Goal: Task Accomplishment & Management: Complete application form

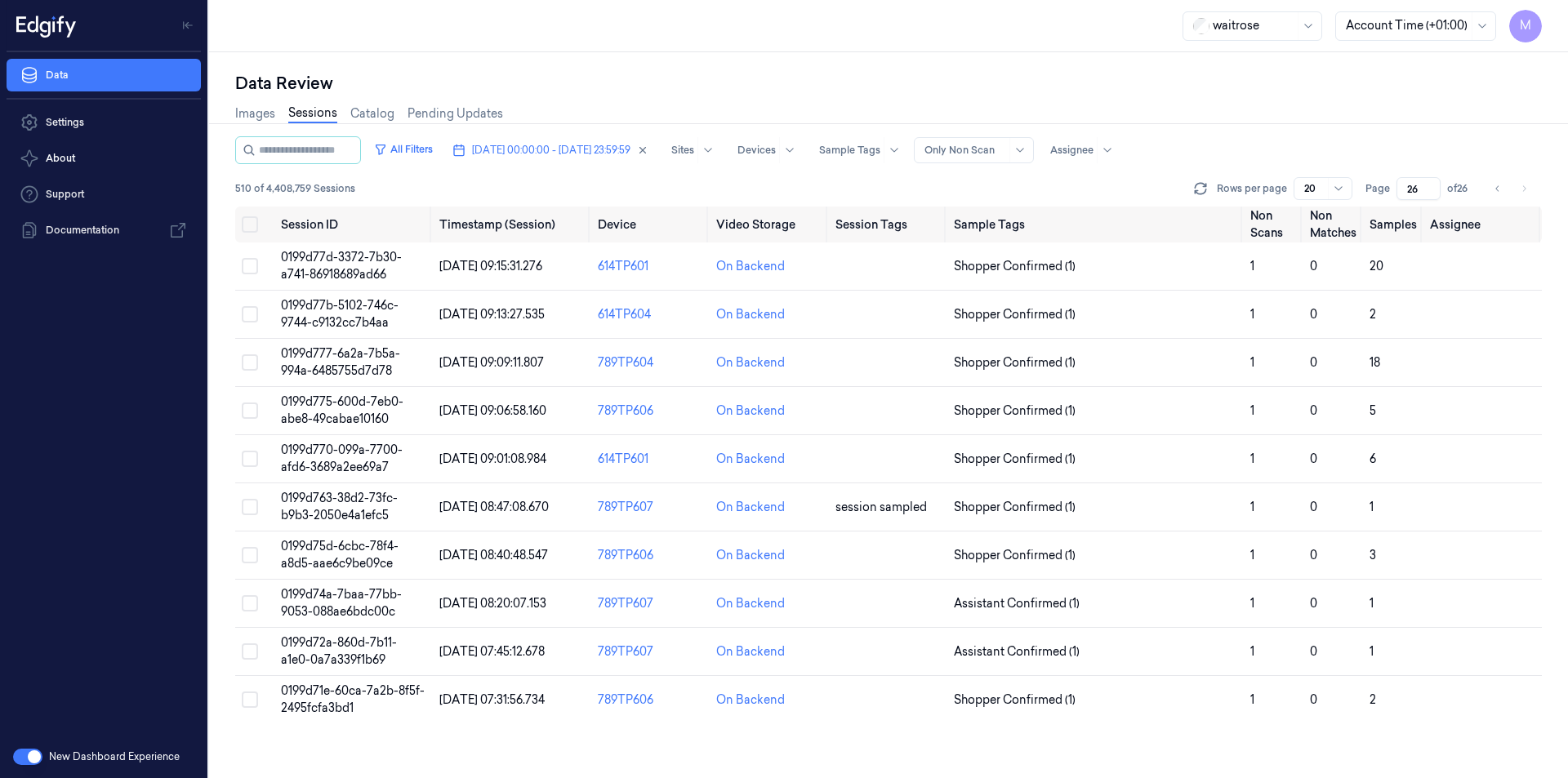
click at [1523, 183] on li "pagination" at bounding box center [1524, 189] width 23 height 23
click at [1495, 183] on icon "Go to previous page" at bounding box center [1497, 188] width 9 height 13
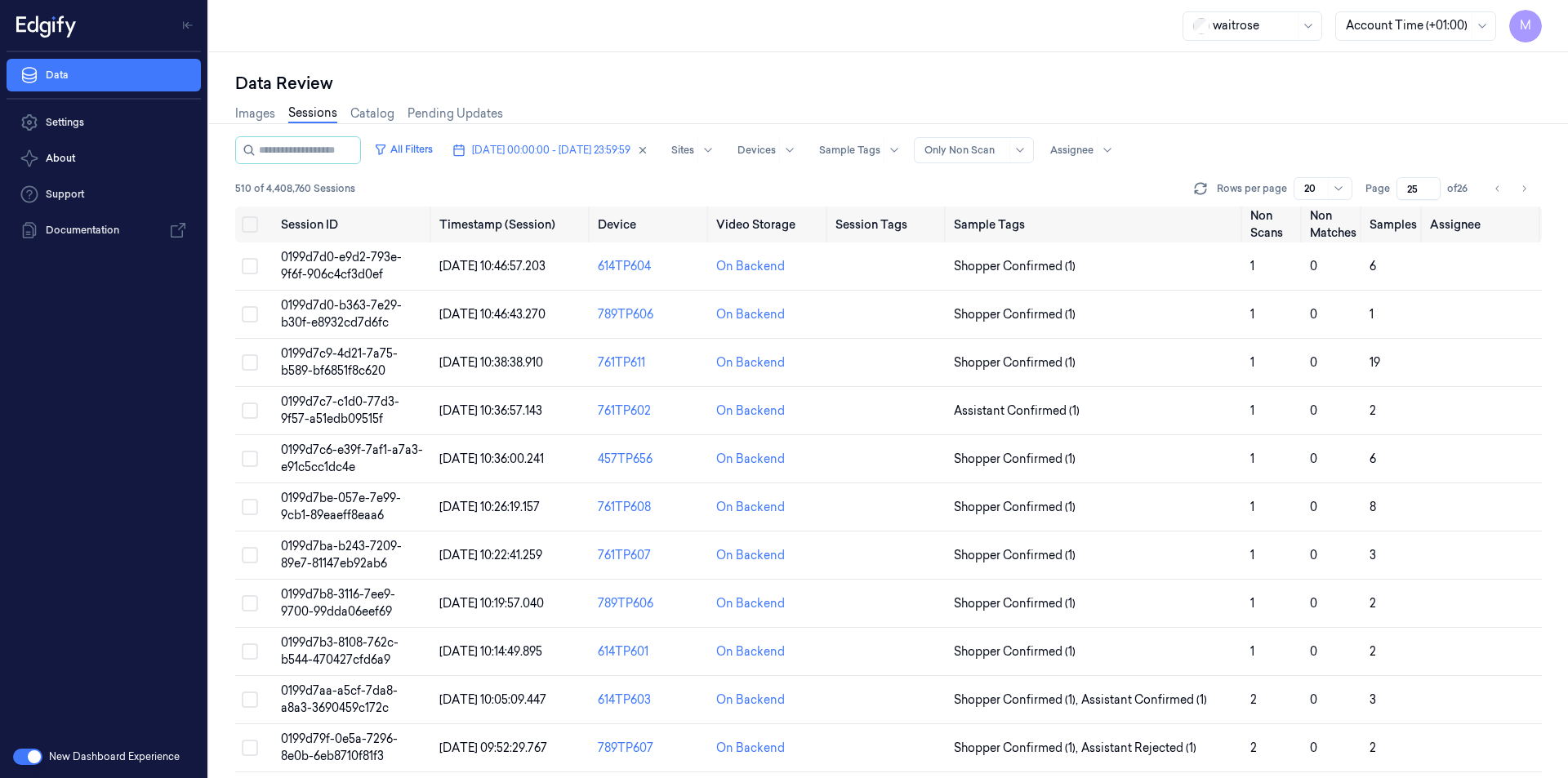
click at [1390, 107] on div "Images Sessions Catalog Pending Updates" at bounding box center [889, 115] width 1307 height 42
click at [1491, 190] on button "Go to previous page" at bounding box center [1498, 189] width 23 height 23
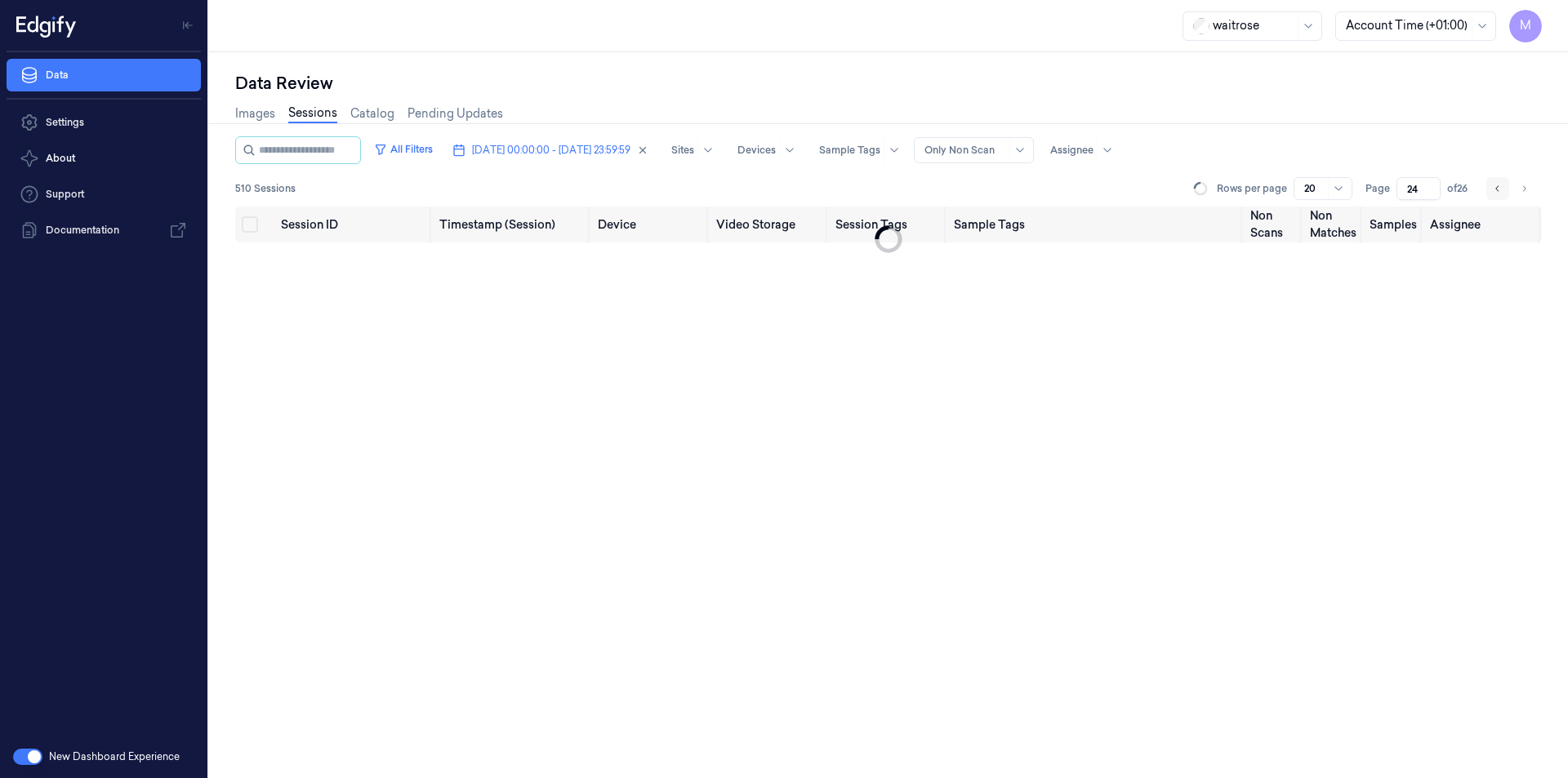
click at [1493, 190] on icon "Go to previous page" at bounding box center [1497, 188] width 9 height 13
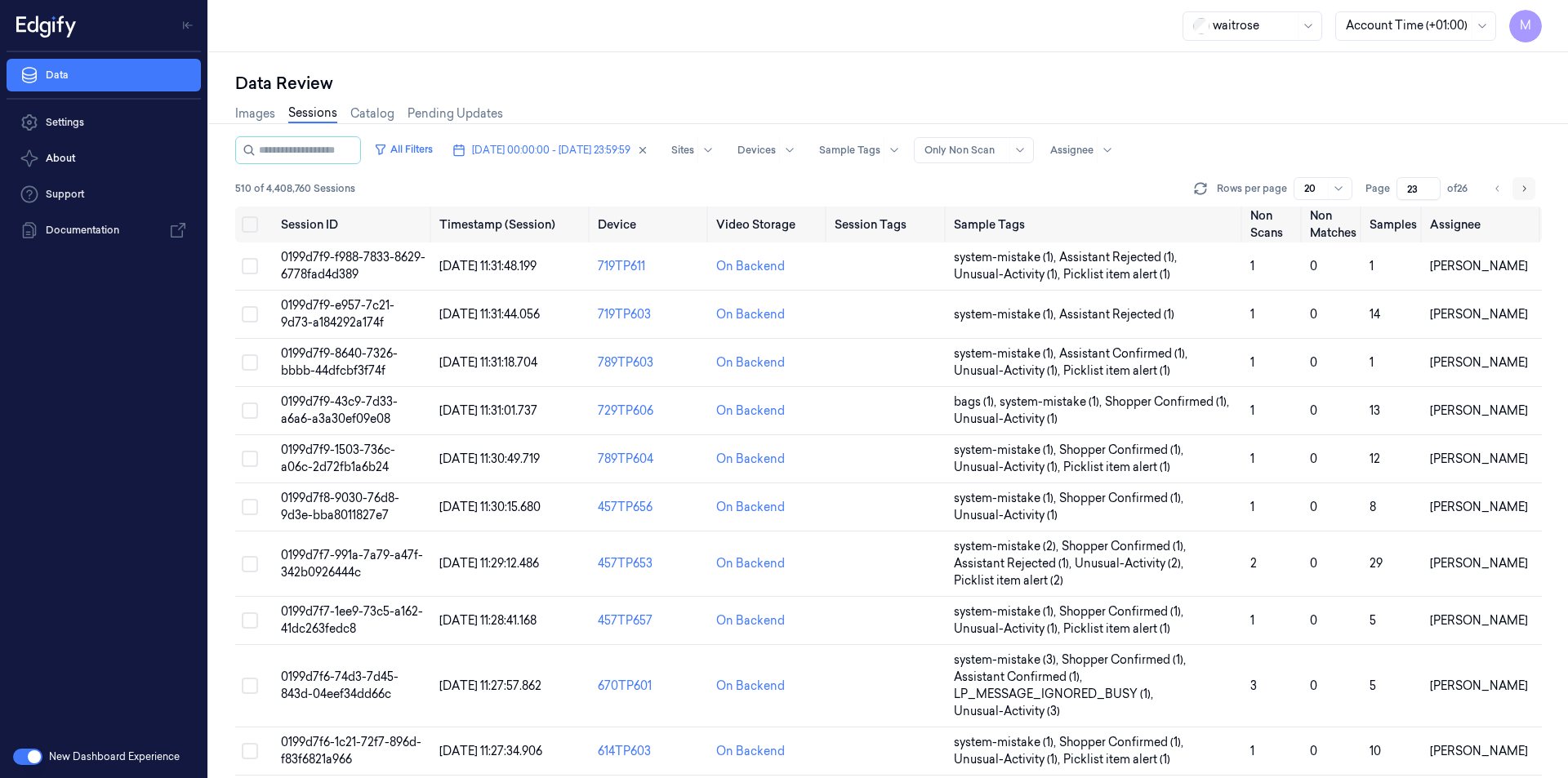
click at [1519, 191] on icon "Go to next page" at bounding box center [1524, 188] width 9 height 13
type input "24"
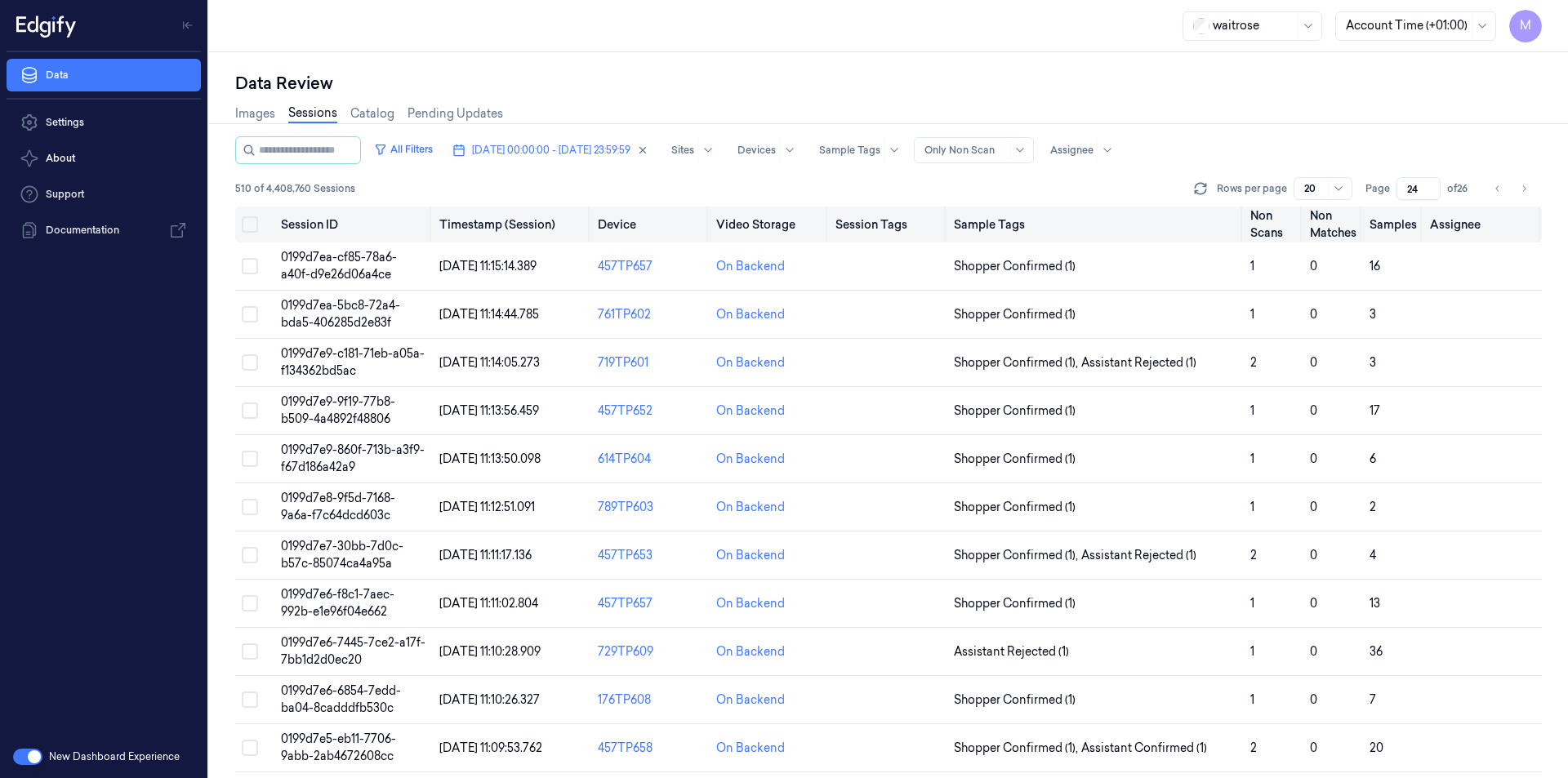
click at [254, 229] on button "Select all" at bounding box center [249, 224] width 16 height 16
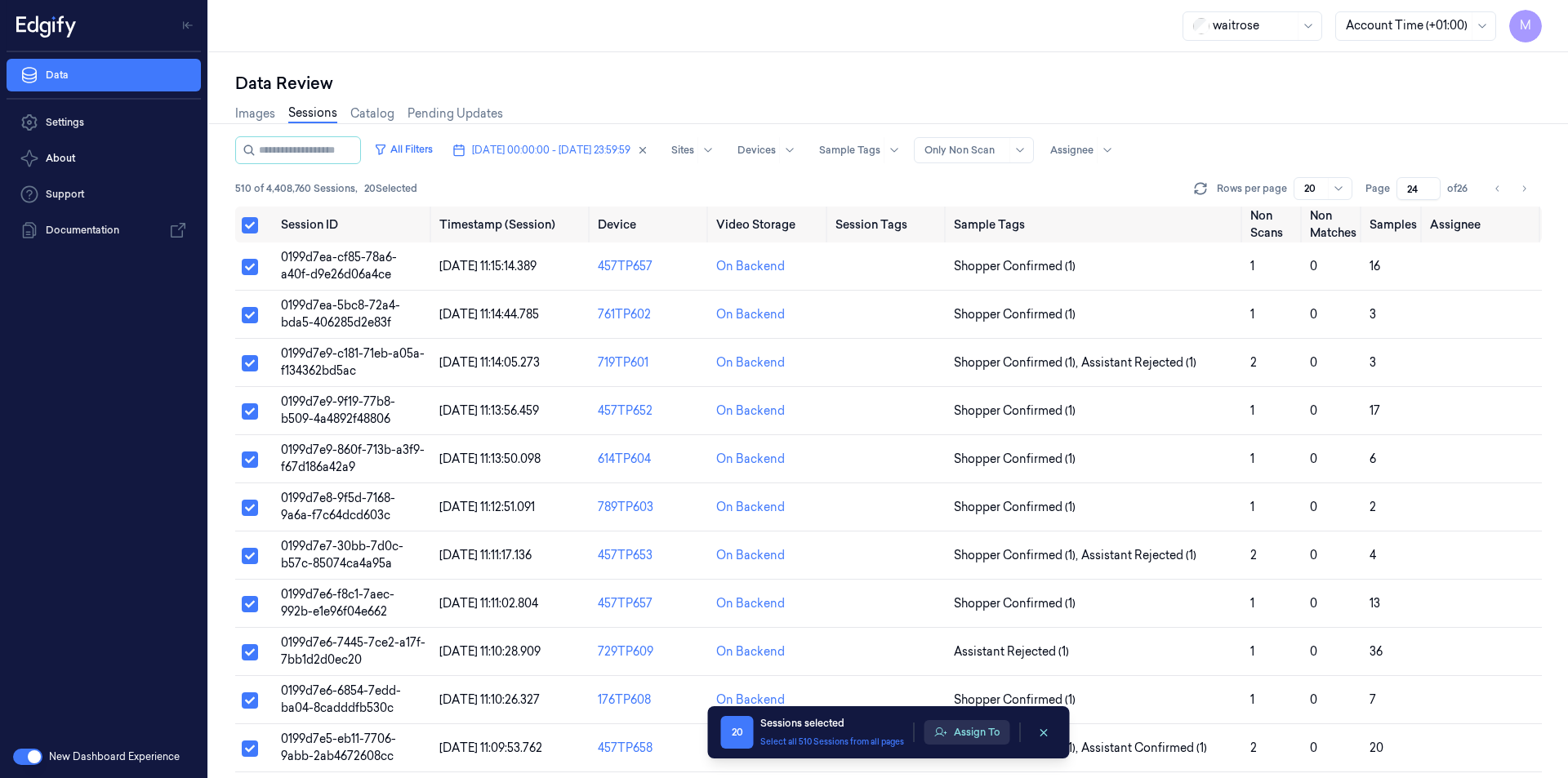
click at [992, 738] on button "Assign To" at bounding box center [967, 732] width 85 height 25
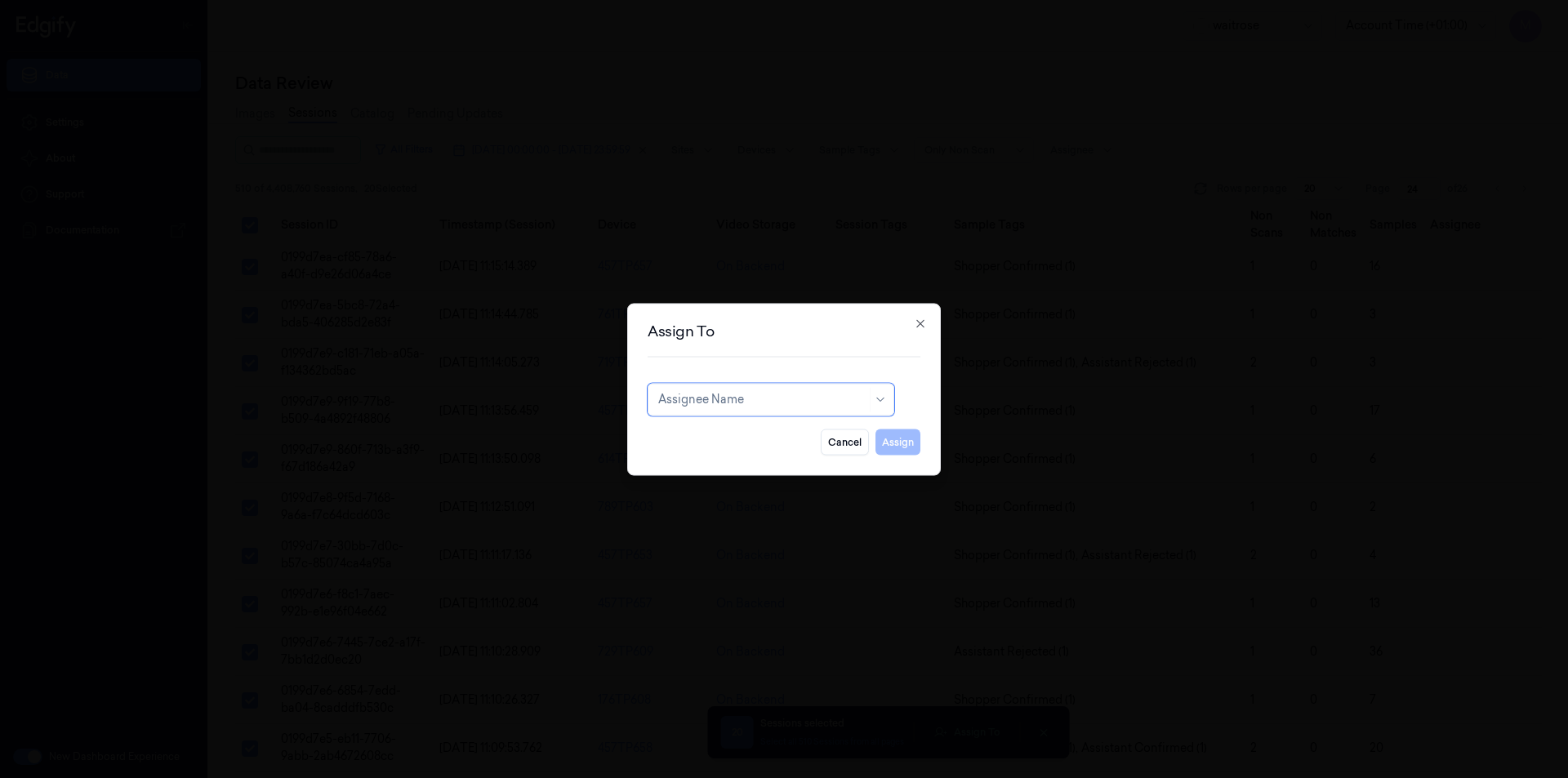
click at [766, 406] on div at bounding box center [762, 399] width 208 height 17
type input "ch"
drag, startPoint x: 703, startPoint y: 457, endPoint x: 746, endPoint y: 453, distance: 43.2
click at [703, 458] on div "[PERSON_NAME] a" at bounding box center [711, 463] width 107 height 17
click at [895, 437] on button "Assign" at bounding box center [898, 441] width 45 height 26
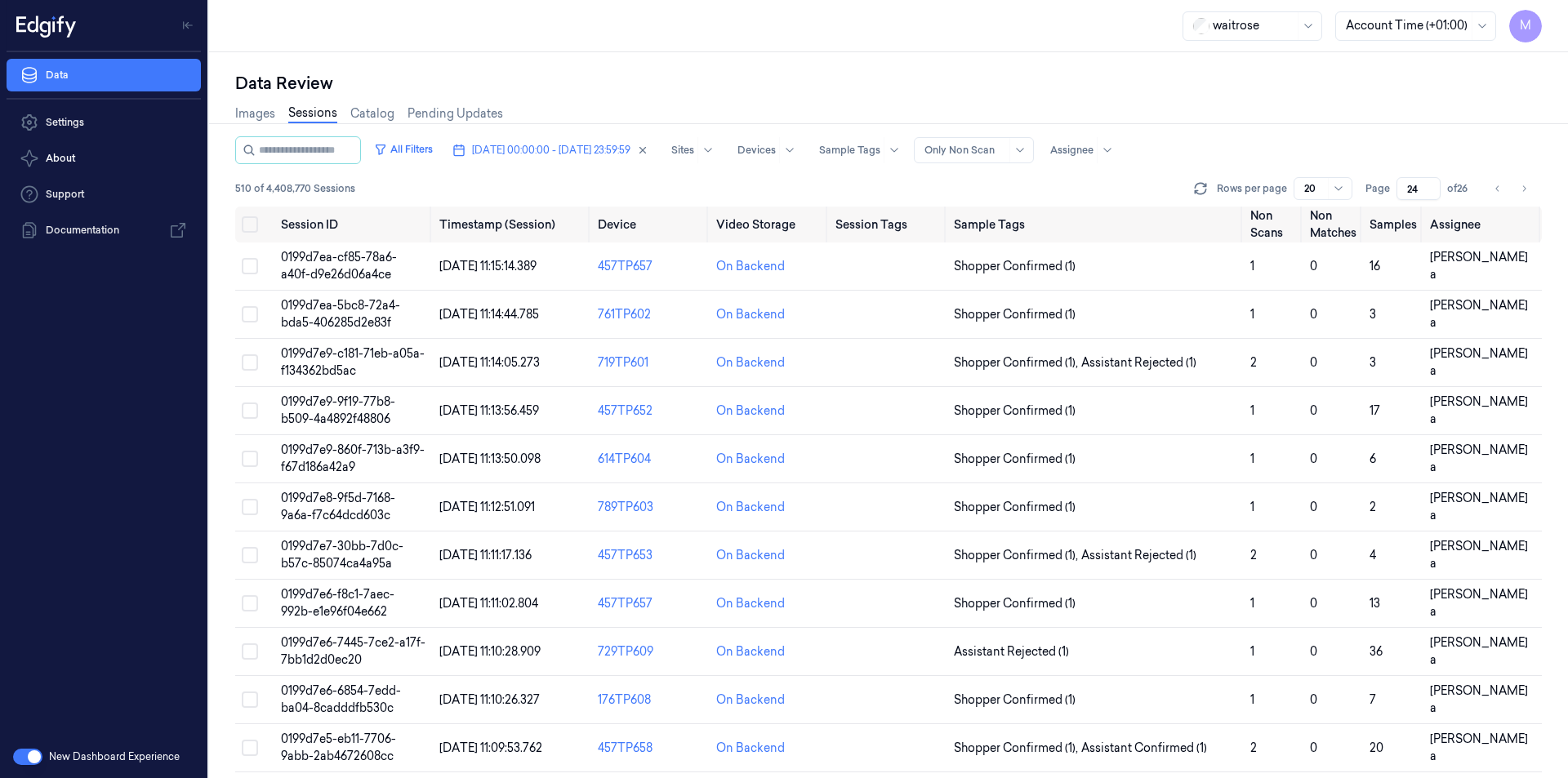
drag, startPoint x: 1525, startPoint y: 196, endPoint x: 1374, endPoint y: 136, distance: 162.5
click at [1525, 196] on button "Go to next page" at bounding box center [1524, 189] width 23 height 23
type input "25"
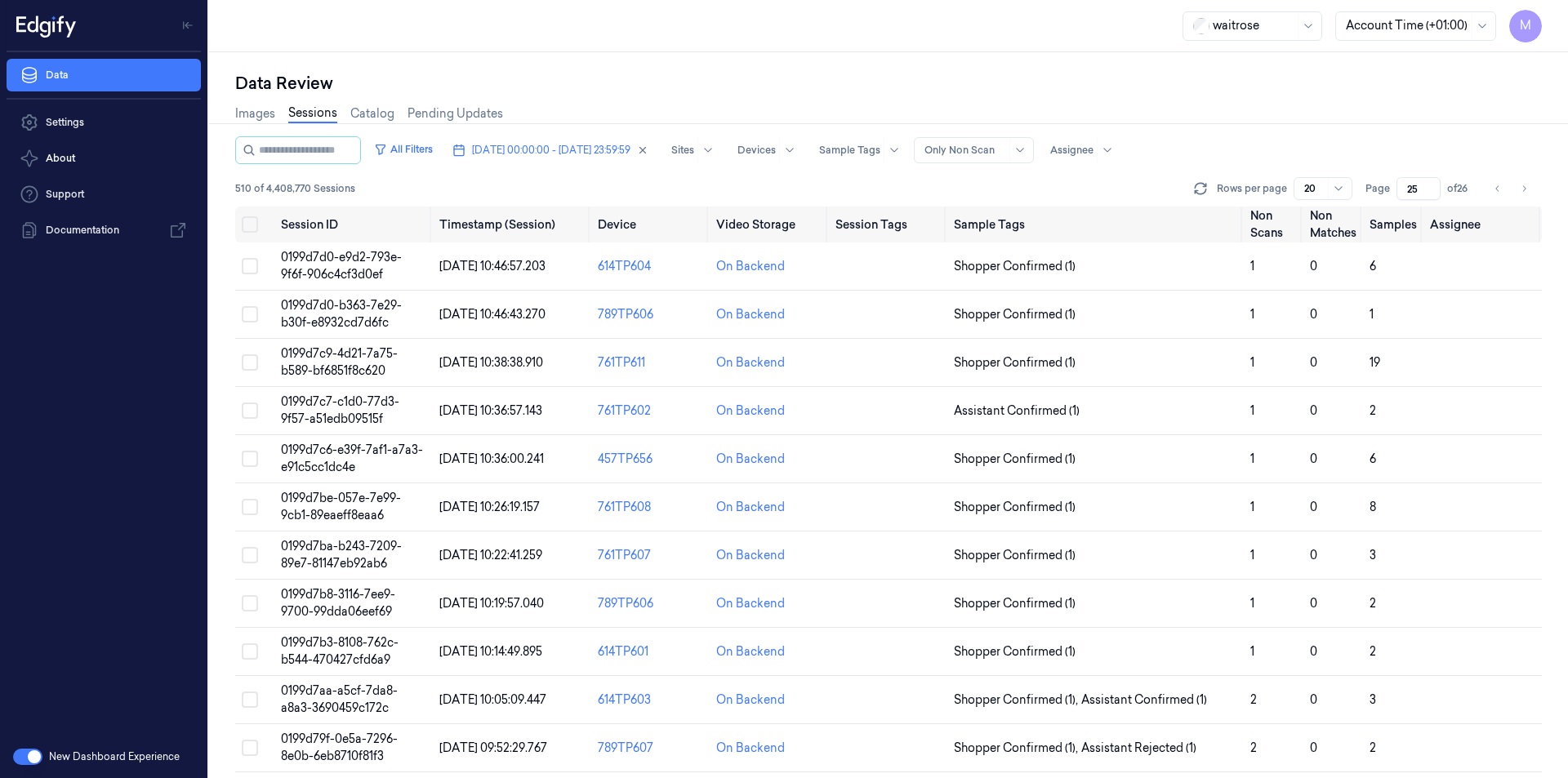
click at [1284, 100] on div "Images Sessions Catalog Pending Updates" at bounding box center [889, 115] width 1307 height 42
click at [252, 223] on button "Select all" at bounding box center [249, 224] width 16 height 16
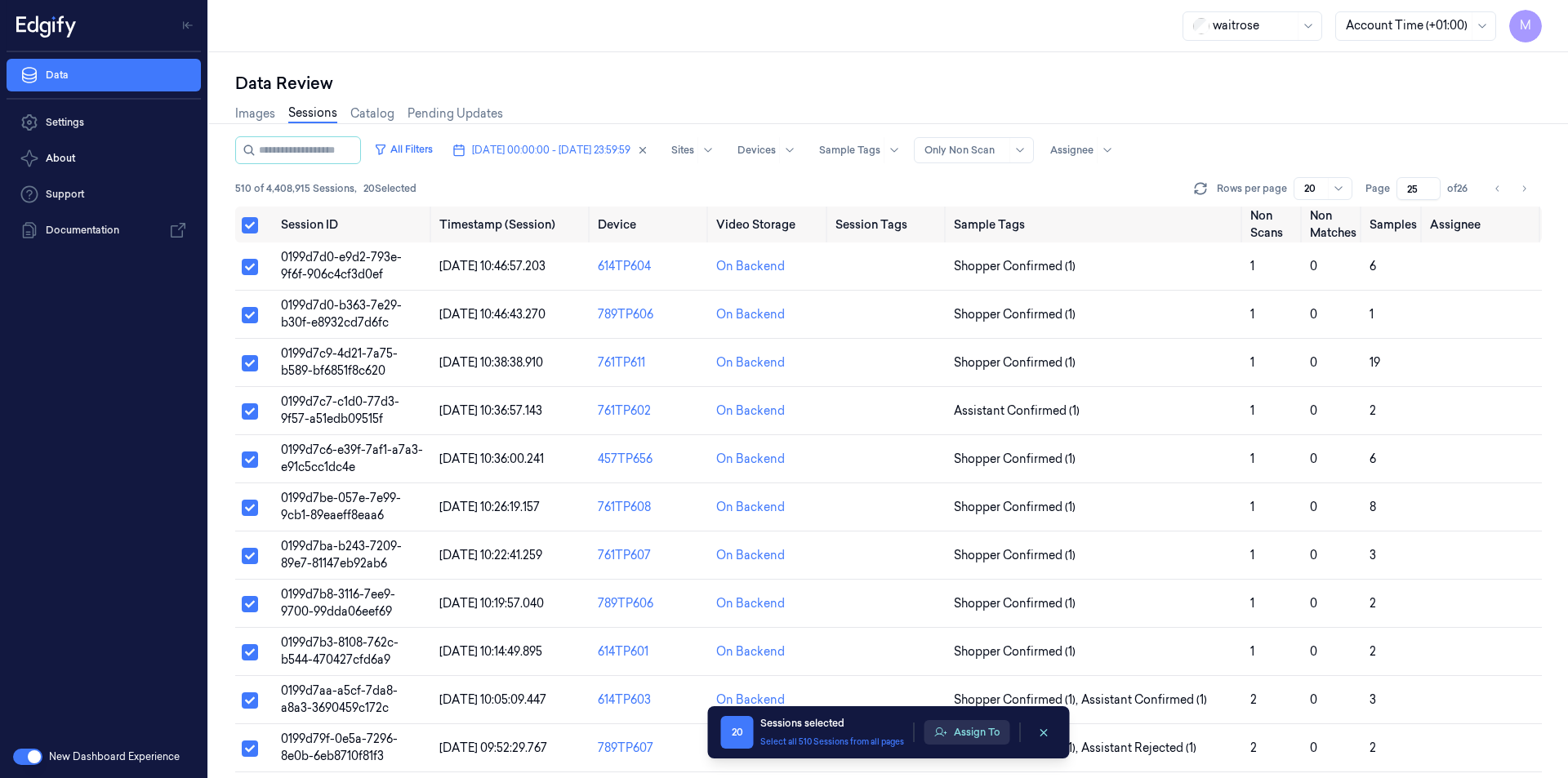
click at [985, 729] on button "Assign To" at bounding box center [967, 732] width 85 height 25
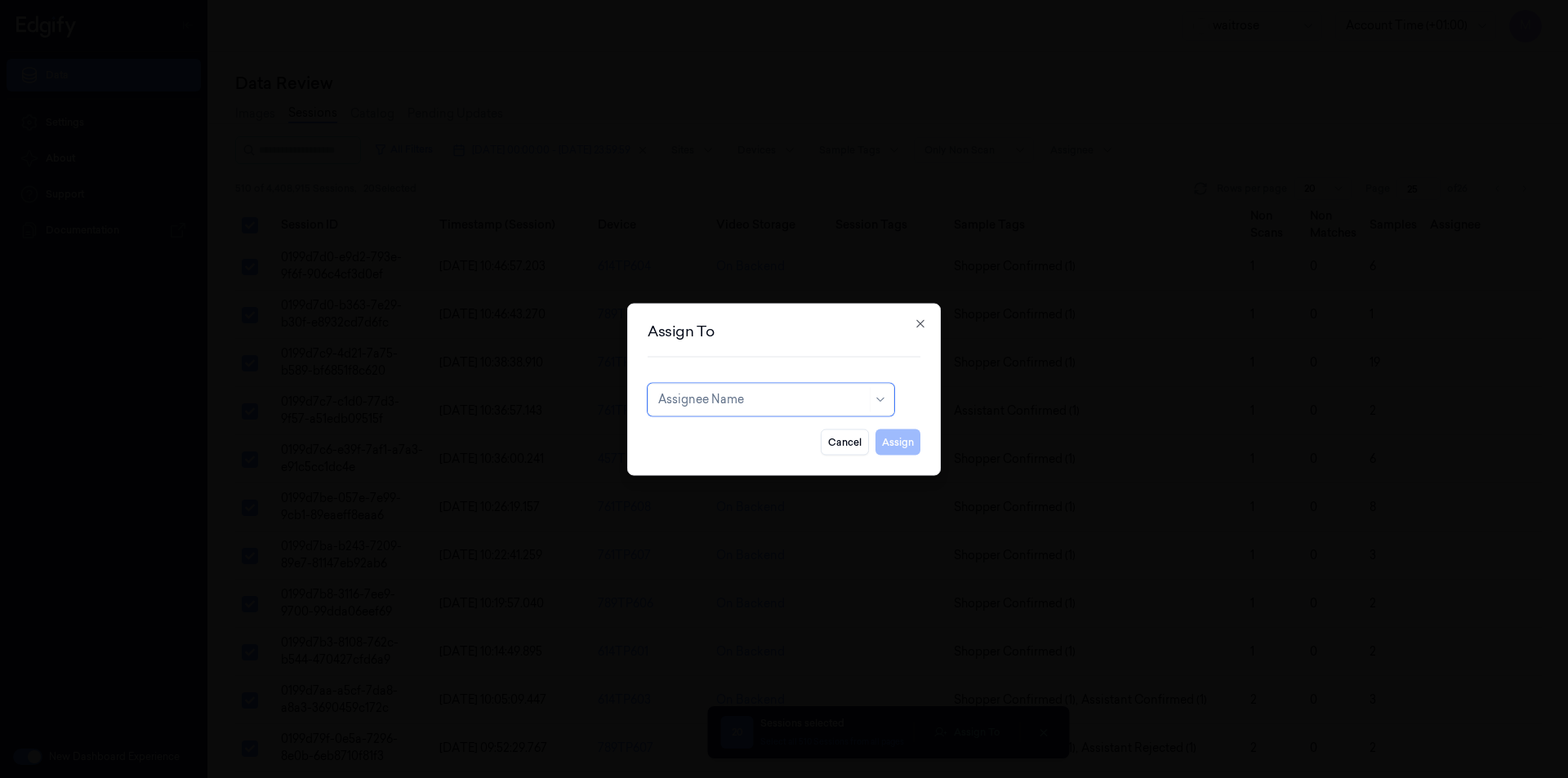
click at [746, 408] on div "Assignee Name" at bounding box center [762, 399] width 208 height 23
type input "ank"
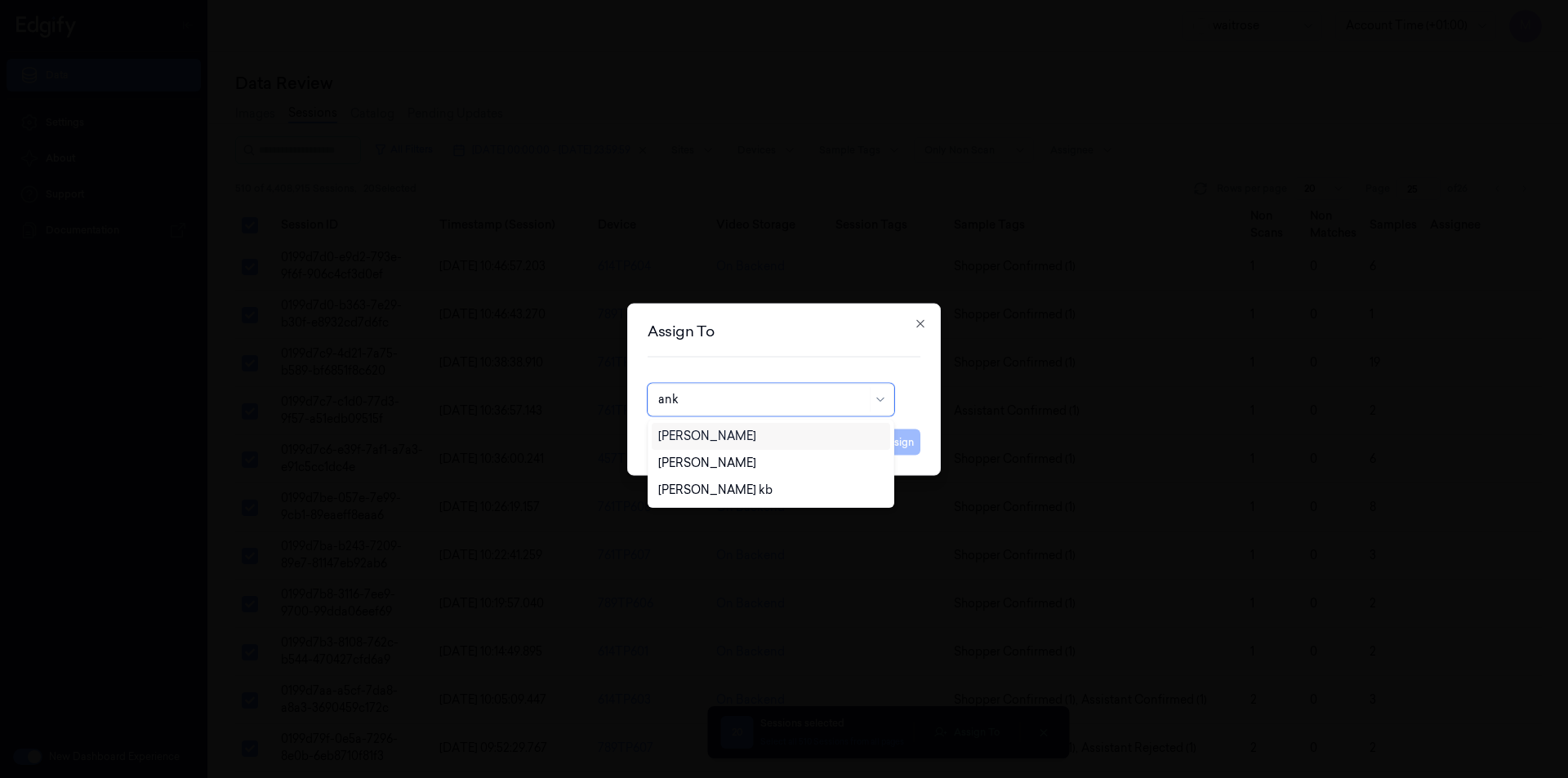
click at [718, 434] on div "[PERSON_NAME]" at bounding box center [707, 436] width 98 height 17
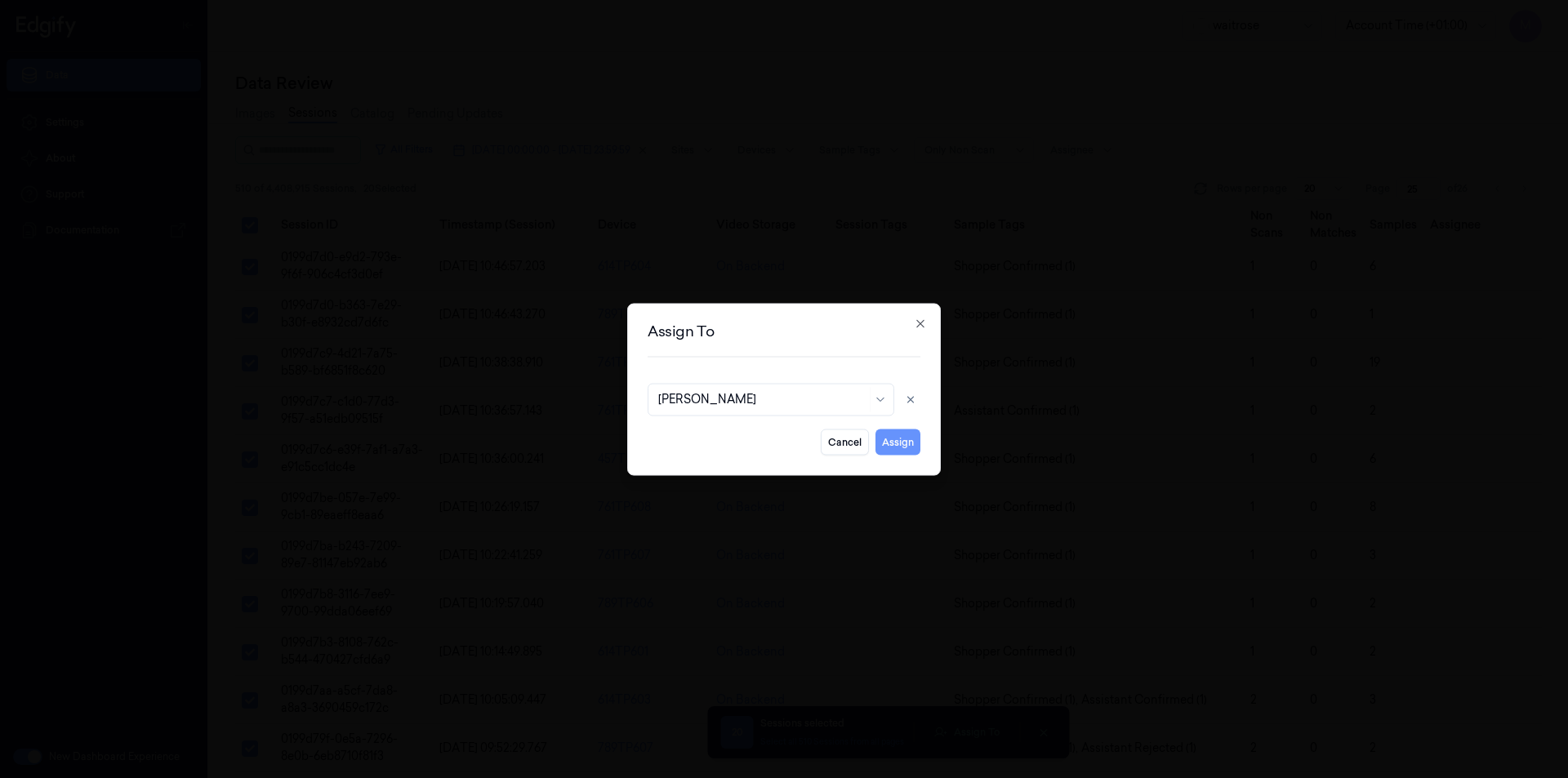
click at [904, 438] on button "Assign" at bounding box center [898, 441] width 45 height 26
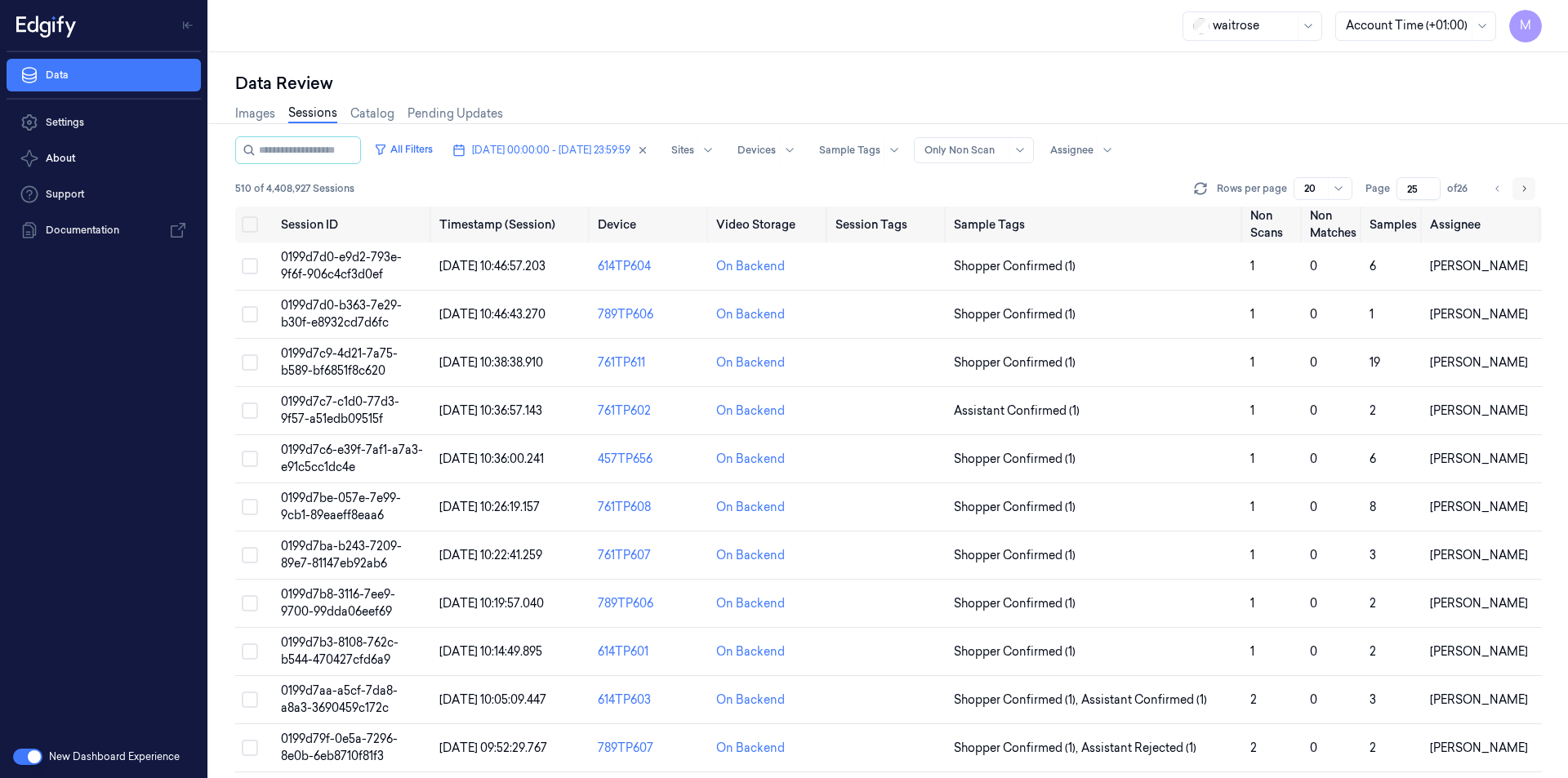
click at [1526, 187] on icon "Go to next page" at bounding box center [1524, 188] width 9 height 13
type input "26"
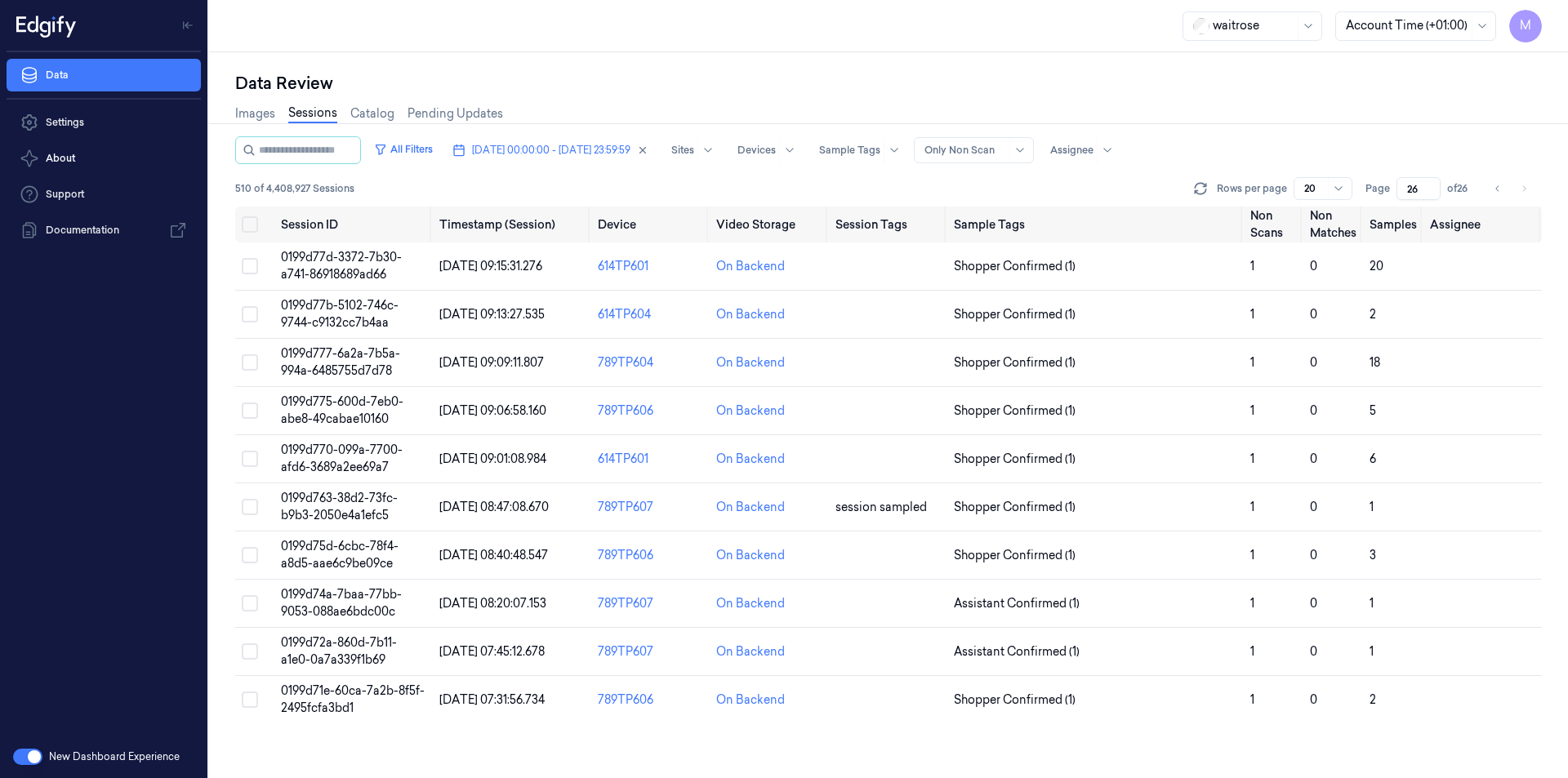
click at [1287, 110] on div "Images Sessions Catalog Pending Updates" at bounding box center [889, 115] width 1307 height 42
drag, startPoint x: 250, startPoint y: 228, endPoint x: 261, endPoint y: 235, distance: 13.0
click at [250, 228] on button "Select all" at bounding box center [249, 224] width 16 height 16
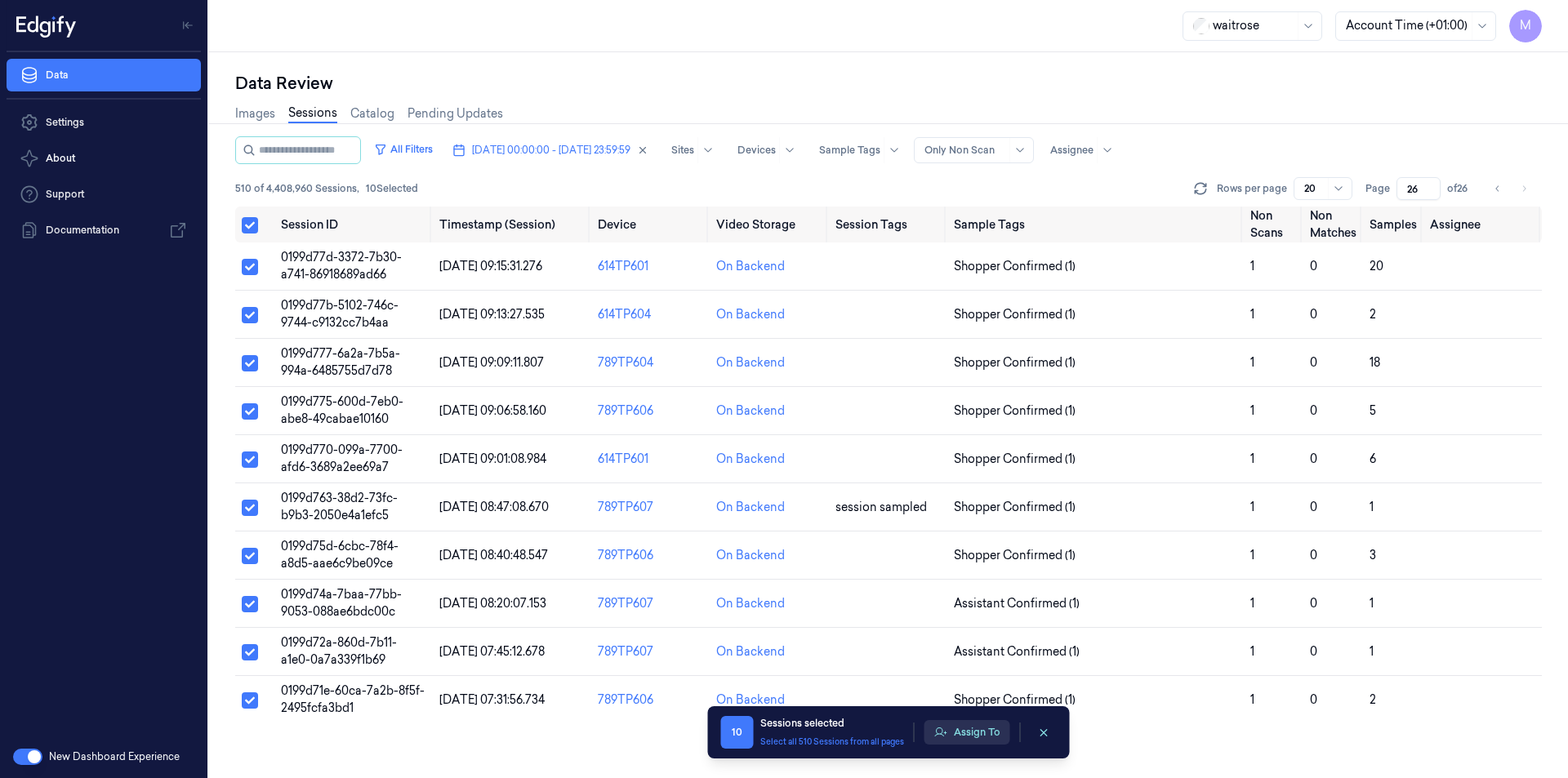
click at [1001, 736] on button "Assign To" at bounding box center [967, 732] width 85 height 25
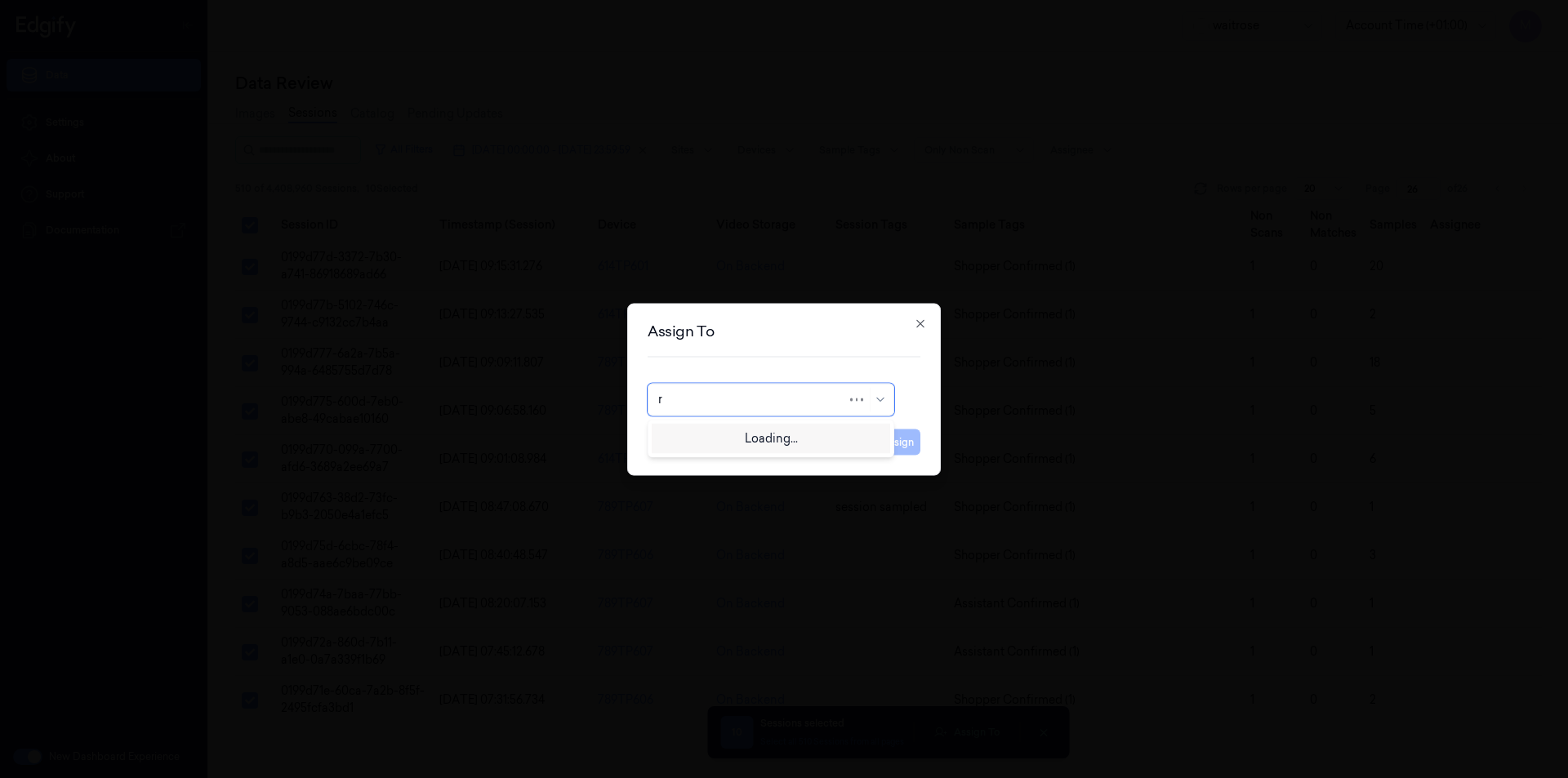
type input "ro"
click at [732, 433] on div "[PERSON_NAME]" at bounding box center [707, 436] width 98 height 17
click at [896, 446] on button "Assign" at bounding box center [898, 441] width 45 height 26
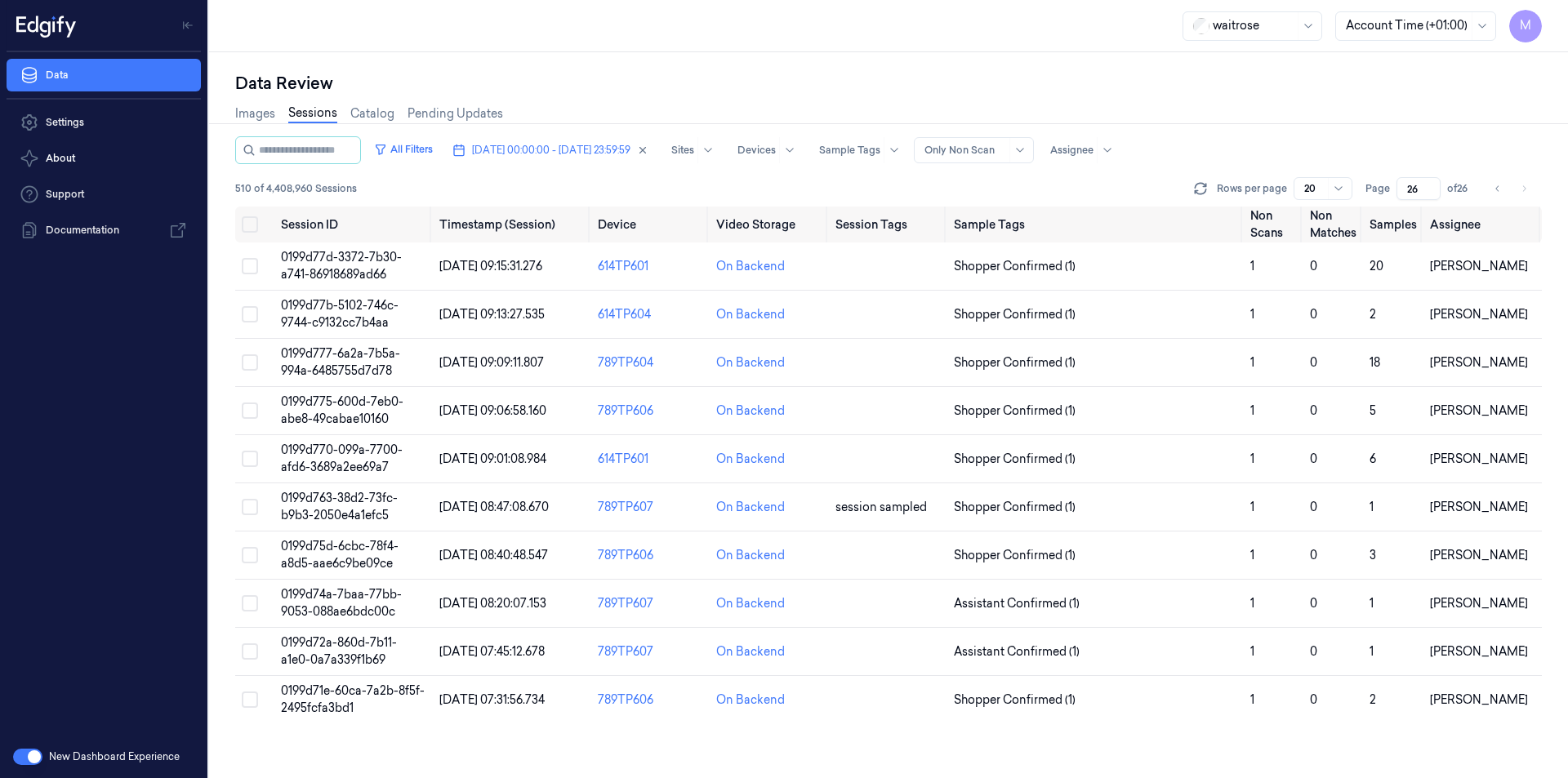
click at [1251, 87] on div "Data Review" at bounding box center [889, 83] width 1307 height 23
click at [649, 147] on icon "button" at bounding box center [642, 149] width 11 height 11
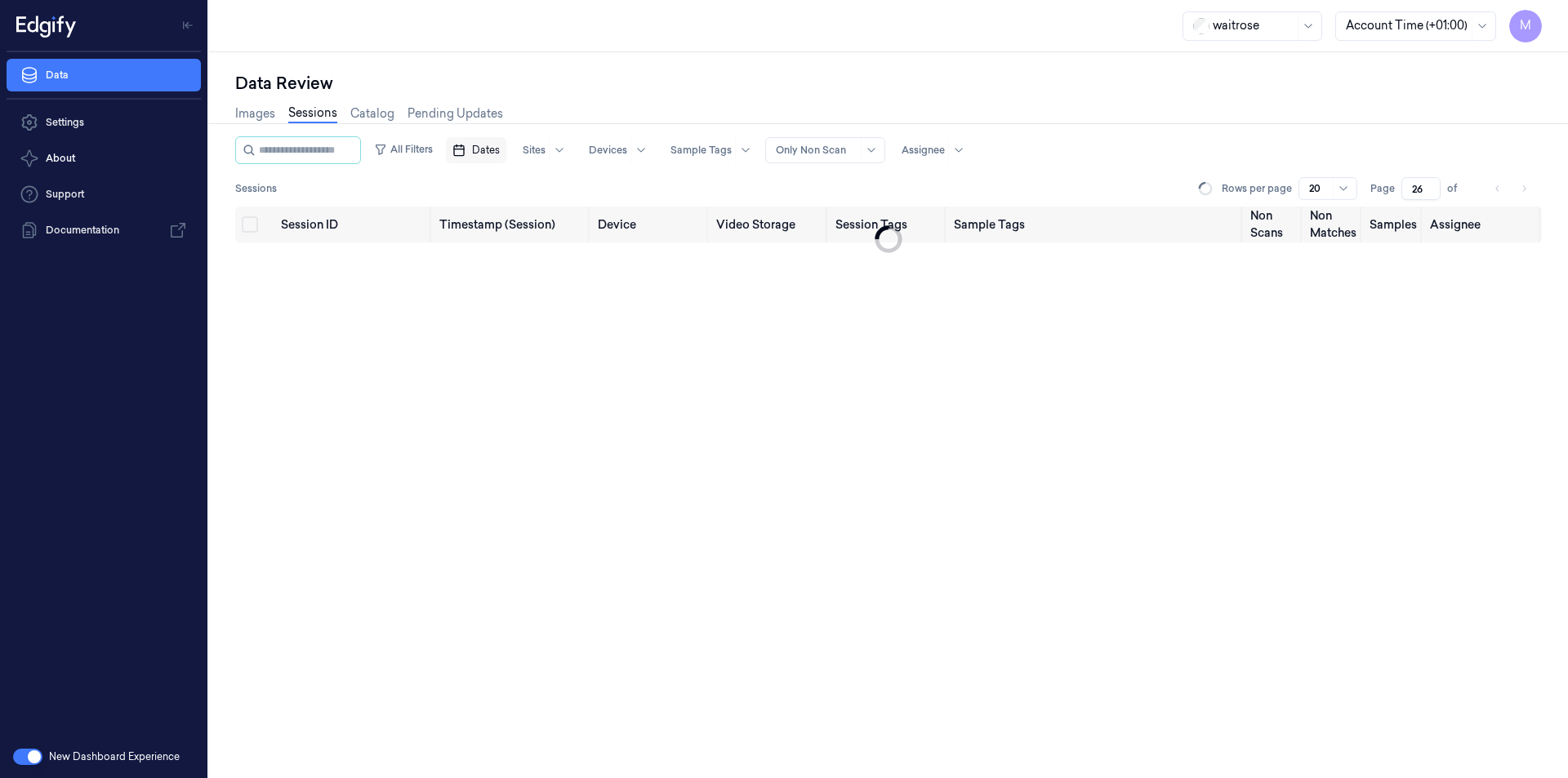
type input "1"
click at [499, 149] on span "Dates" at bounding box center [486, 149] width 28 height 15
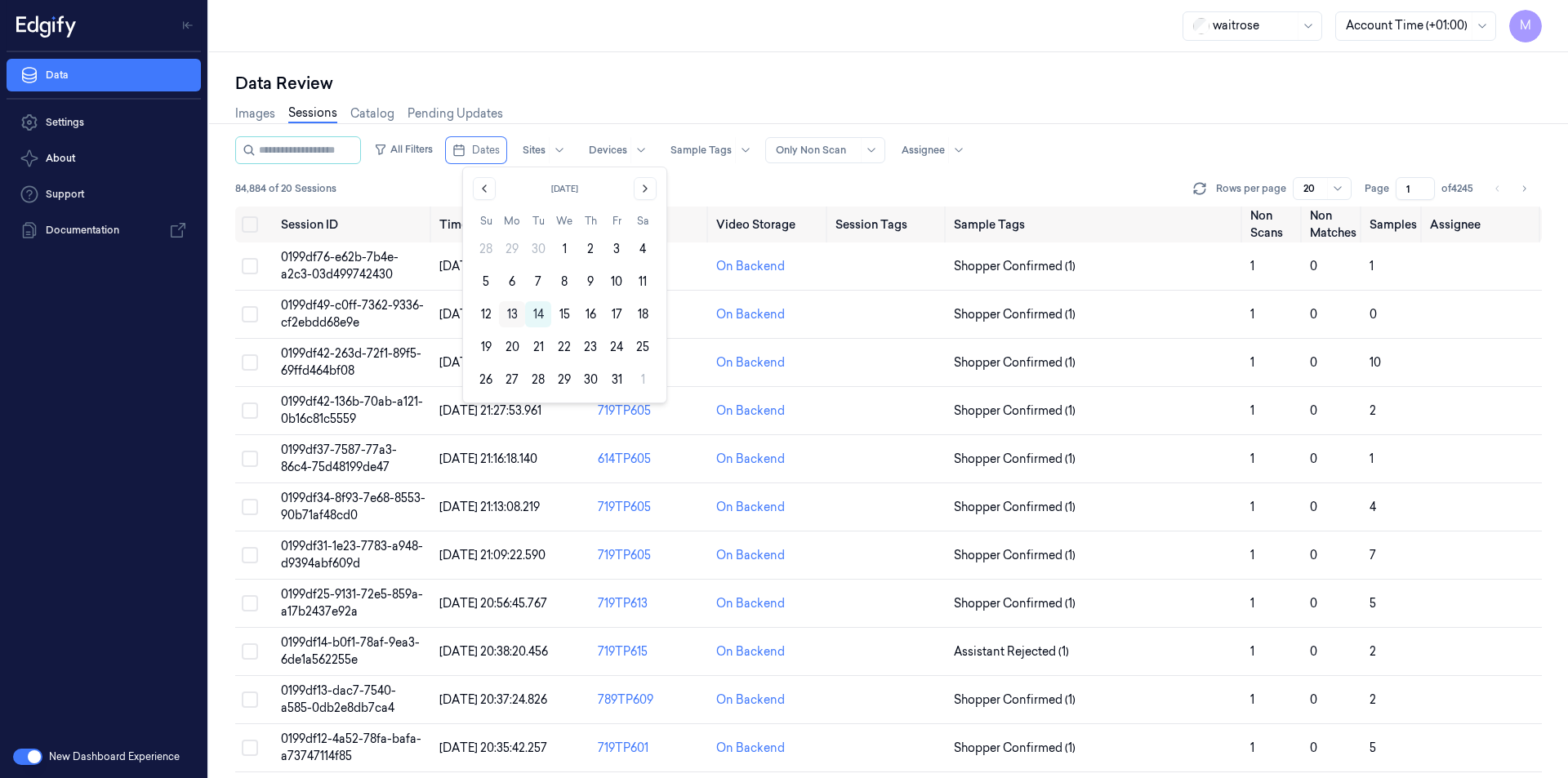
click at [514, 313] on button "13" at bounding box center [512, 314] width 26 height 26
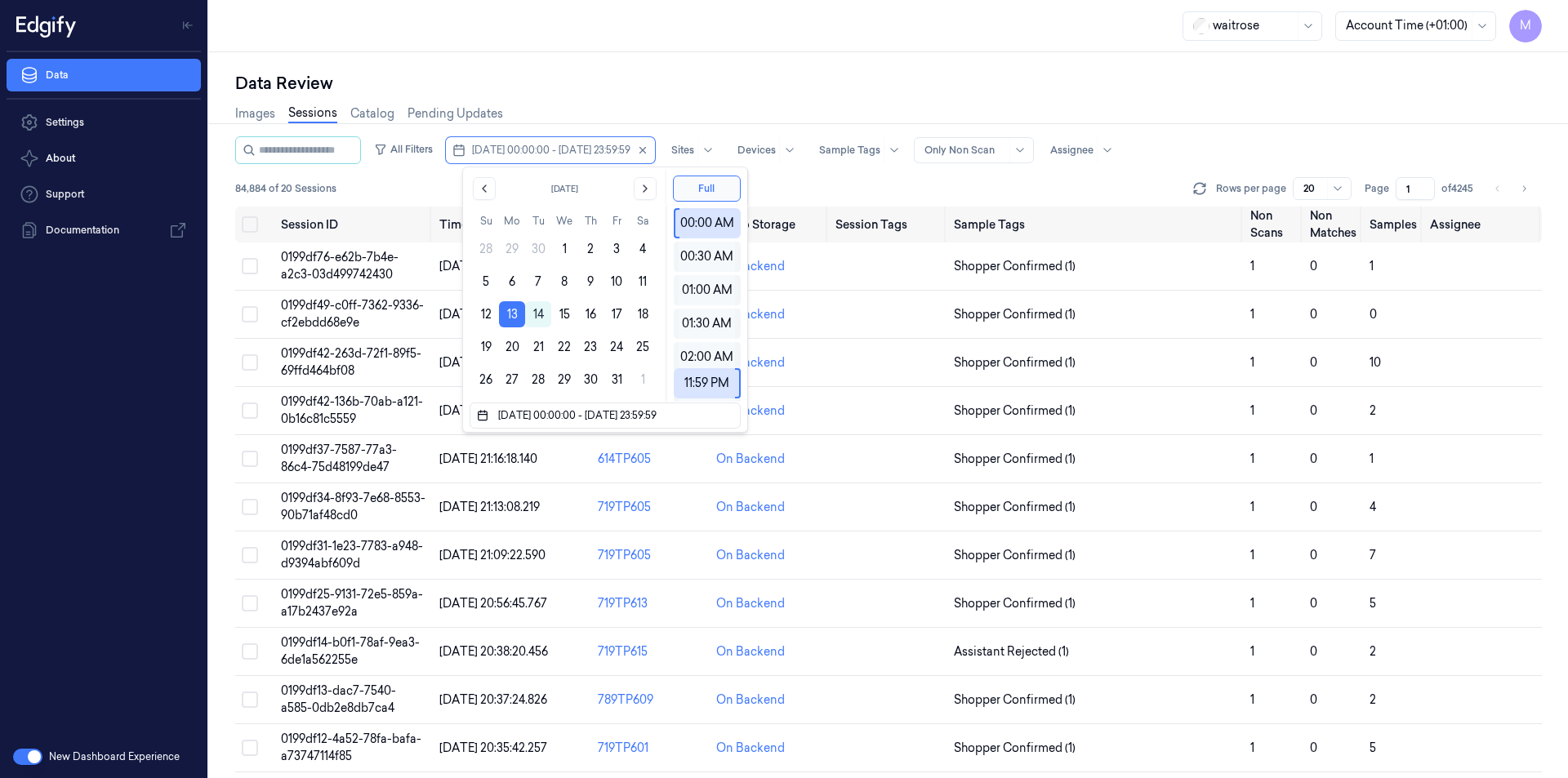
click at [561, 79] on div "Data Review" at bounding box center [889, 83] width 1307 height 23
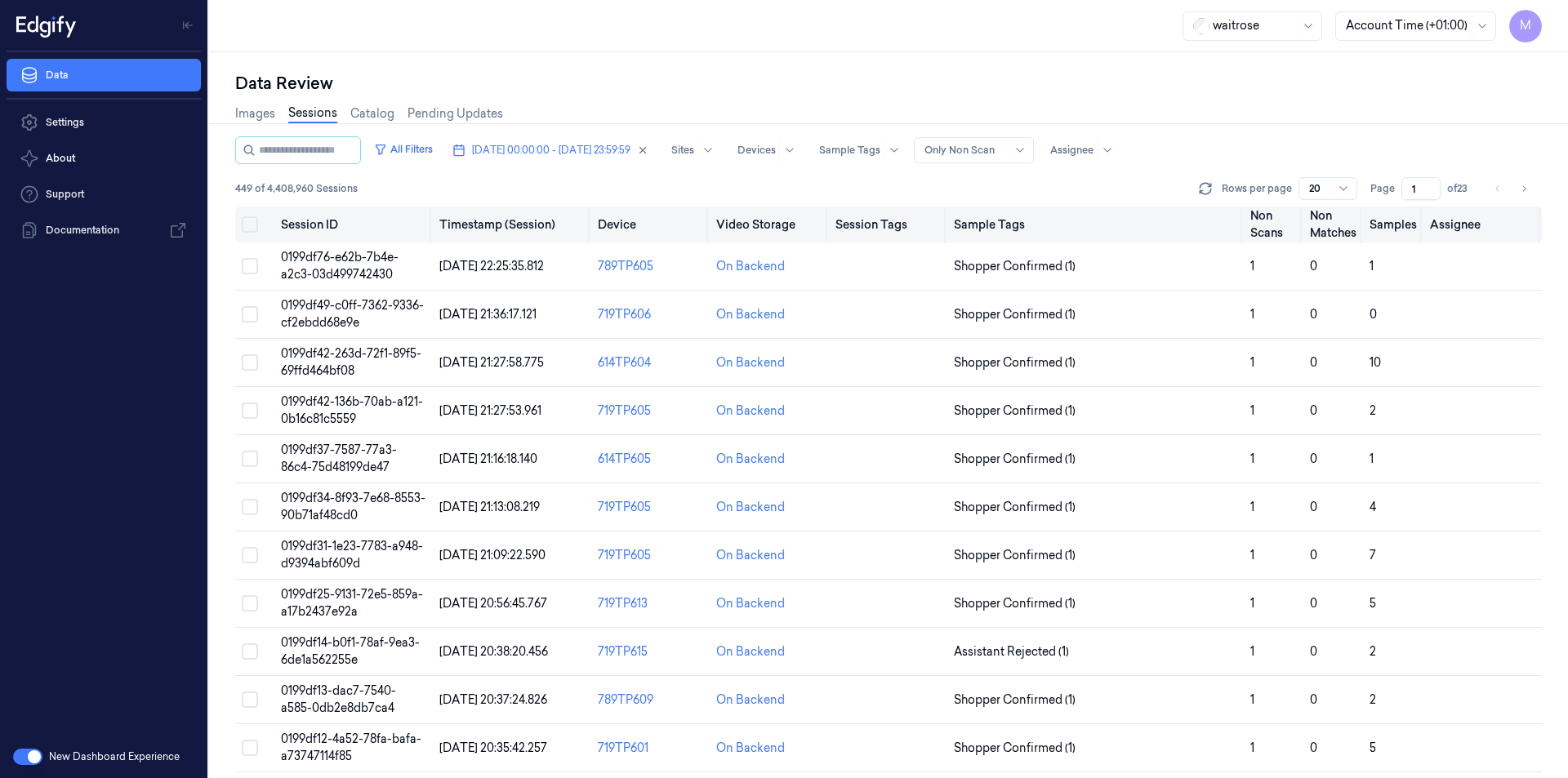
click at [254, 224] on button "Select all" at bounding box center [249, 224] width 16 height 16
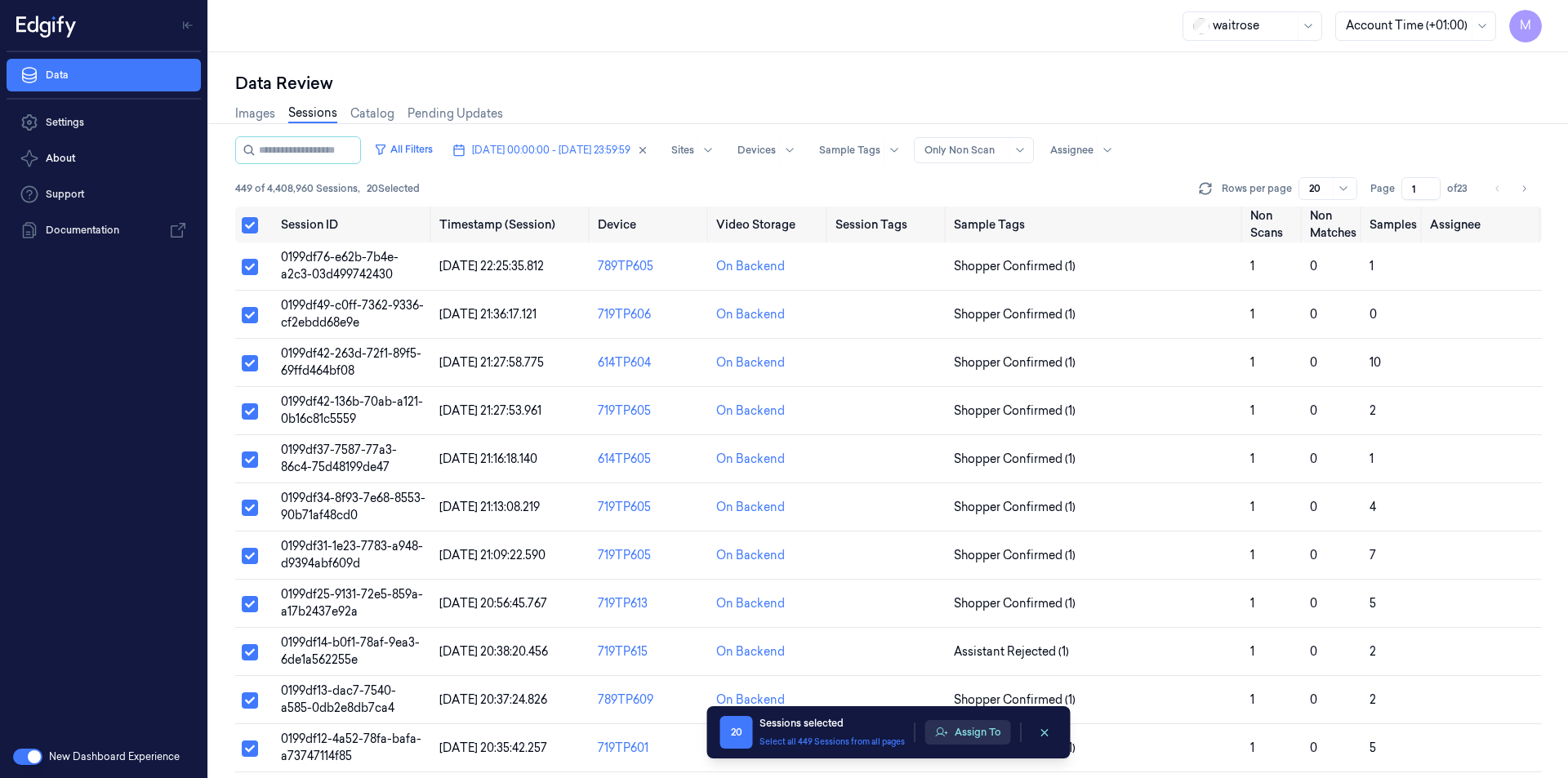
click at [973, 733] on button "Assign To" at bounding box center [968, 732] width 85 height 25
click at [739, 399] on td "On Backend" at bounding box center [769, 411] width 119 height 48
click at [982, 729] on button "Assign To" at bounding box center [968, 732] width 85 height 25
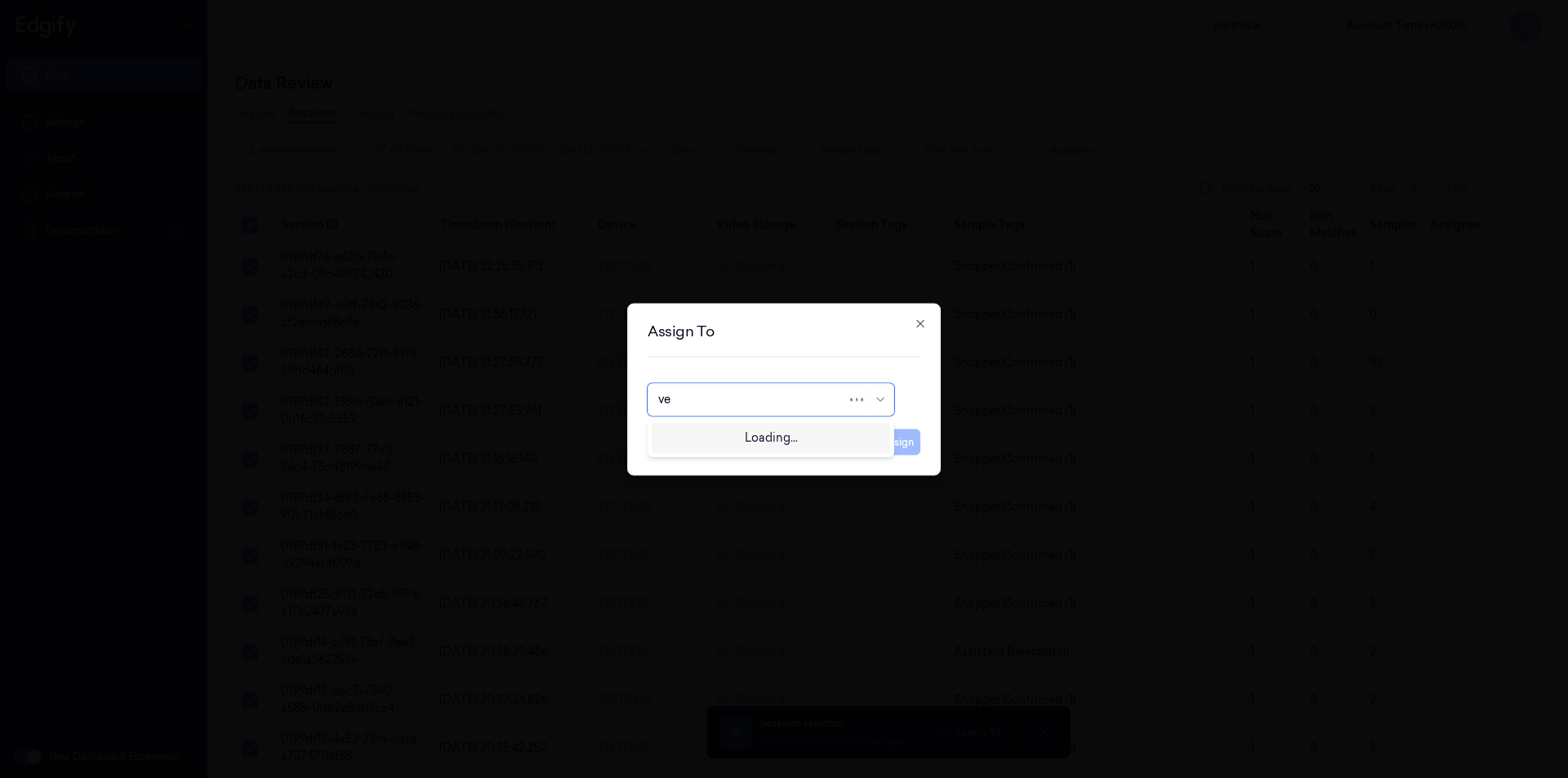
type input "ven"
click at [737, 436] on div "ven kataiah" at bounding box center [771, 436] width 225 height 17
click at [895, 444] on button "Assign" at bounding box center [898, 441] width 45 height 26
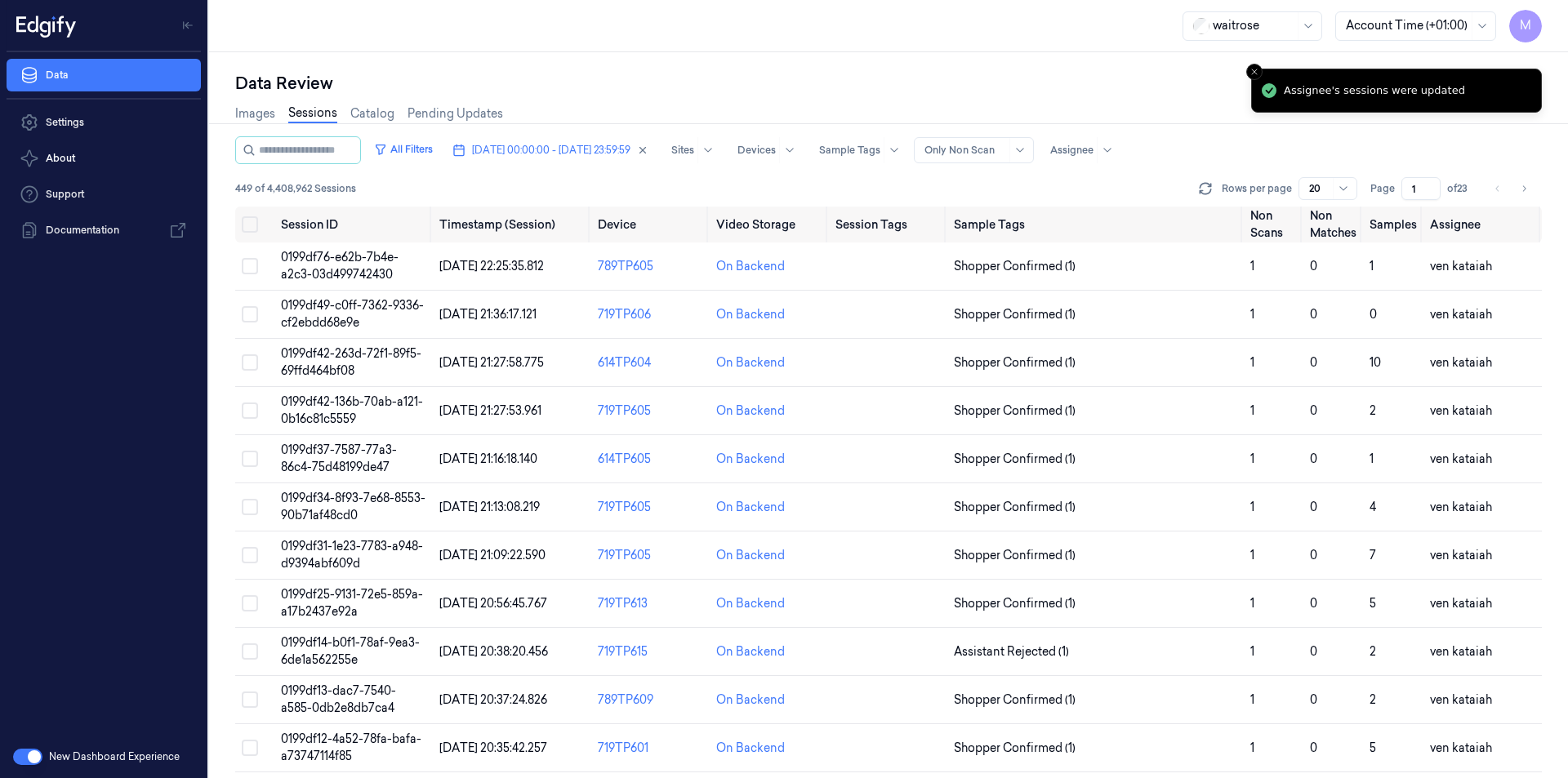
drag, startPoint x: 1526, startPoint y: 192, endPoint x: 983, endPoint y: 168, distance: 543.5
click at [1526, 192] on icon "Go to next page" at bounding box center [1524, 188] width 9 height 13
type input "2"
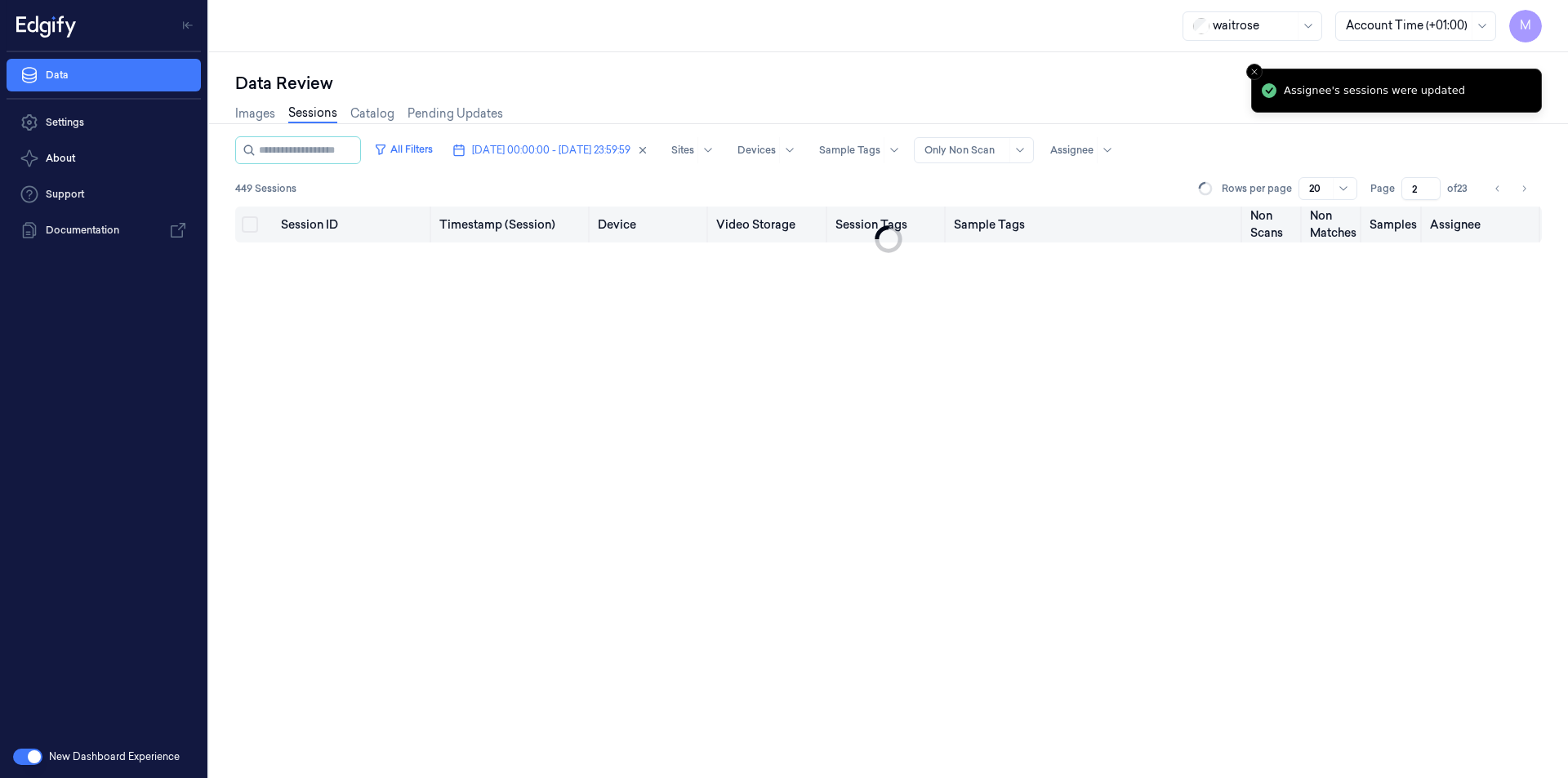
click at [257, 223] on button "Select all" at bounding box center [249, 224] width 16 height 16
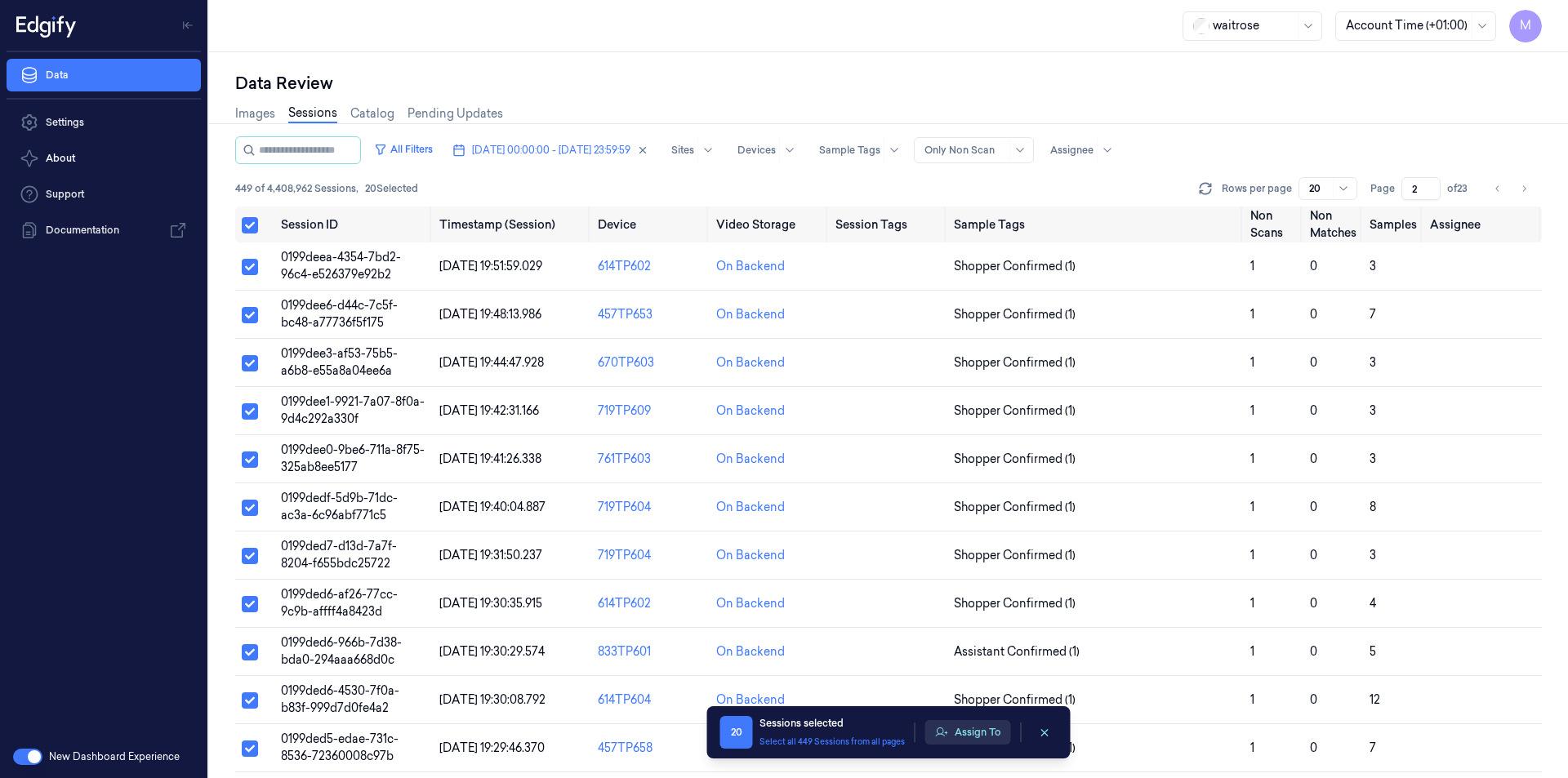
click at [963, 731] on button "Assign To" at bounding box center [968, 732] width 85 height 25
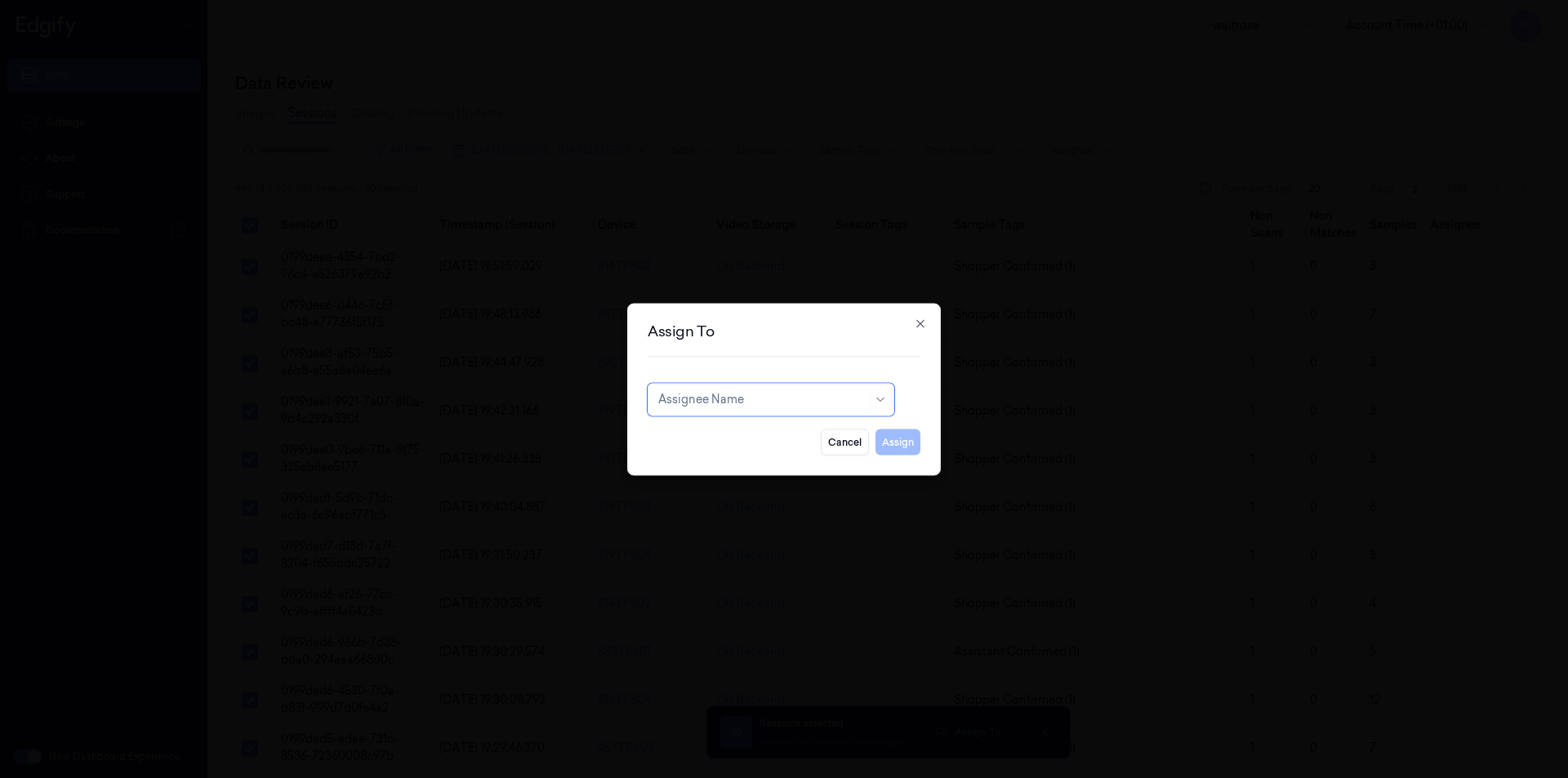
click at [738, 402] on div at bounding box center [762, 399] width 208 height 17
type input "var"
click at [720, 433] on div "[PERSON_NAME]" at bounding box center [707, 436] width 98 height 17
click at [894, 447] on button "Assign" at bounding box center [898, 441] width 45 height 26
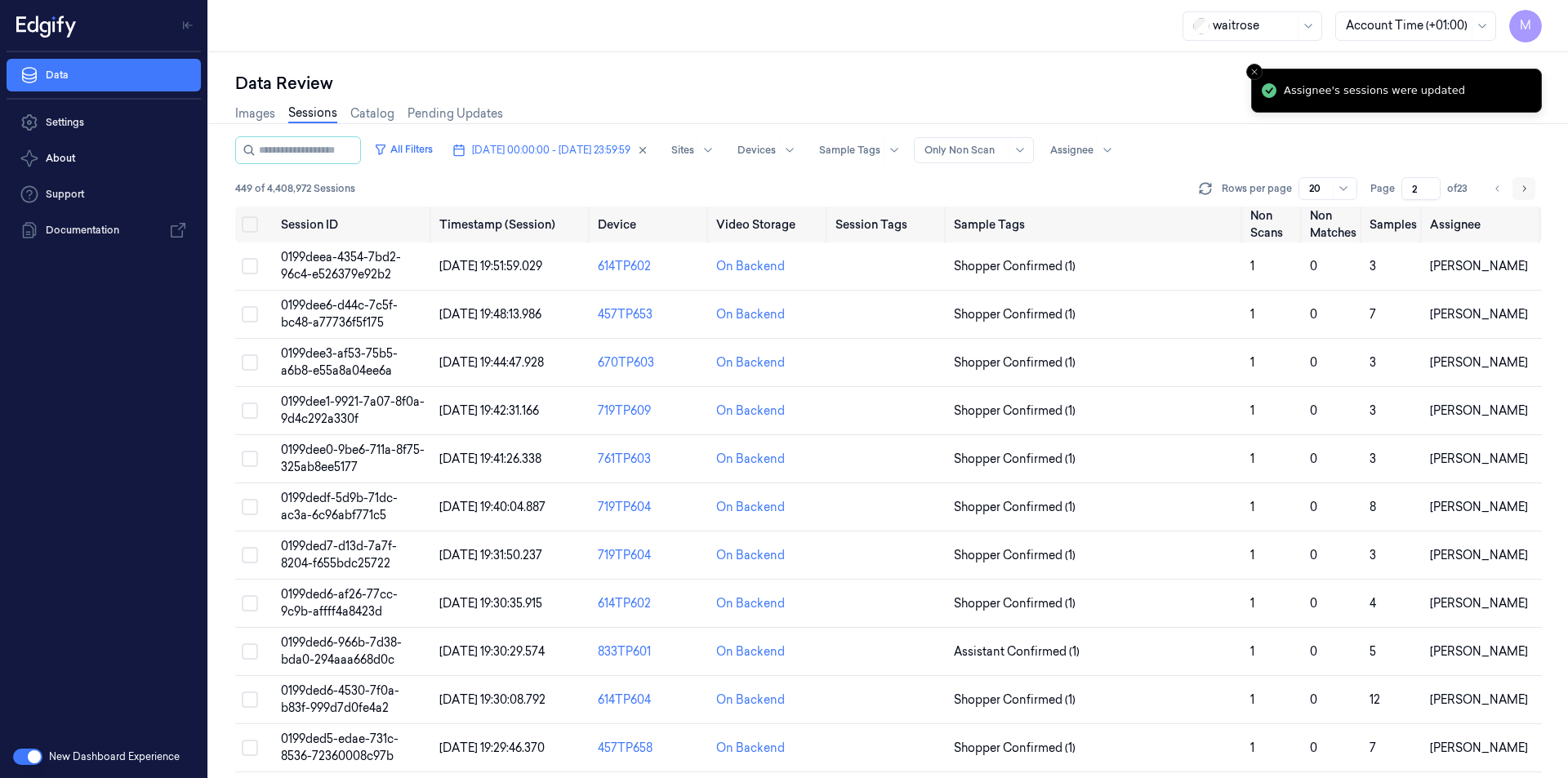
click at [1527, 182] on icon "Go to next page" at bounding box center [1524, 188] width 9 height 13
type input "3"
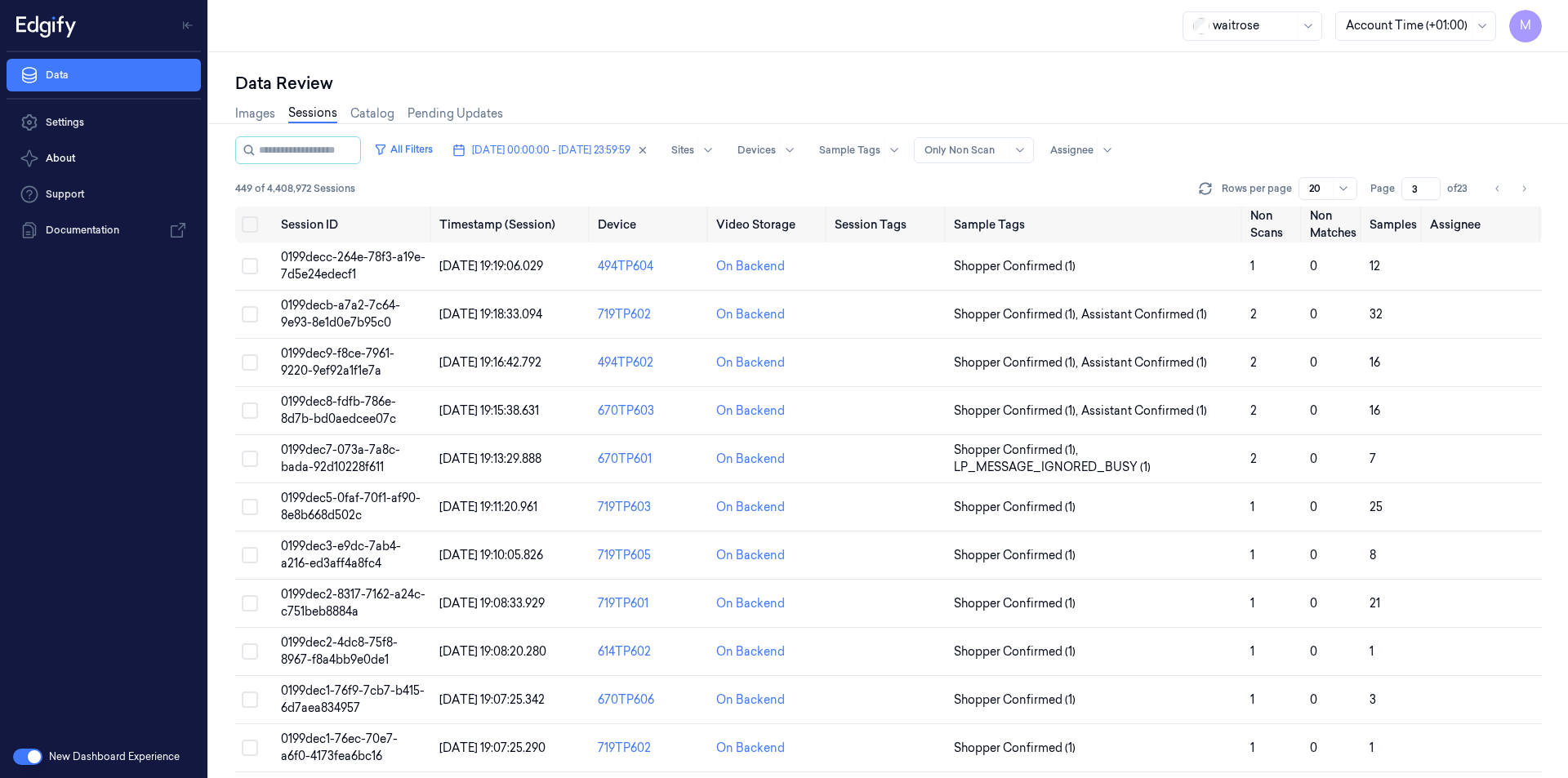
click at [1325, 123] on div "Images Sessions Catalog Pending Updates" at bounding box center [889, 115] width 1307 height 42
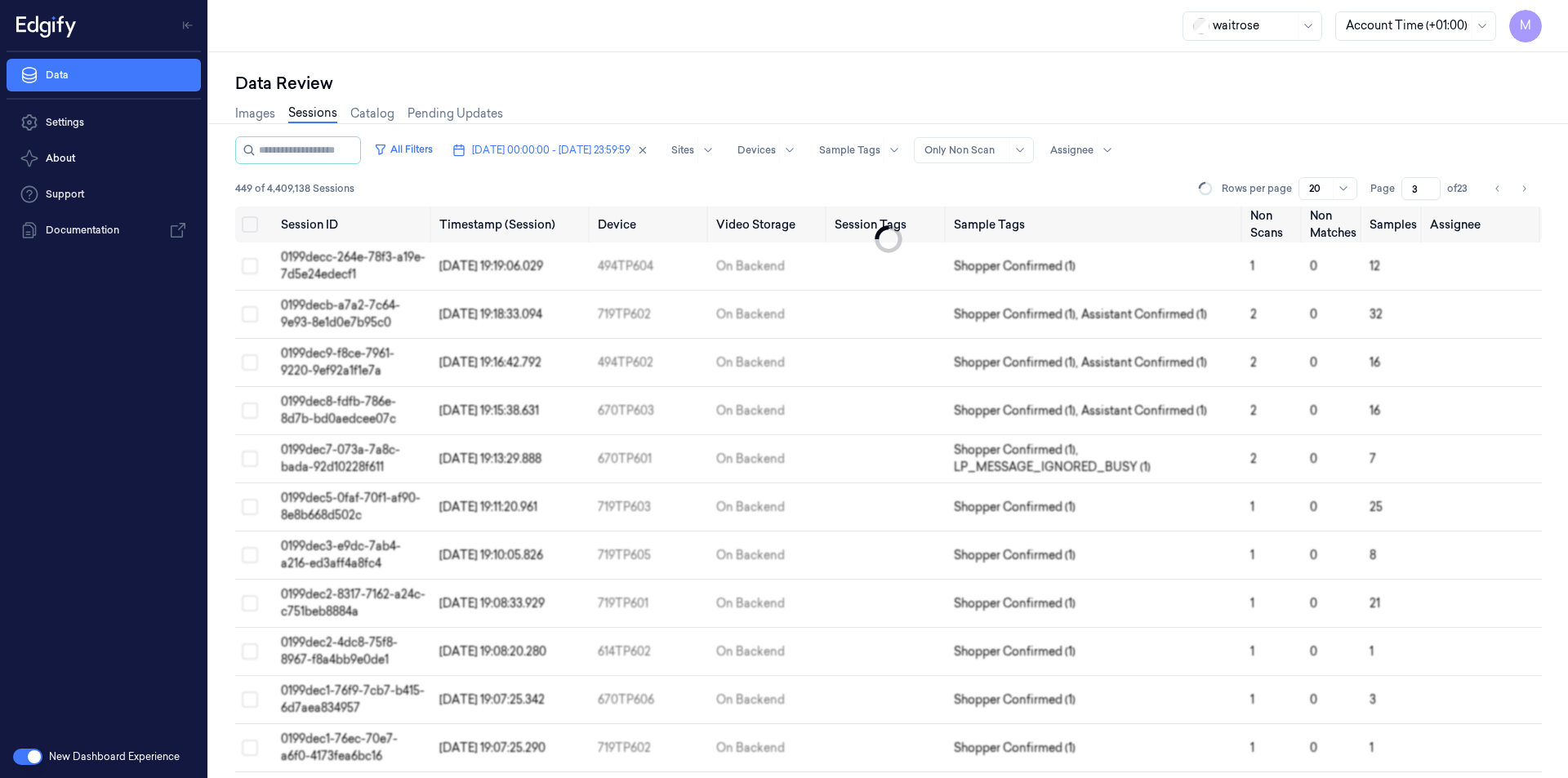
click at [254, 225] on button "Select all" at bounding box center [249, 224] width 16 height 16
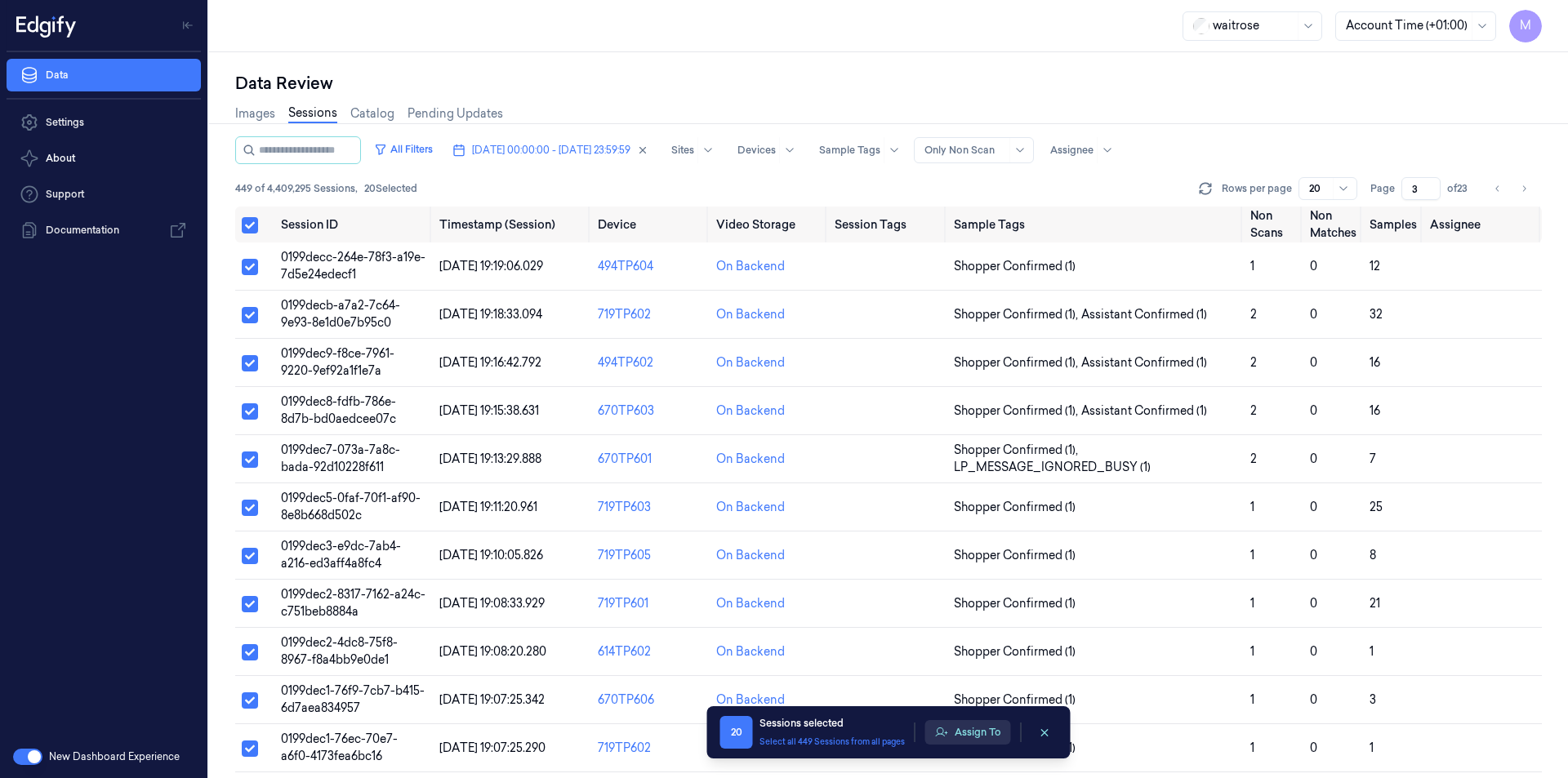
click at [996, 741] on button "Assign To" at bounding box center [968, 732] width 85 height 25
click at [961, 732] on button "Assign To" at bounding box center [968, 732] width 85 height 25
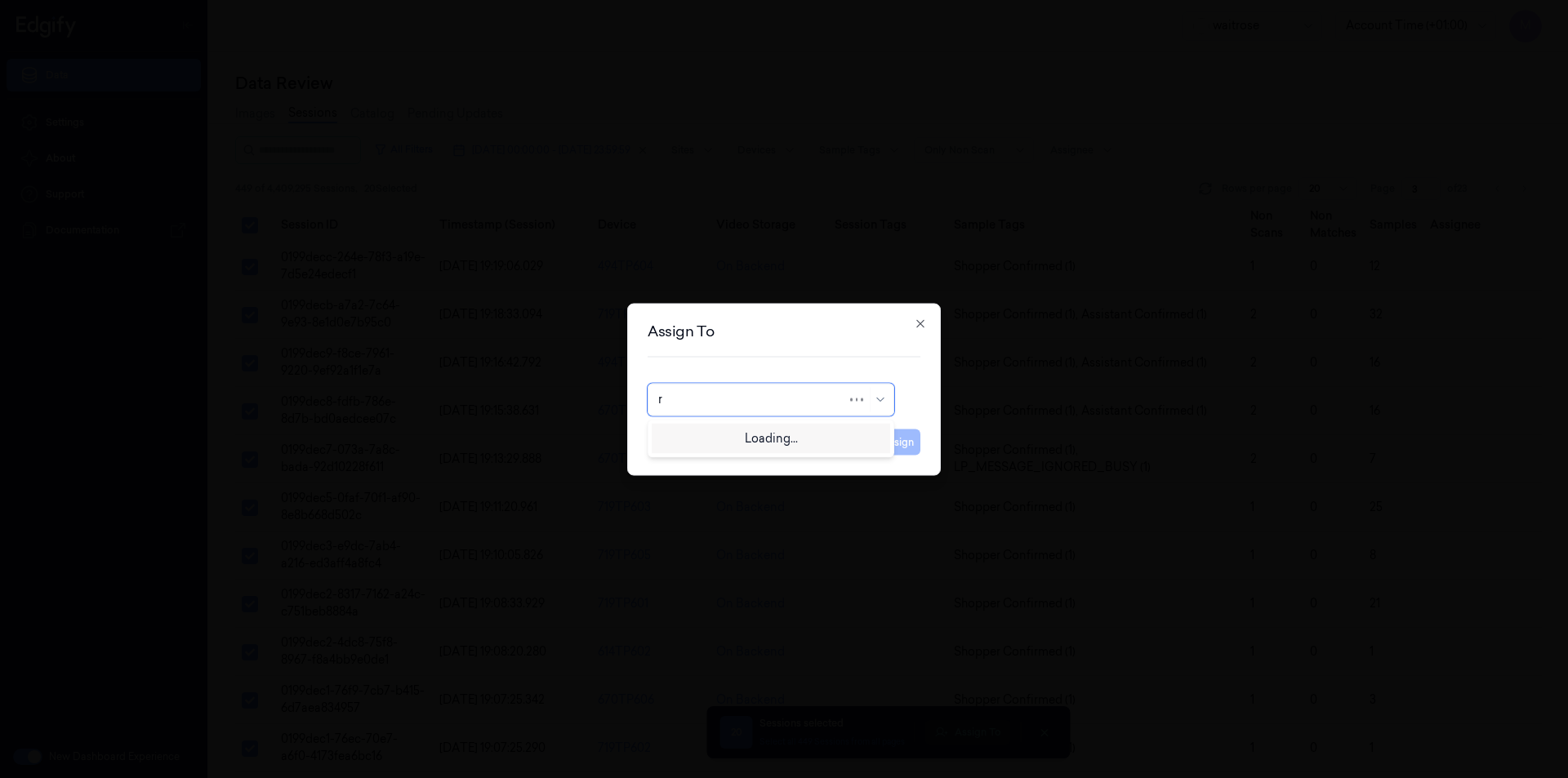
type input "ro"
click at [730, 438] on div "[PERSON_NAME]" at bounding box center [707, 436] width 98 height 17
click at [903, 441] on button "Assign" at bounding box center [898, 441] width 45 height 26
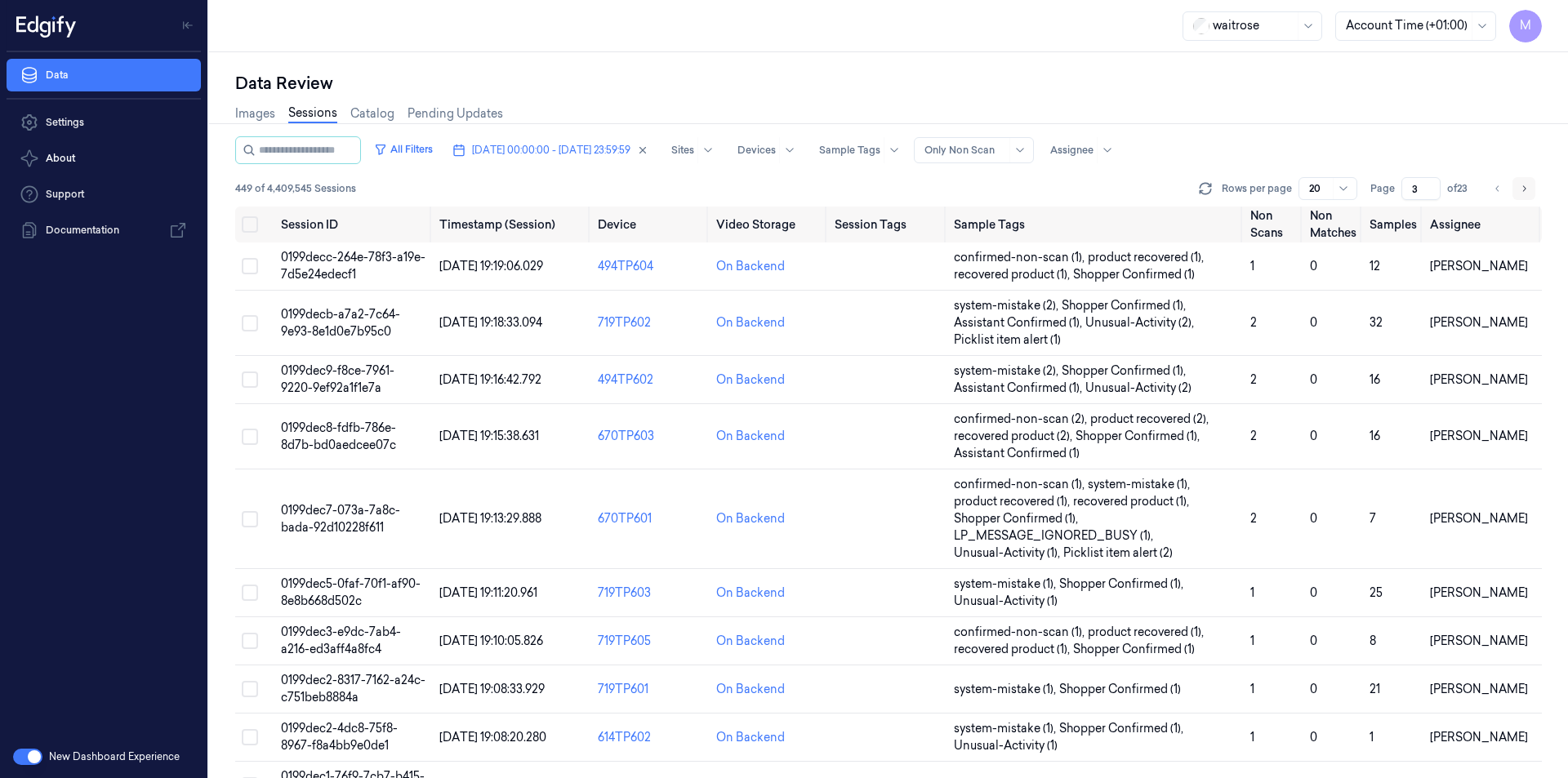
click at [1518, 189] on button "Go to next page" at bounding box center [1524, 189] width 23 height 23
type input "4"
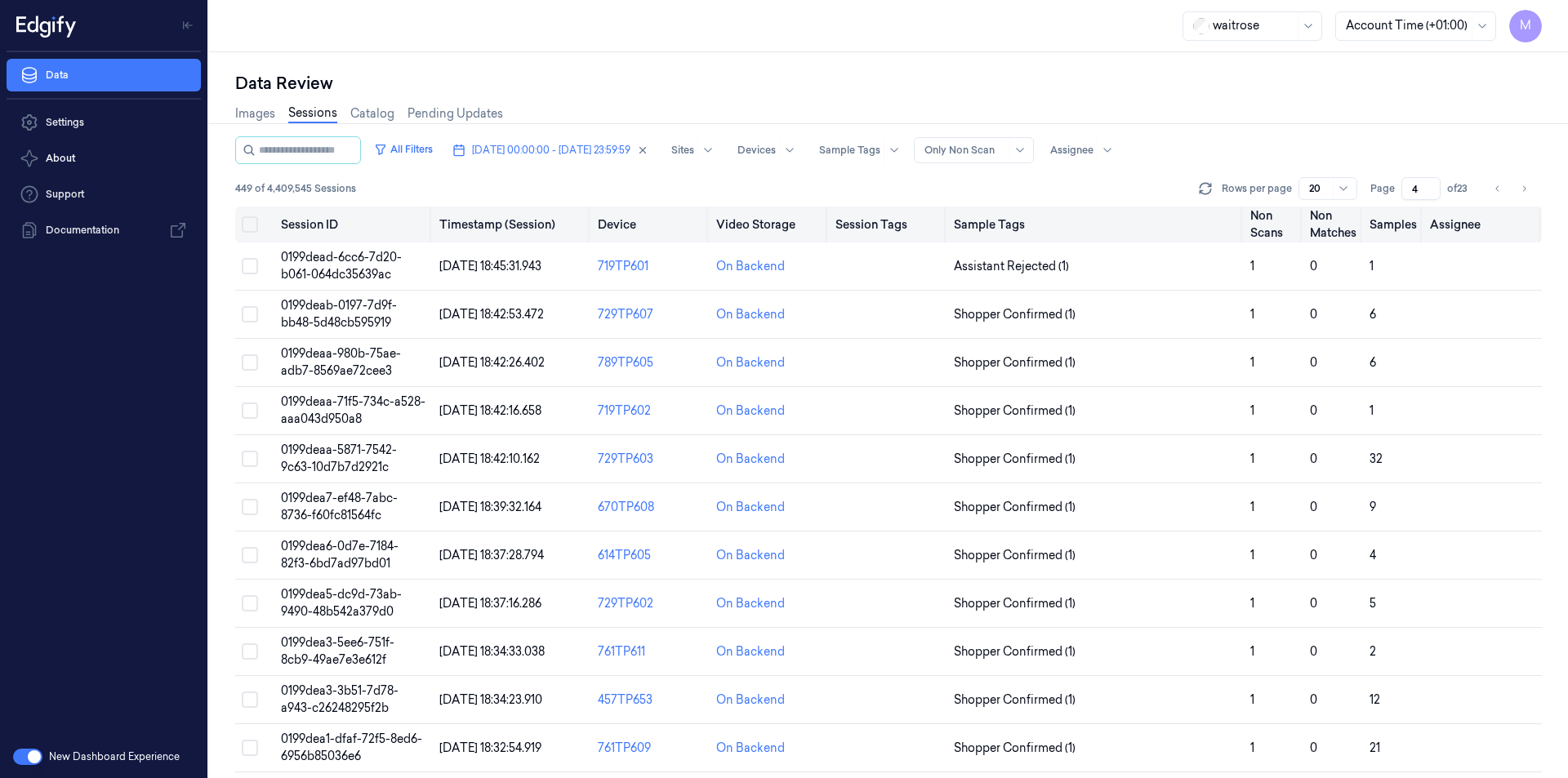
click at [248, 227] on button "Select all" at bounding box center [249, 224] width 16 height 16
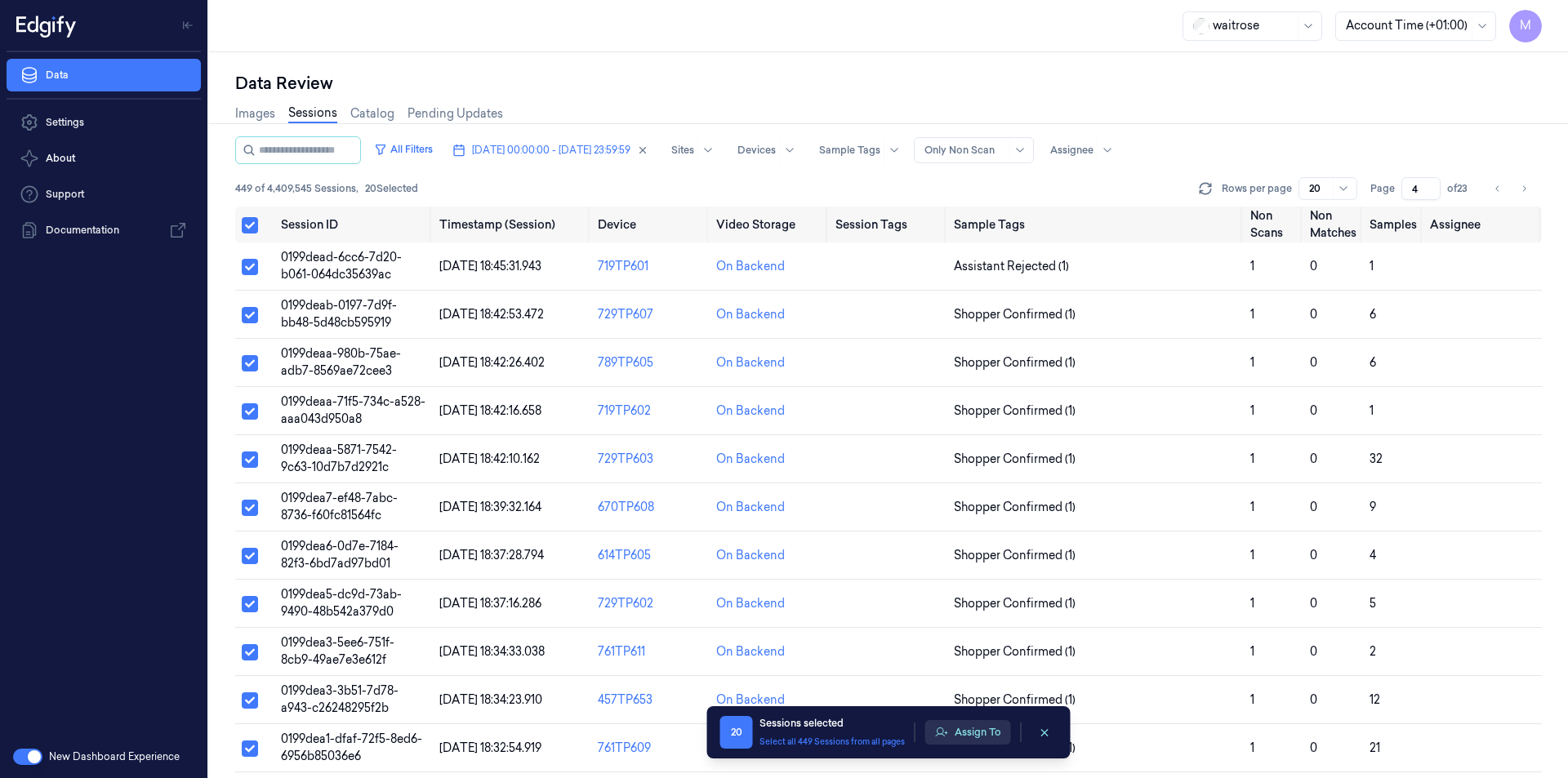
click at [994, 726] on button "Assign To" at bounding box center [968, 732] width 85 height 25
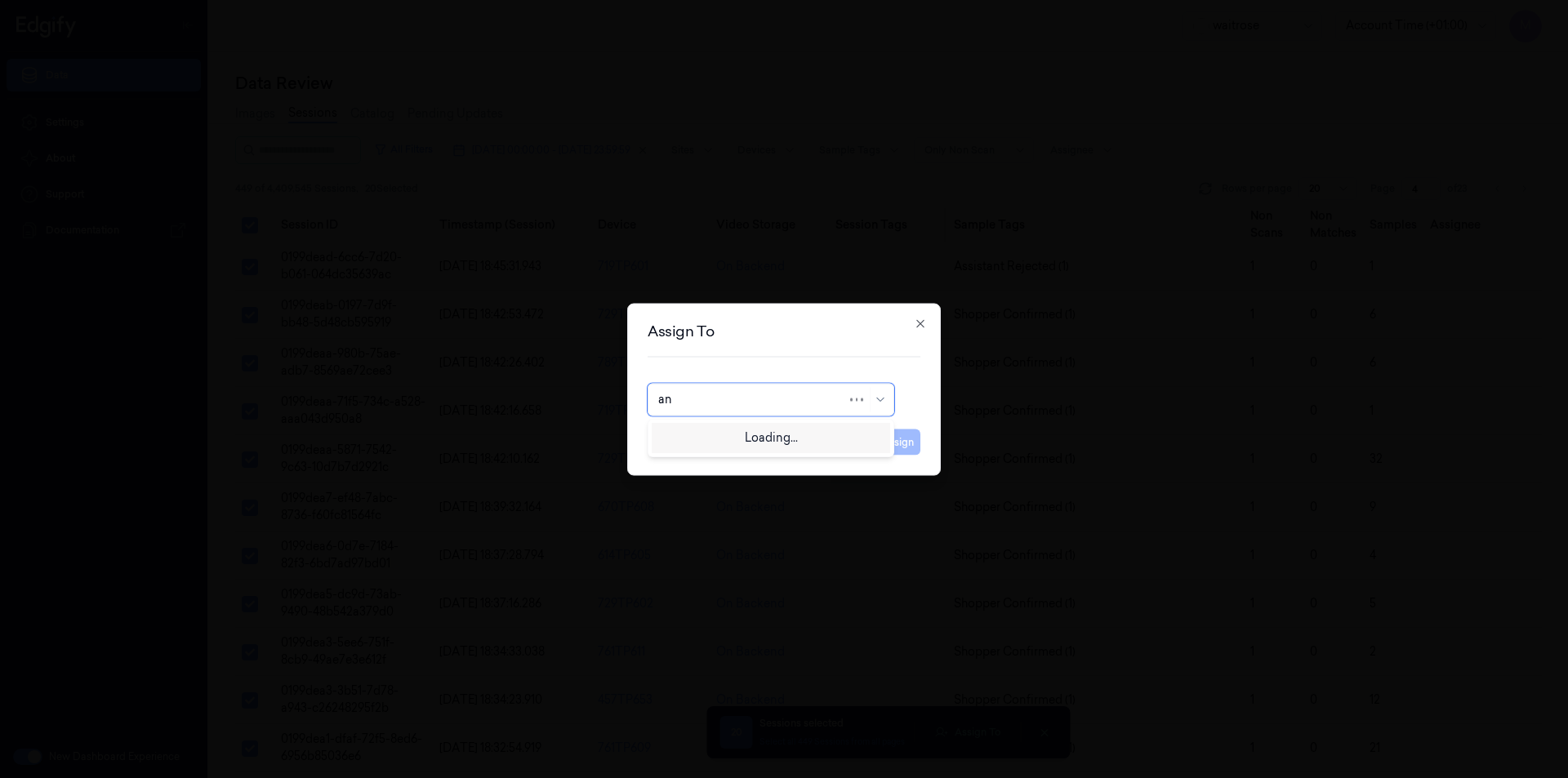
type input "ank"
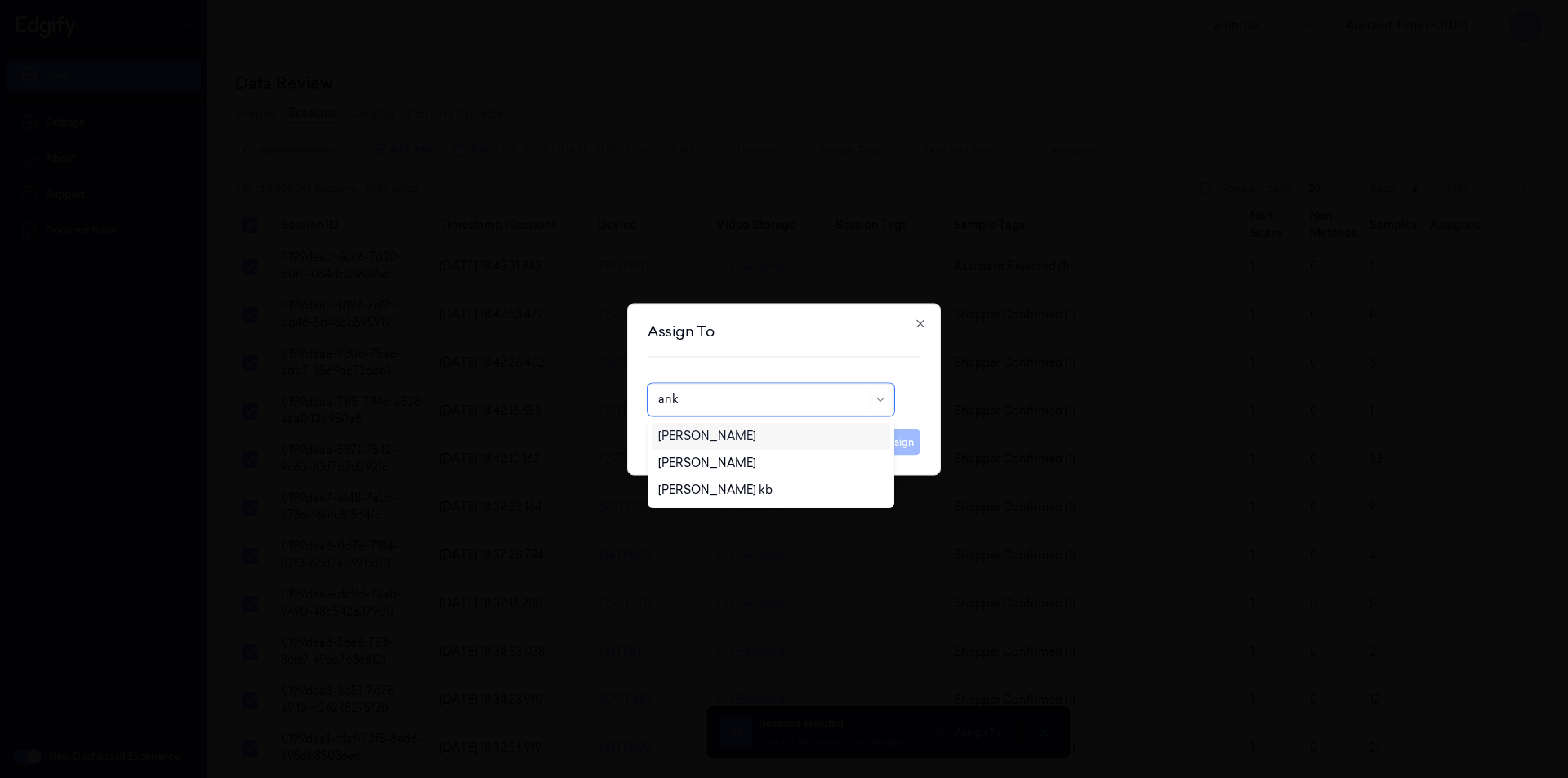
click at [710, 435] on div "[PERSON_NAME]" at bounding box center [707, 436] width 98 height 17
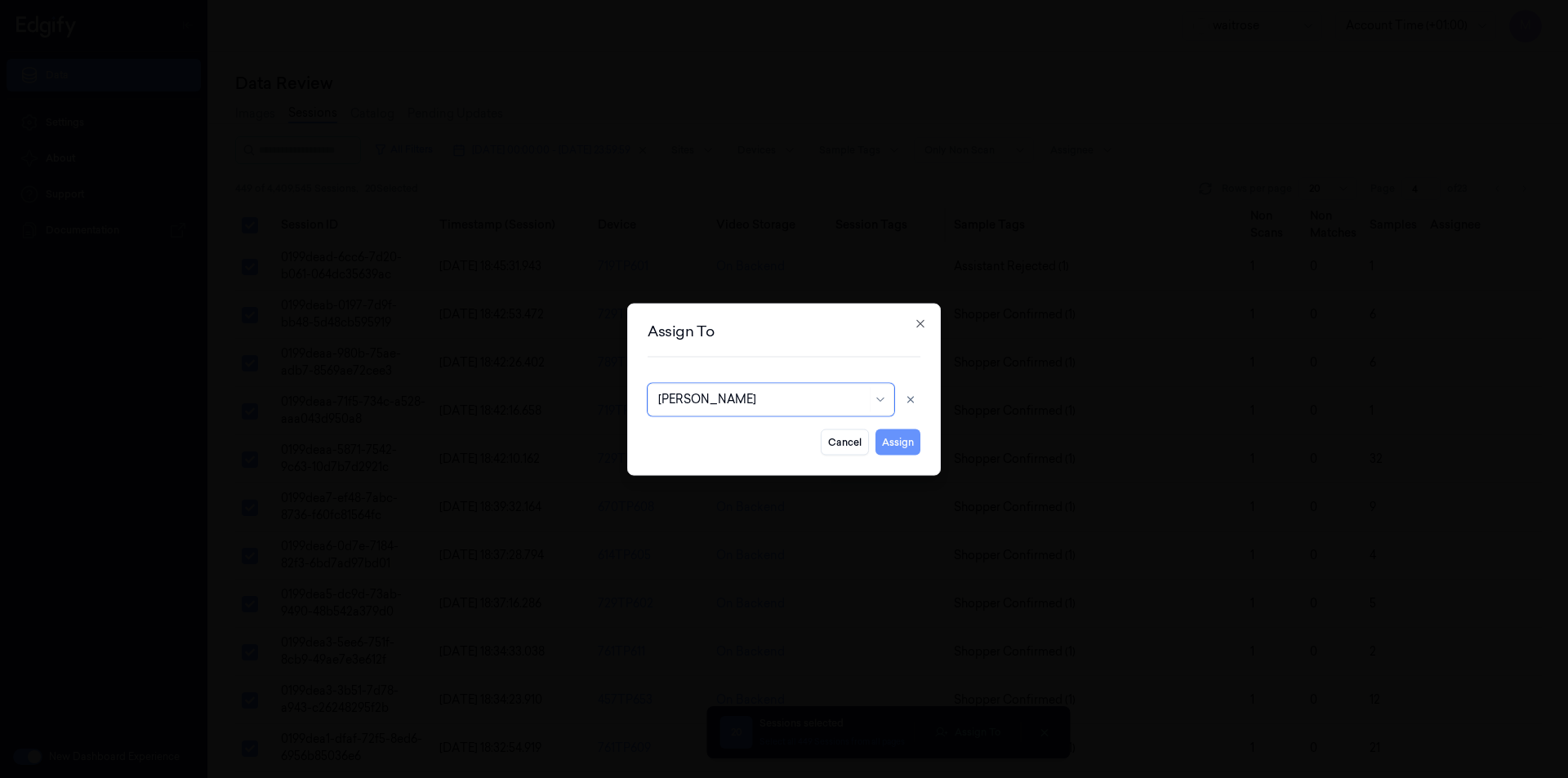
click at [898, 445] on button "Assign" at bounding box center [898, 441] width 45 height 26
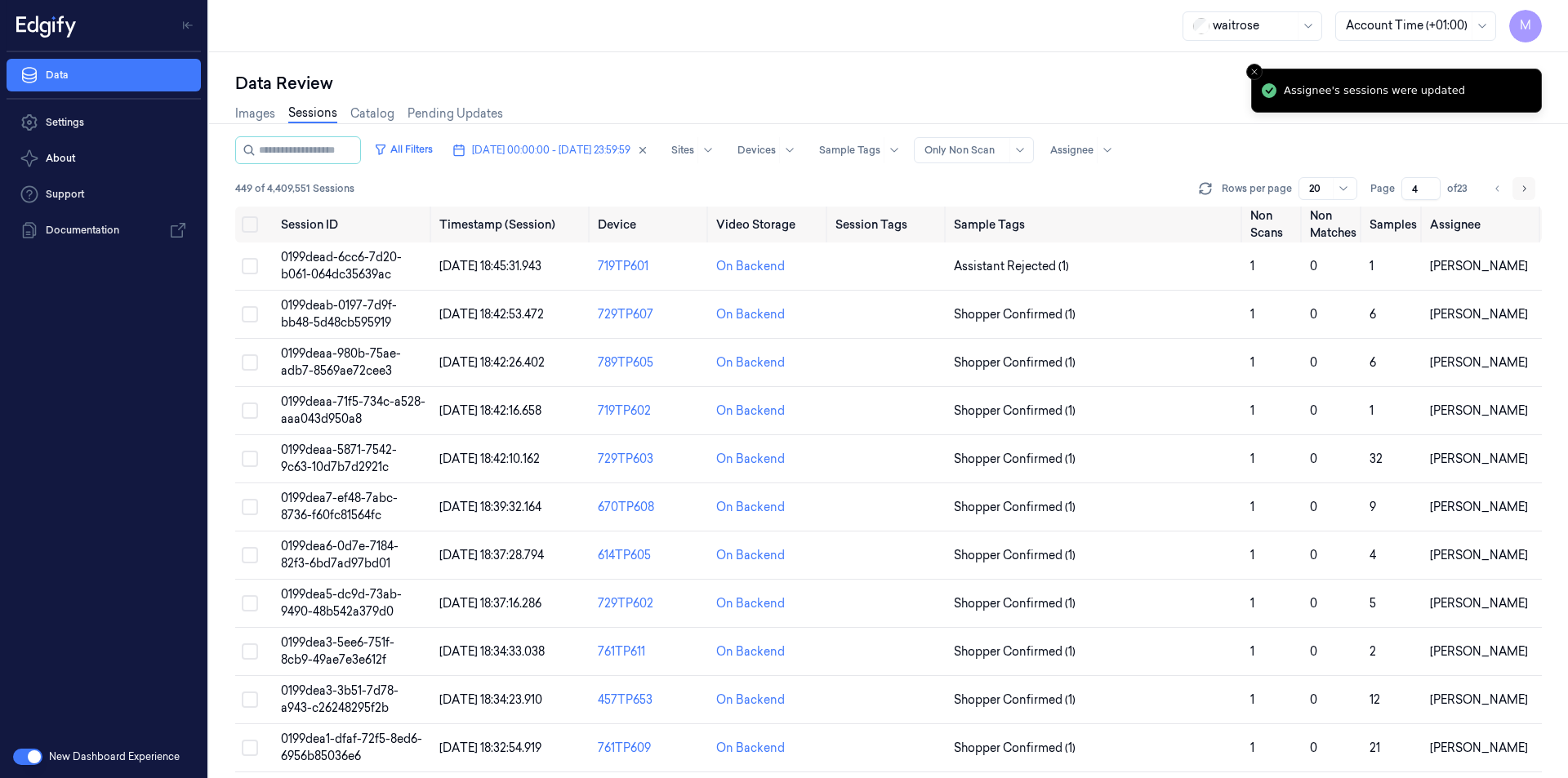
click at [1524, 190] on icon "Go to next page" at bounding box center [1525, 188] width 3 height 6
type input "5"
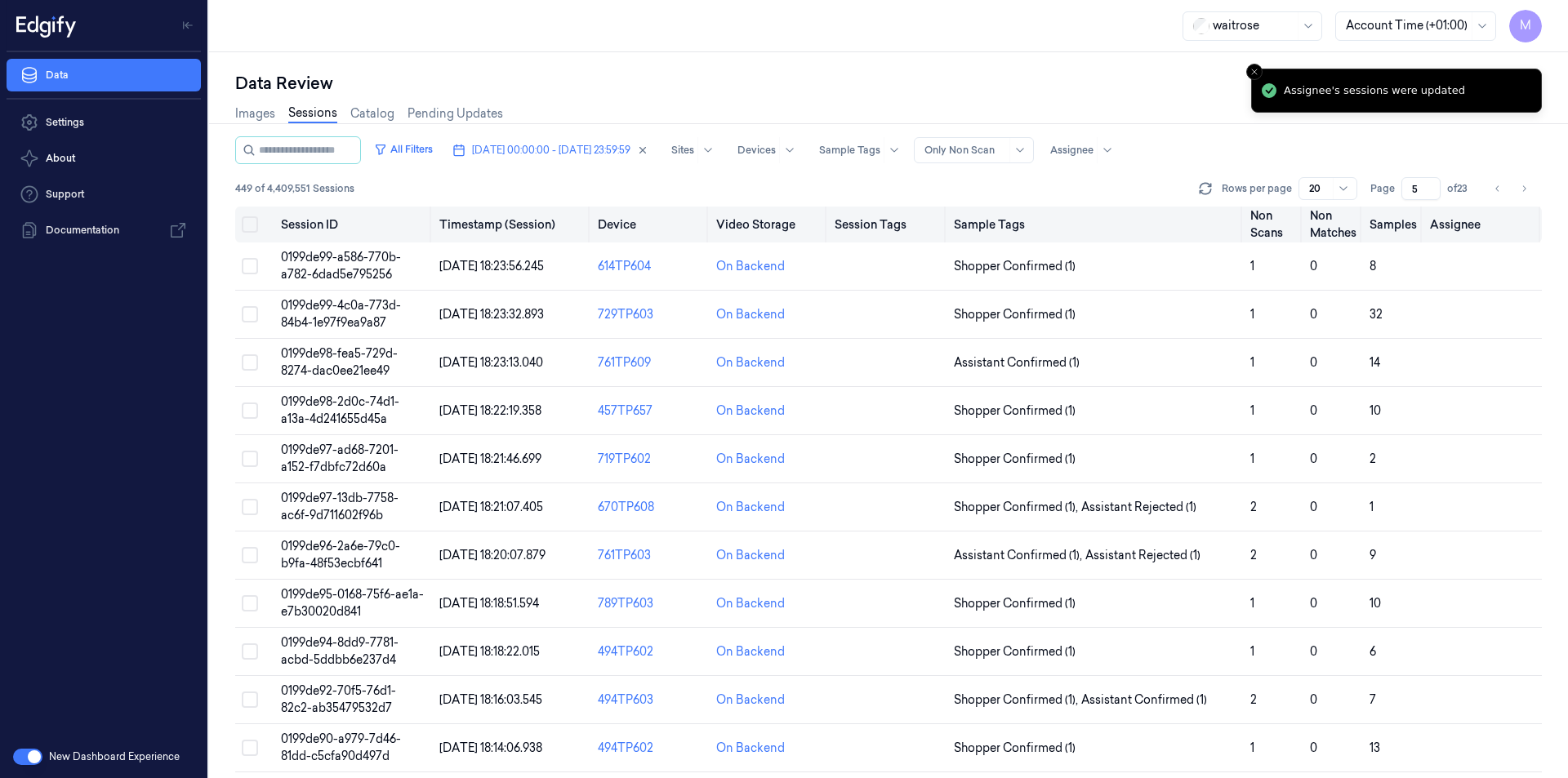
click at [251, 223] on button "Select all" at bounding box center [249, 224] width 16 height 16
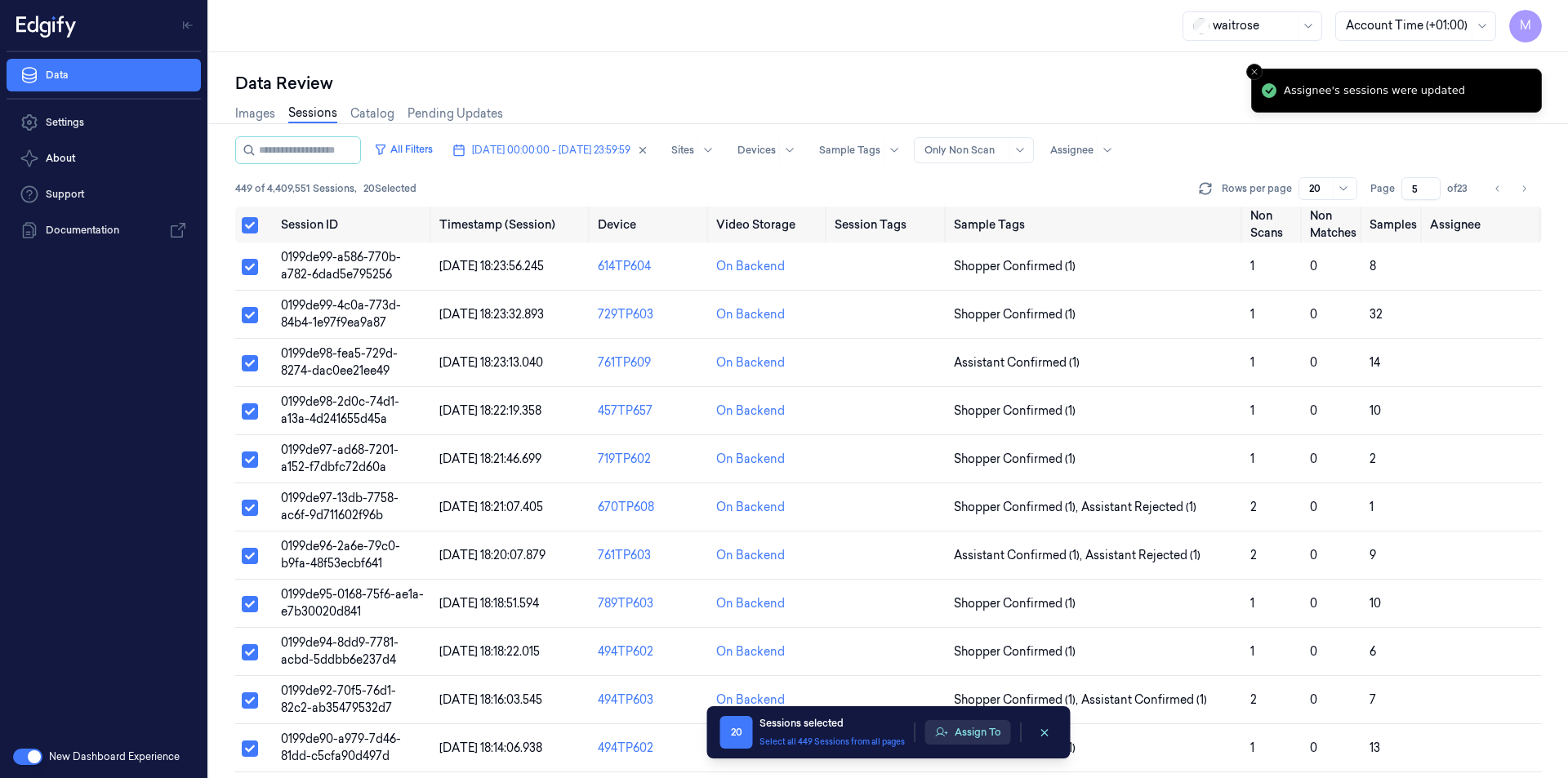
click at [986, 730] on button "Assign To" at bounding box center [968, 732] width 85 height 25
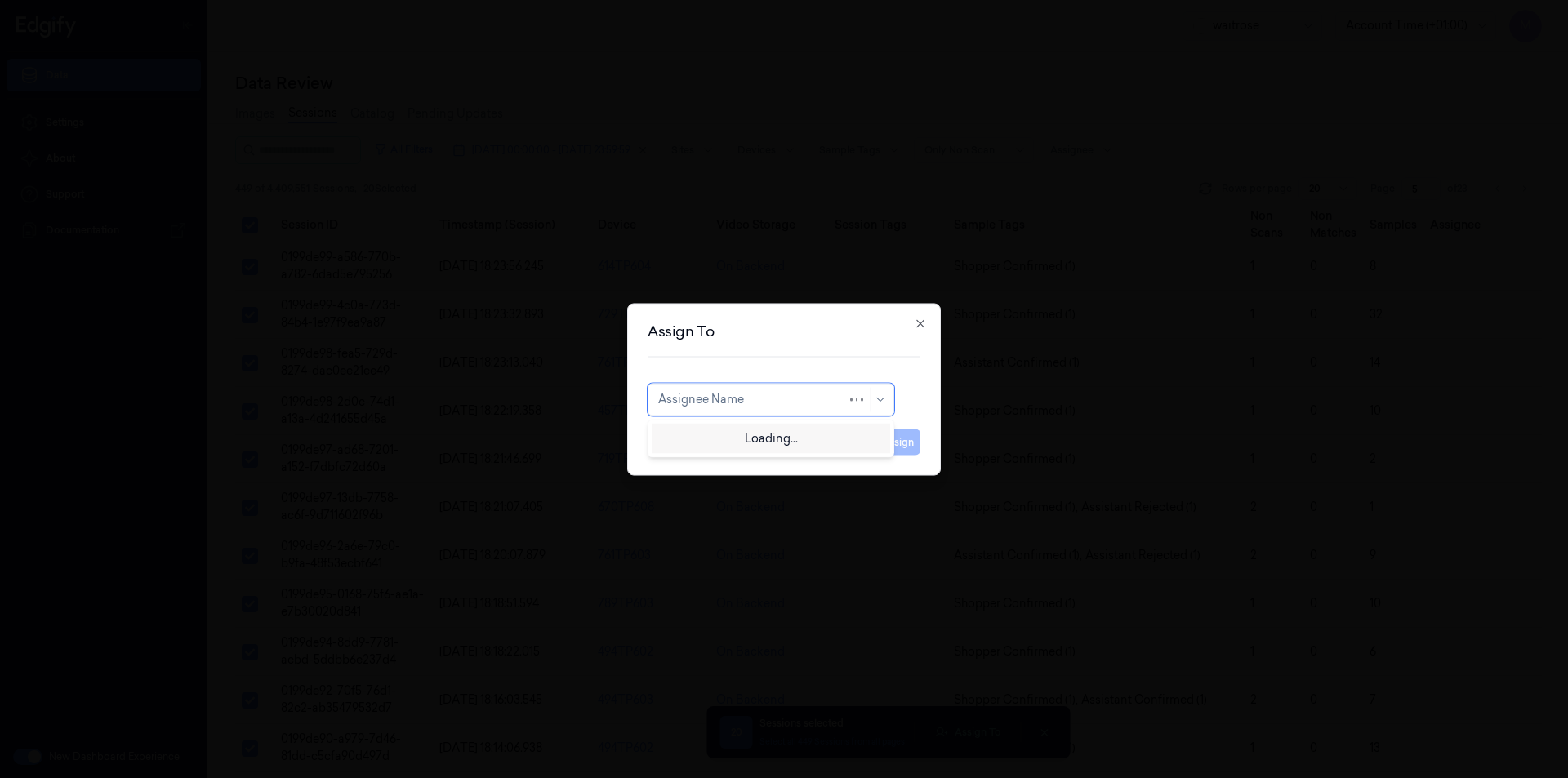
click at [829, 396] on div at bounding box center [752, 399] width 189 height 17
type input "var"
click at [744, 443] on div "[PERSON_NAME]" at bounding box center [771, 436] width 225 height 17
click at [899, 448] on button "Assign" at bounding box center [898, 441] width 45 height 26
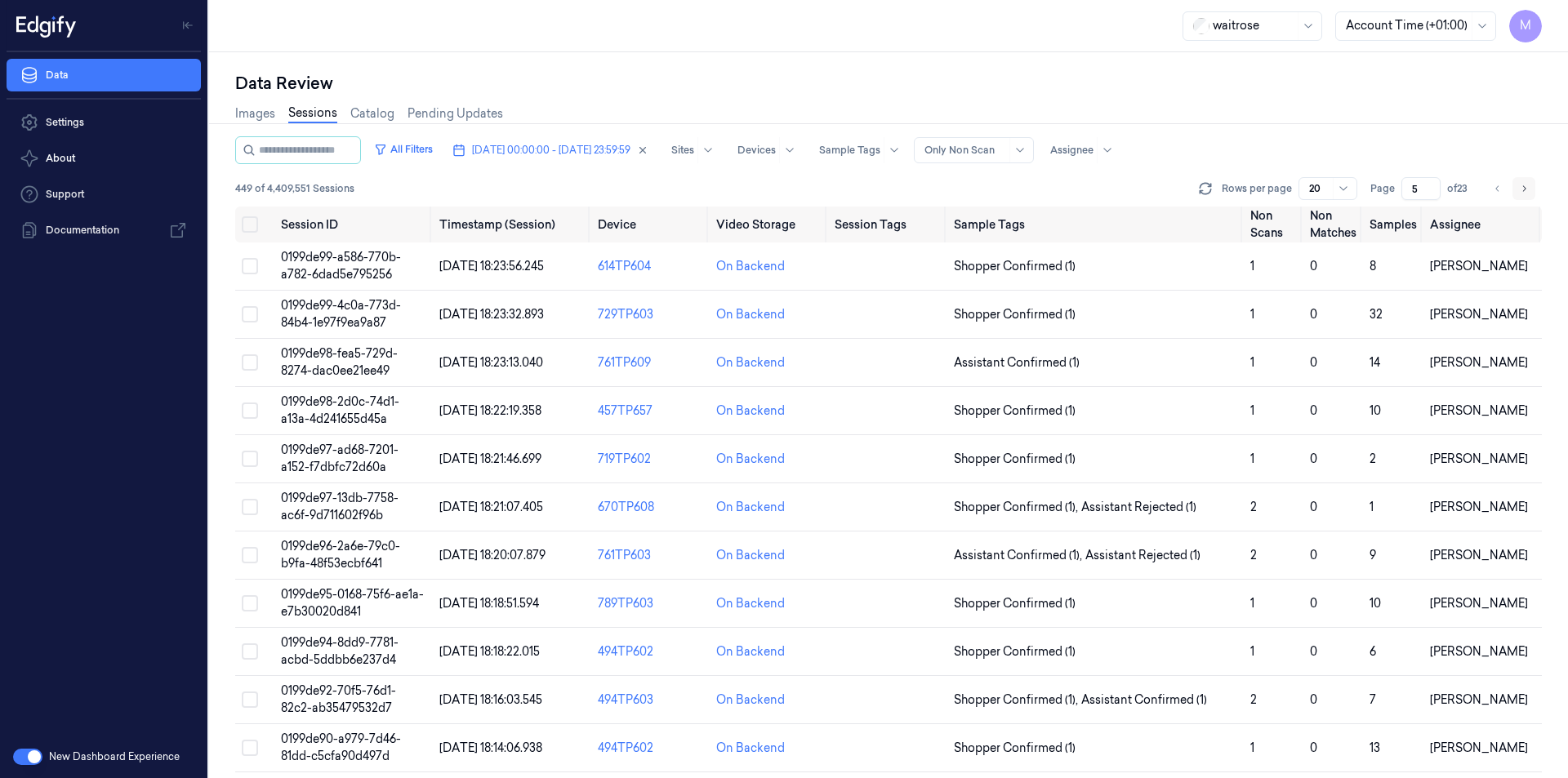
click at [1526, 183] on icon "Go to next page" at bounding box center [1524, 188] width 9 height 13
type input "6"
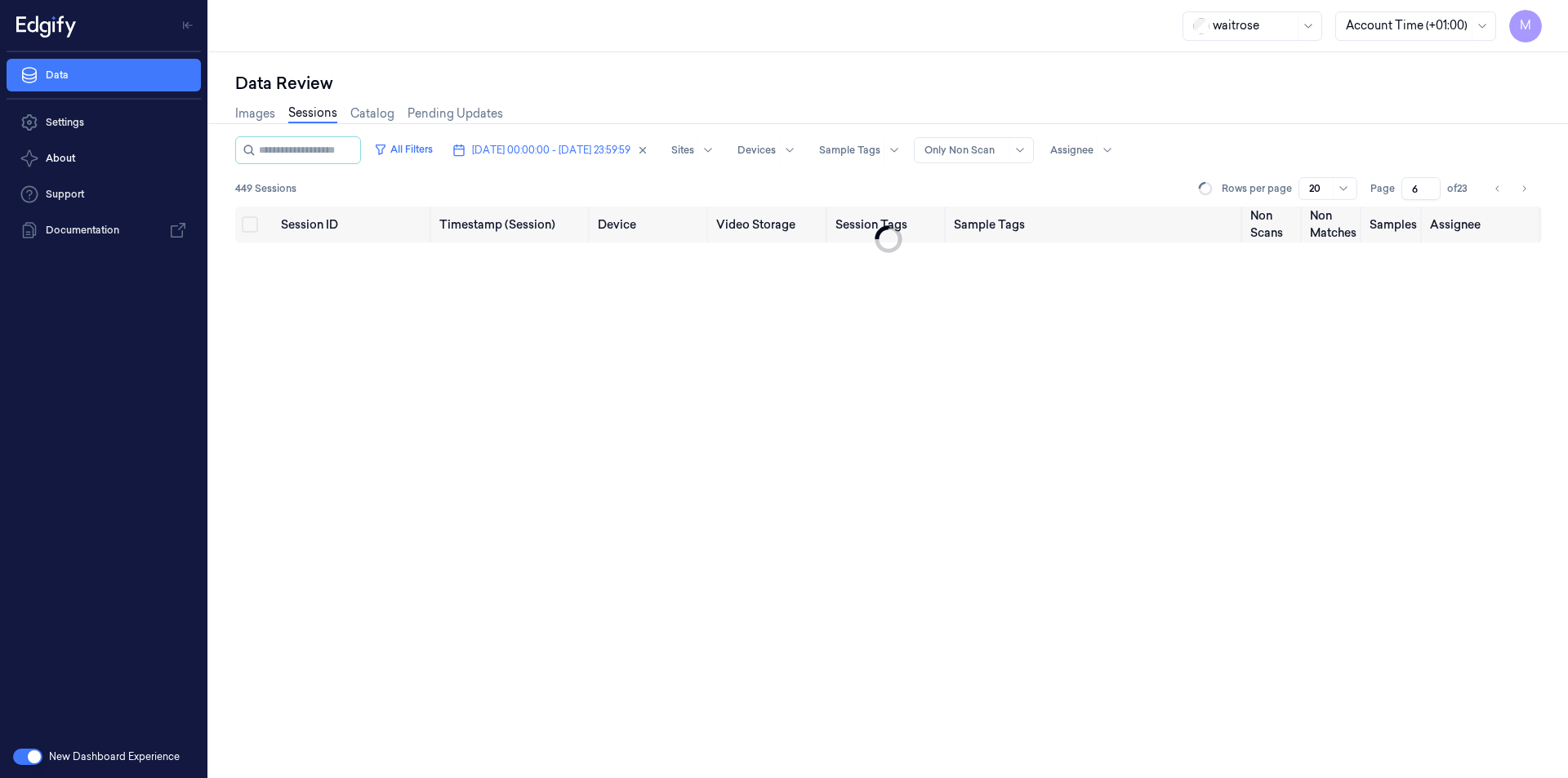
click at [1143, 99] on div "Images Sessions Catalog Pending Updates" at bounding box center [889, 115] width 1307 height 42
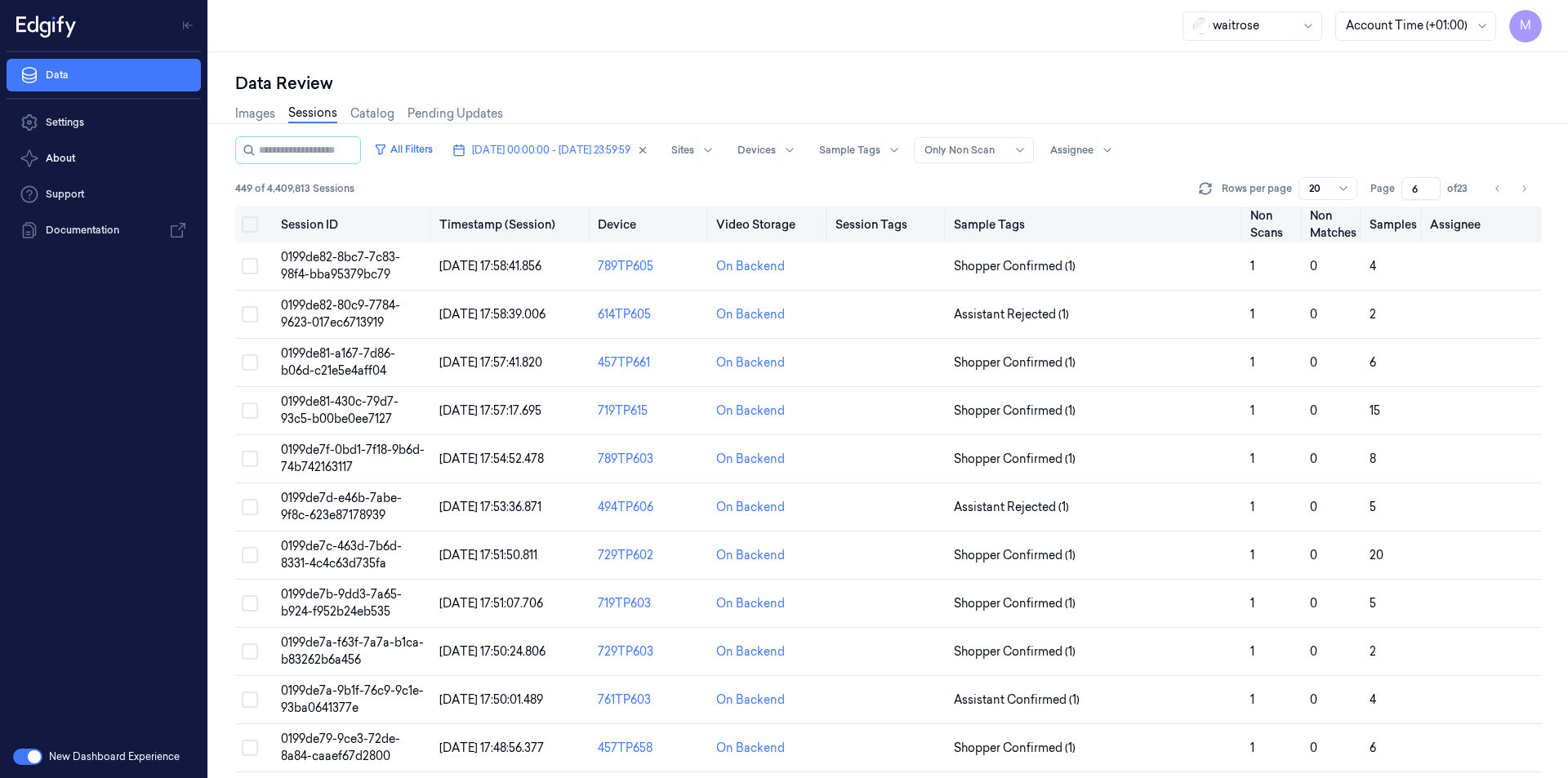
click at [250, 219] on button "Select all" at bounding box center [249, 224] width 16 height 16
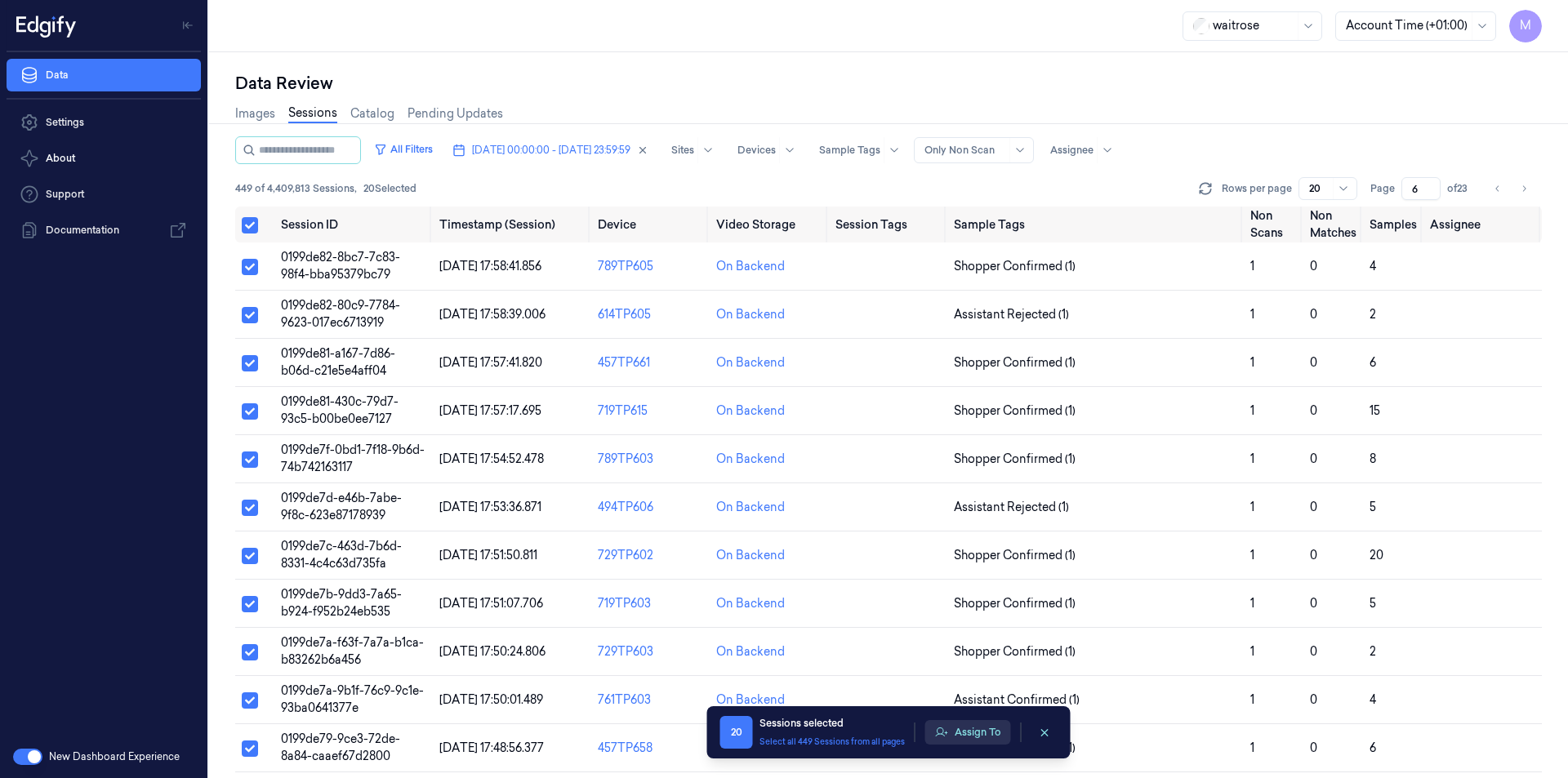
click at [994, 735] on button "Assign To" at bounding box center [968, 732] width 85 height 25
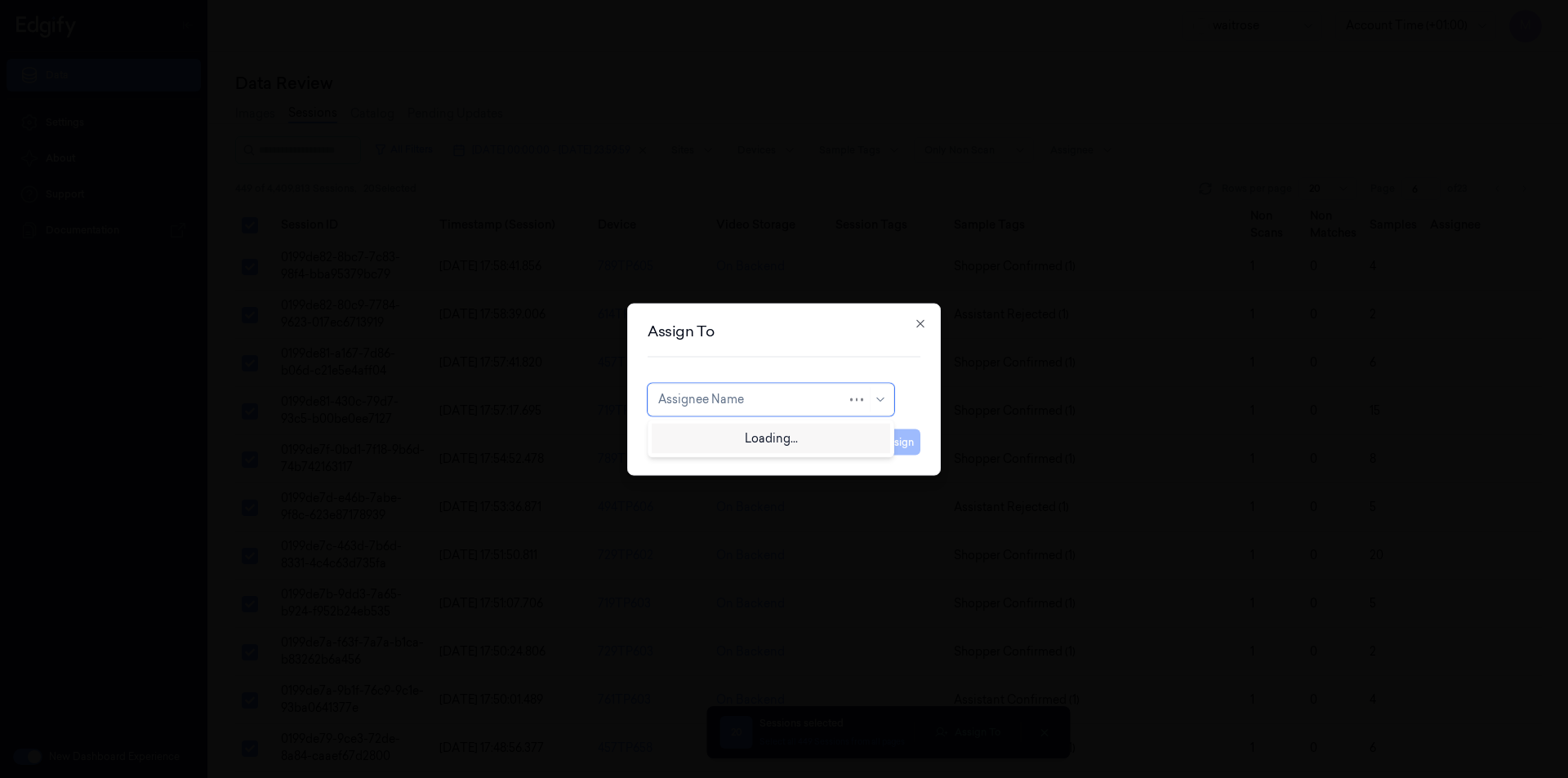
click at [778, 402] on div at bounding box center [752, 399] width 189 height 17
type input "ro"
click at [700, 438] on div "[PERSON_NAME]" at bounding box center [707, 436] width 98 height 17
click at [895, 438] on button "Assign" at bounding box center [898, 441] width 45 height 26
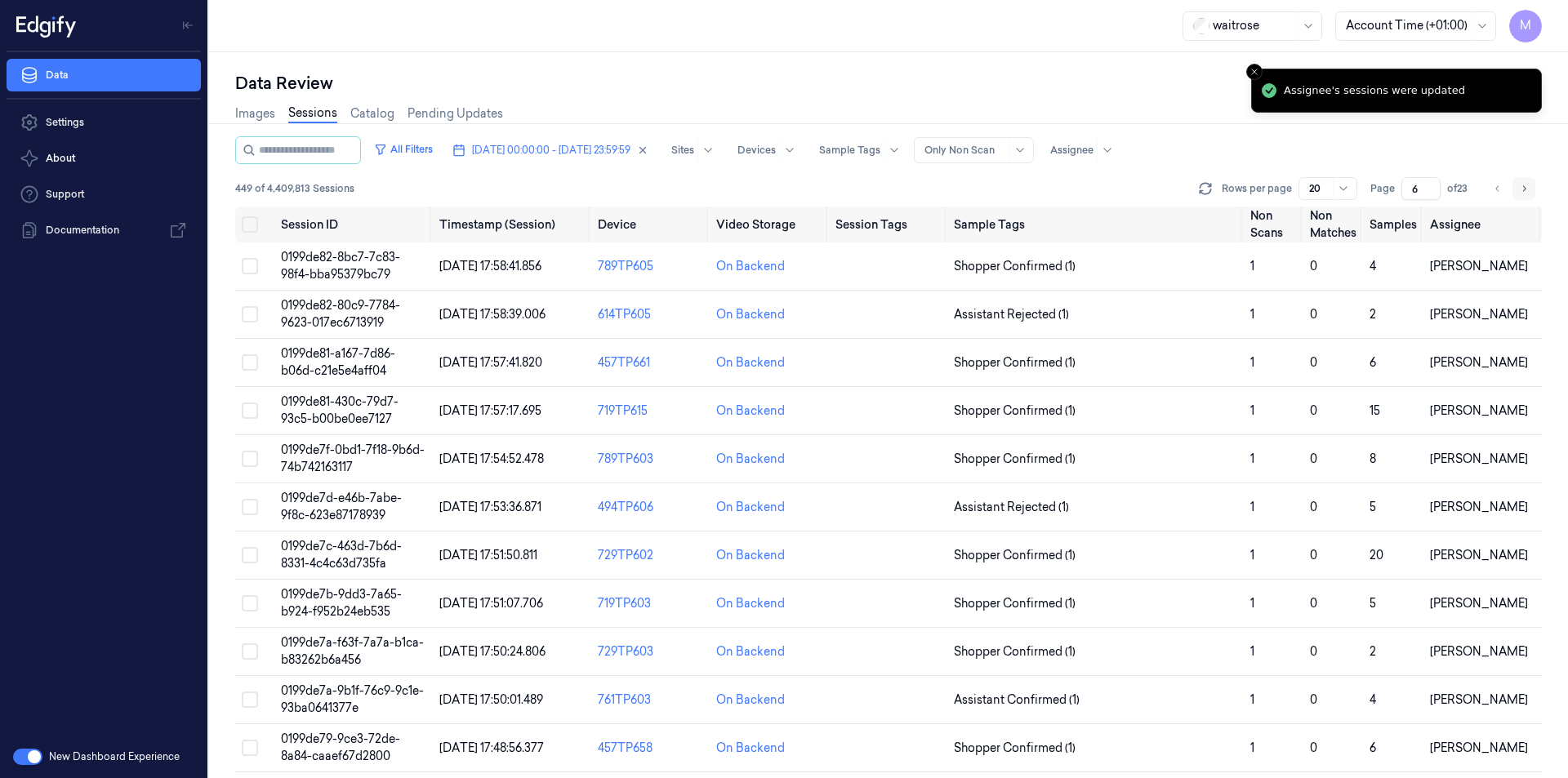
click at [1523, 191] on icon "Go to next page" at bounding box center [1524, 188] width 9 height 13
type input "7"
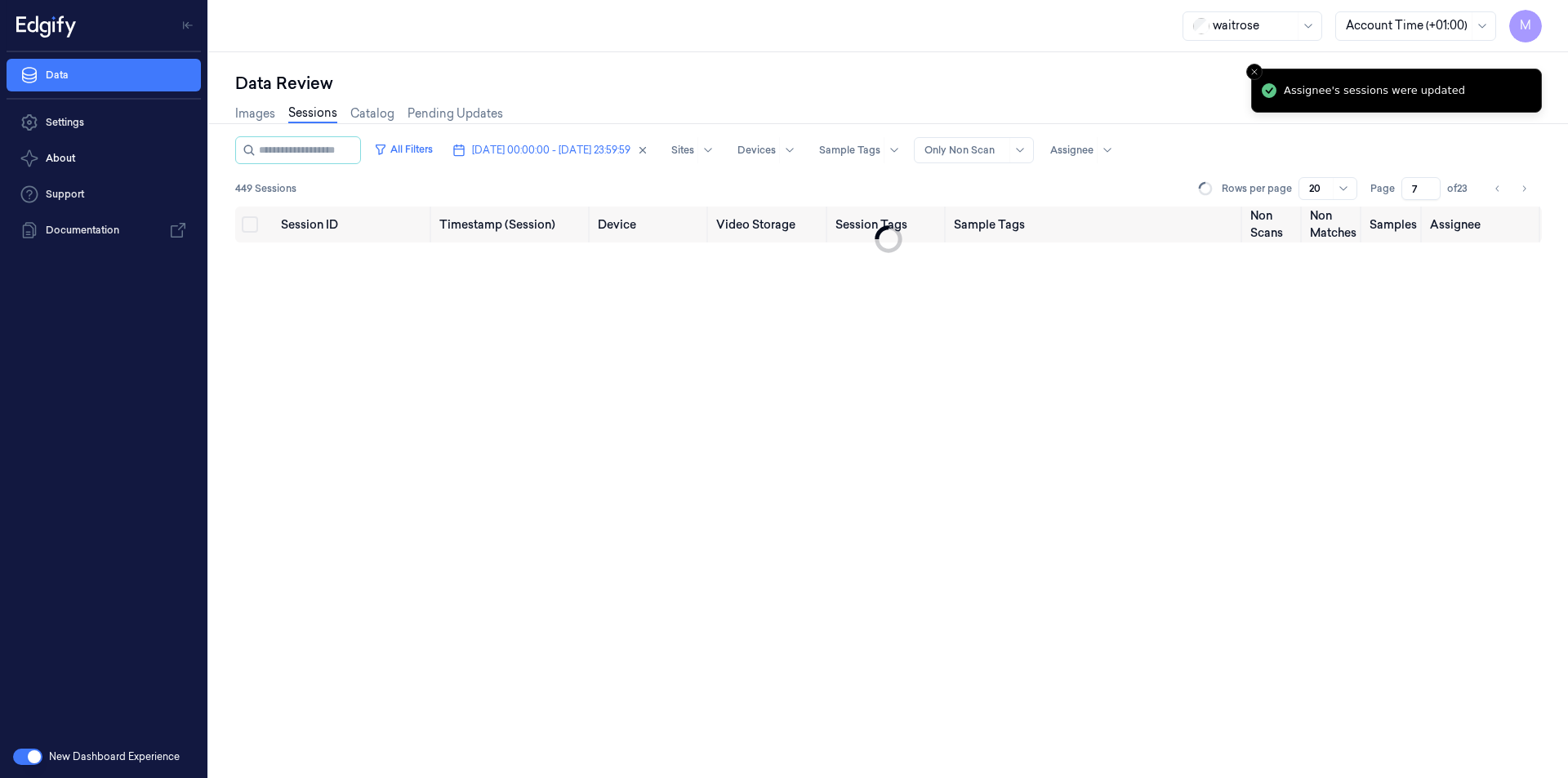
click at [854, 85] on div "Data Review" at bounding box center [889, 83] width 1307 height 23
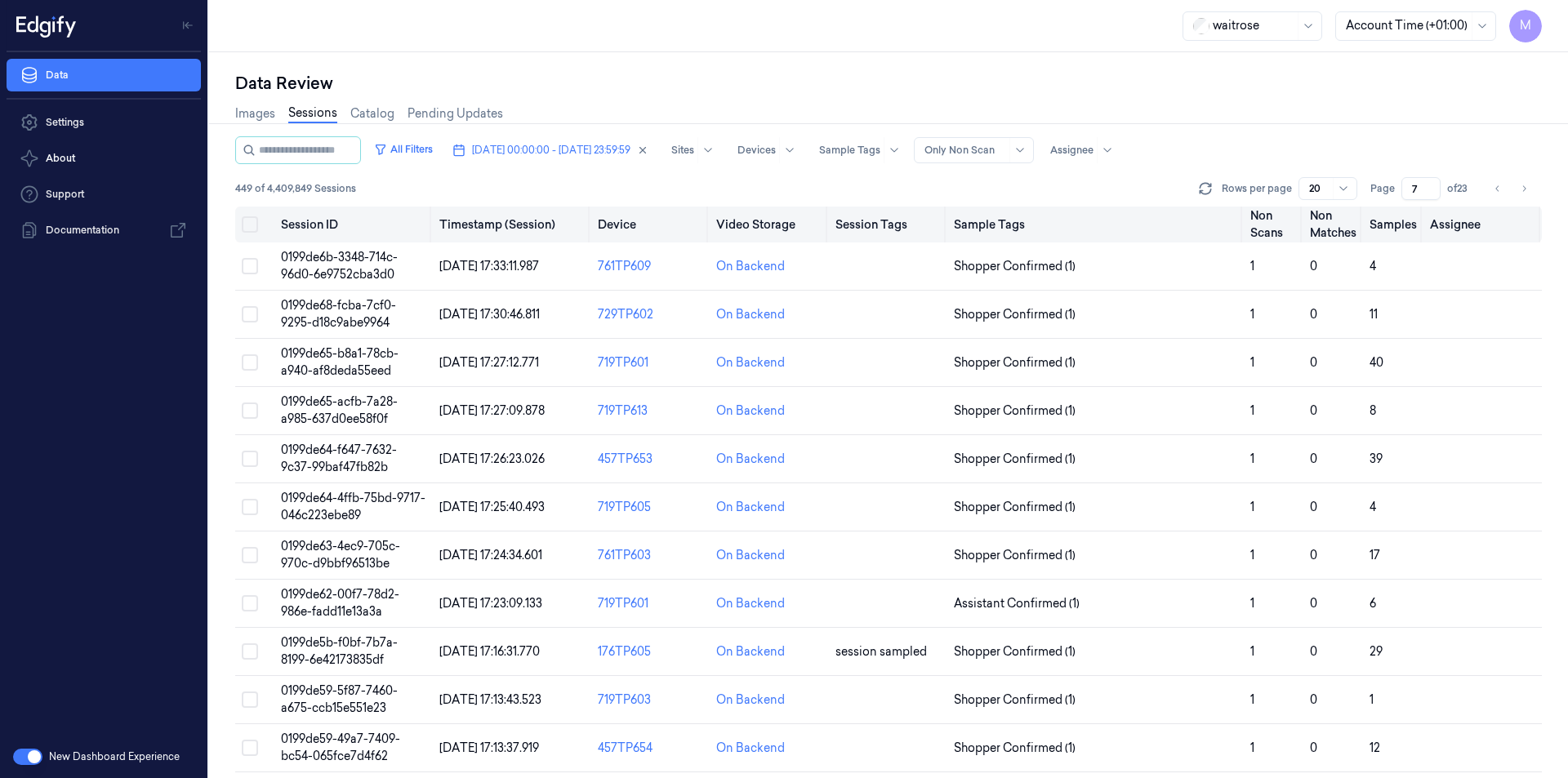
click at [253, 224] on button "Select all" at bounding box center [249, 224] width 16 height 16
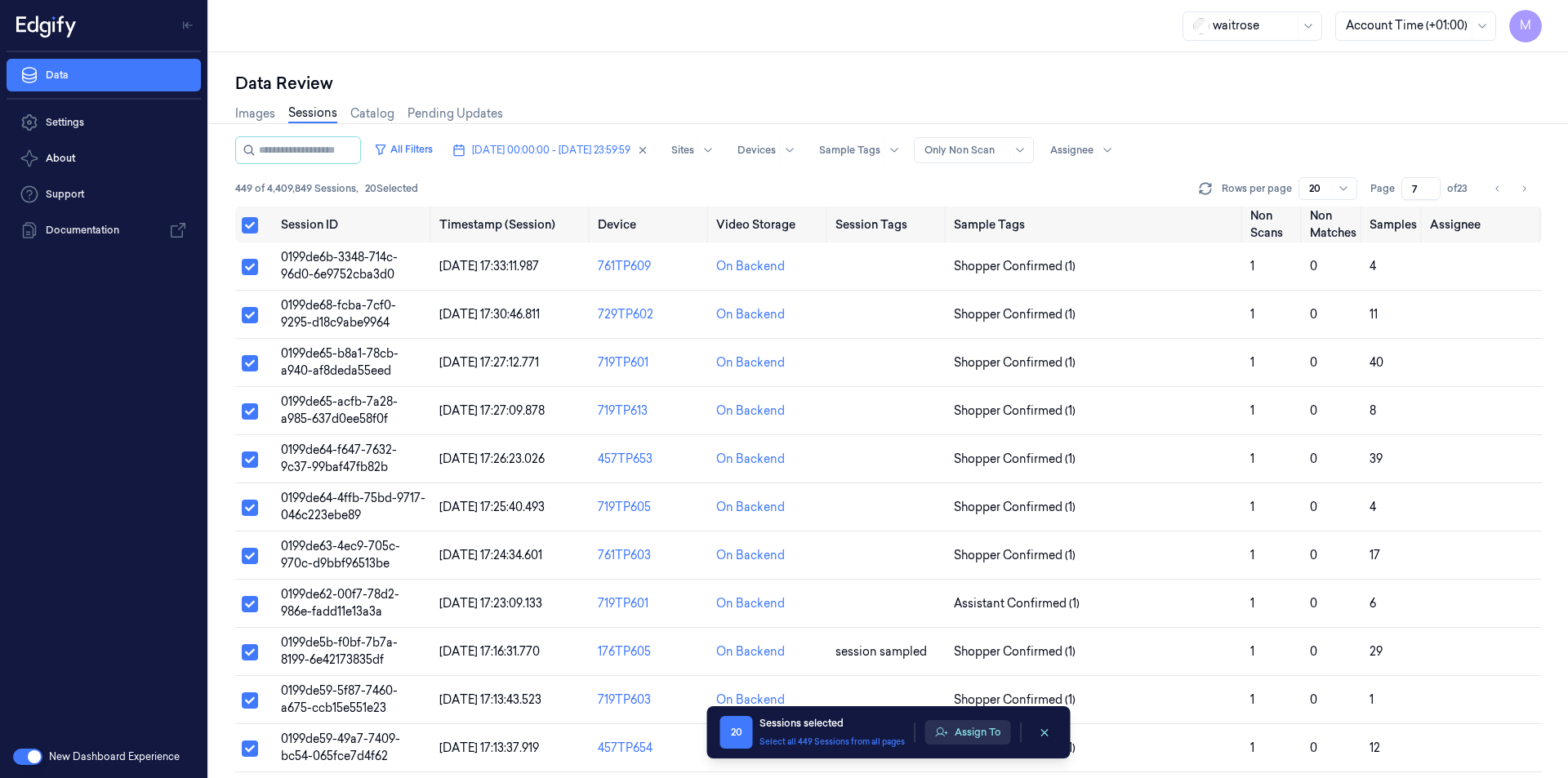
click at [987, 740] on button "Assign To" at bounding box center [968, 732] width 85 height 25
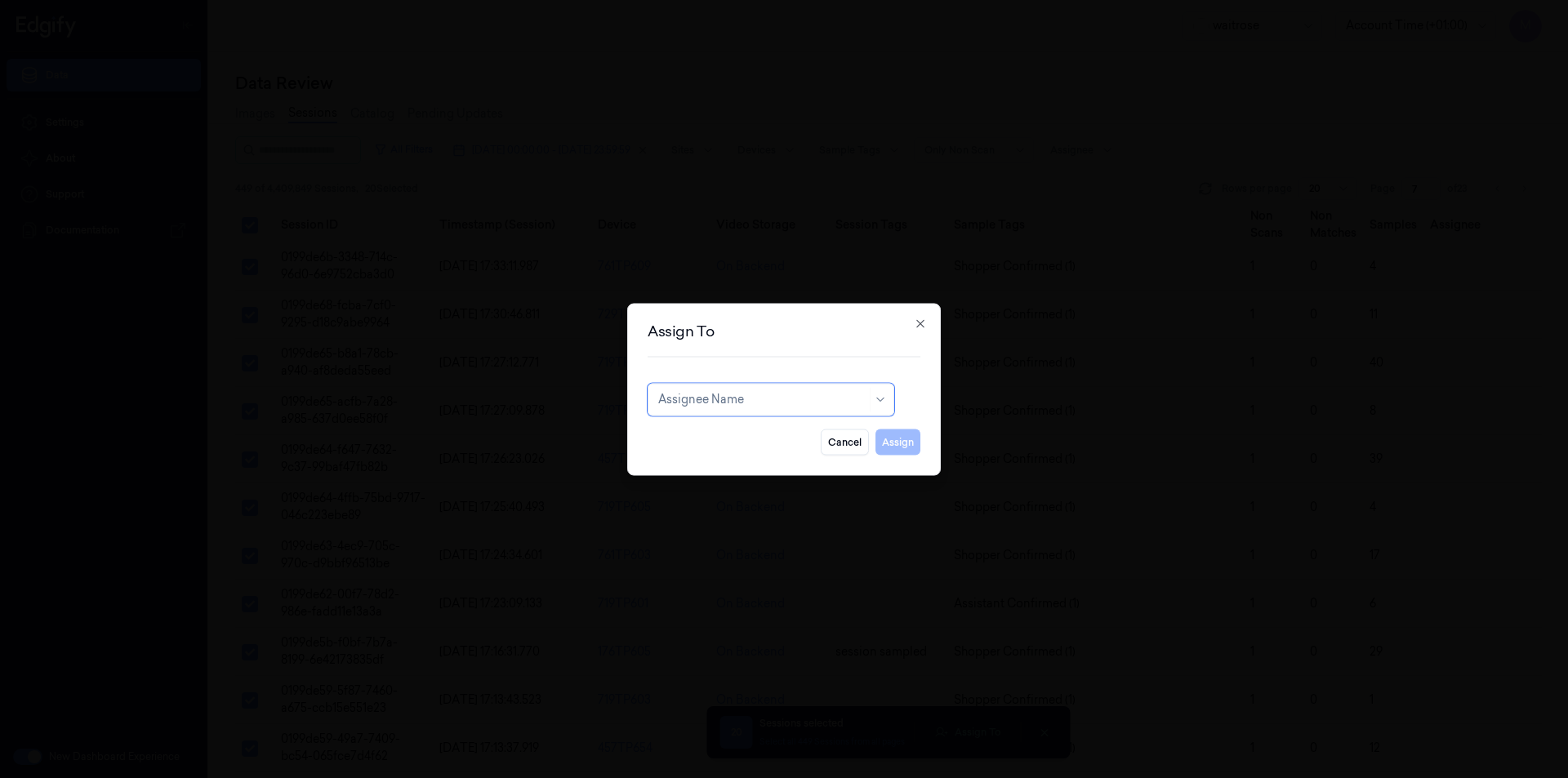
click at [813, 401] on div at bounding box center [762, 399] width 208 height 17
type input "ank"
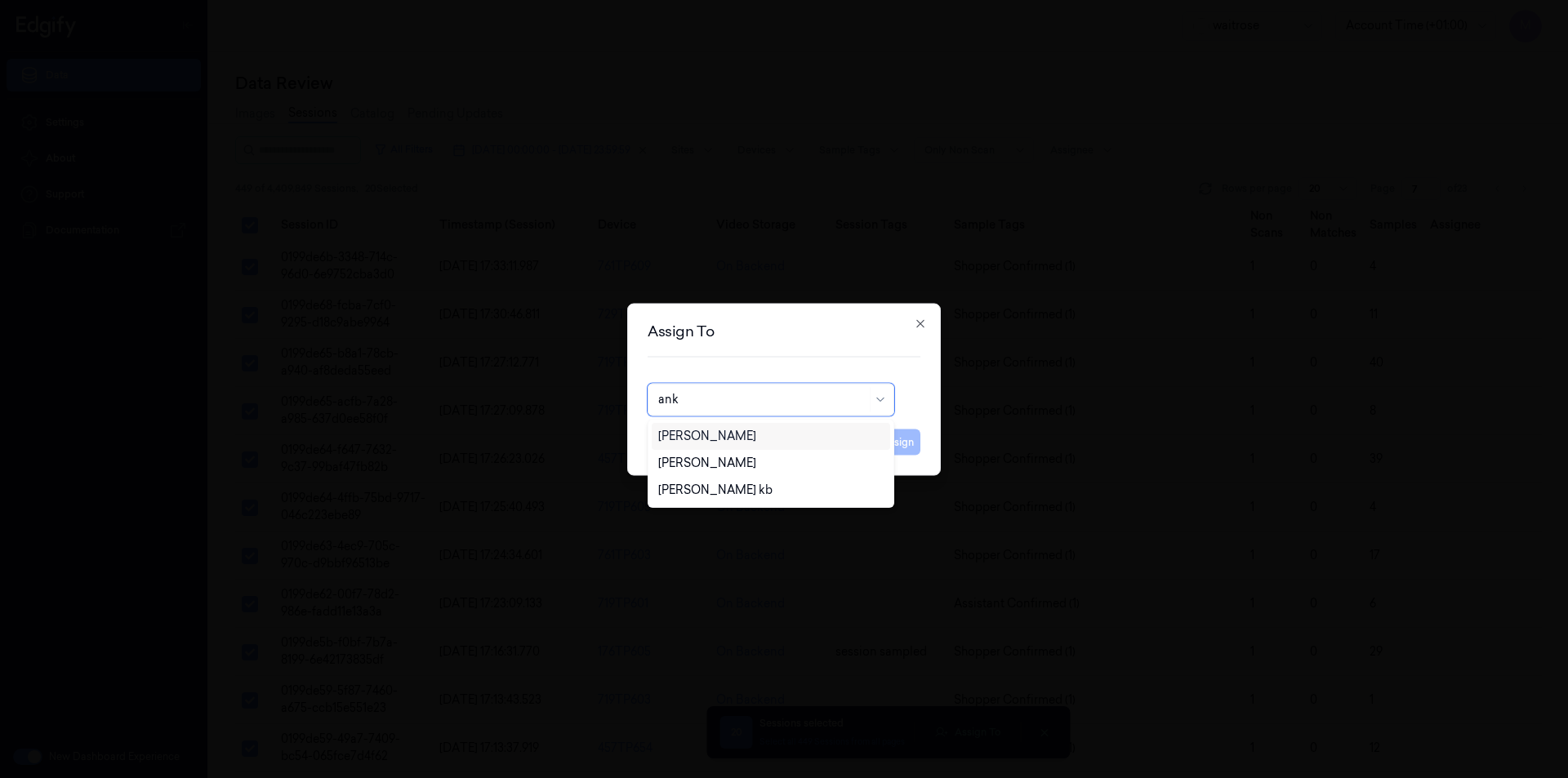
click at [727, 439] on div "[PERSON_NAME]" at bounding box center [771, 436] width 225 height 17
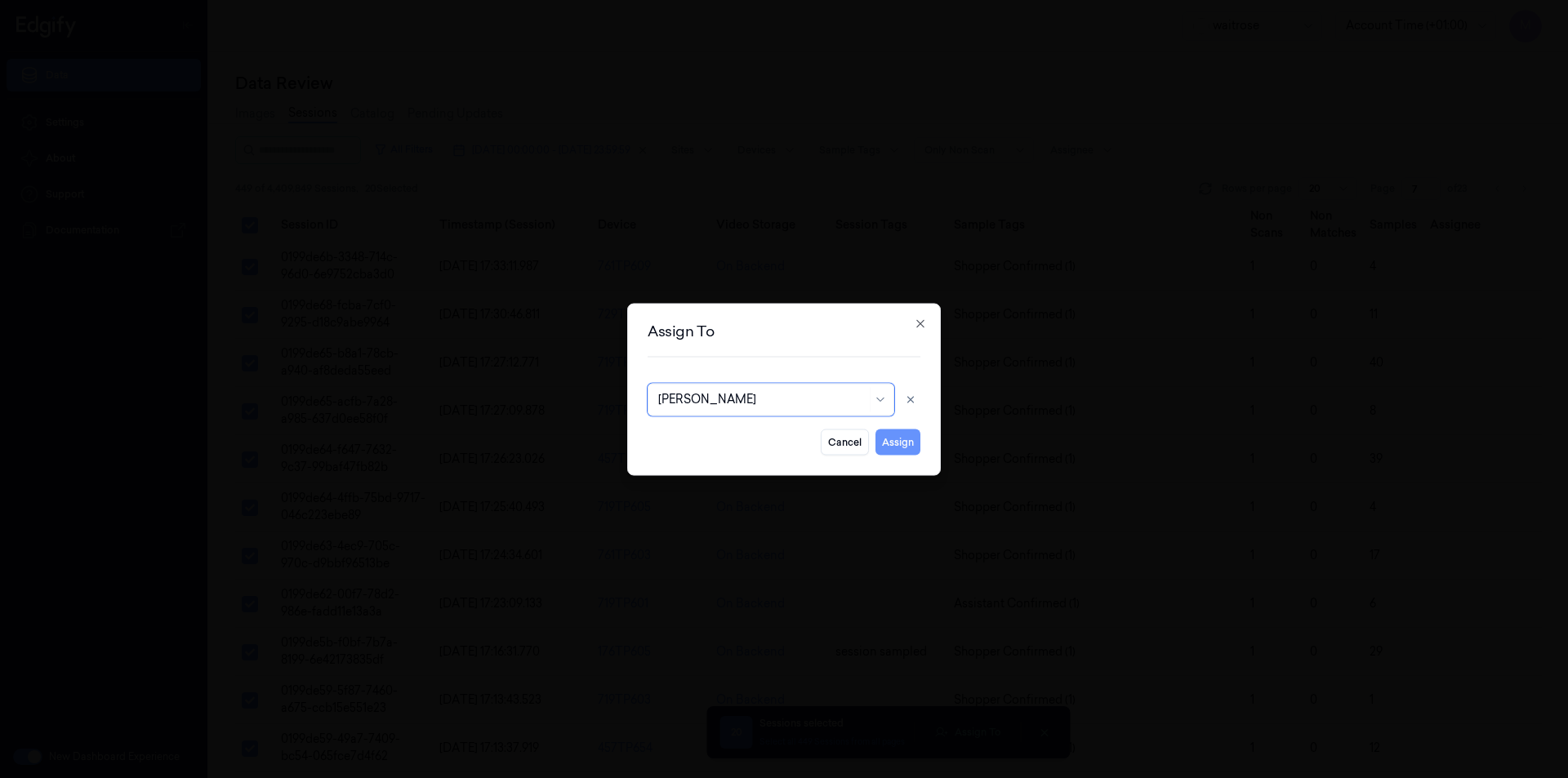
click at [894, 434] on button "Assign" at bounding box center [898, 441] width 45 height 26
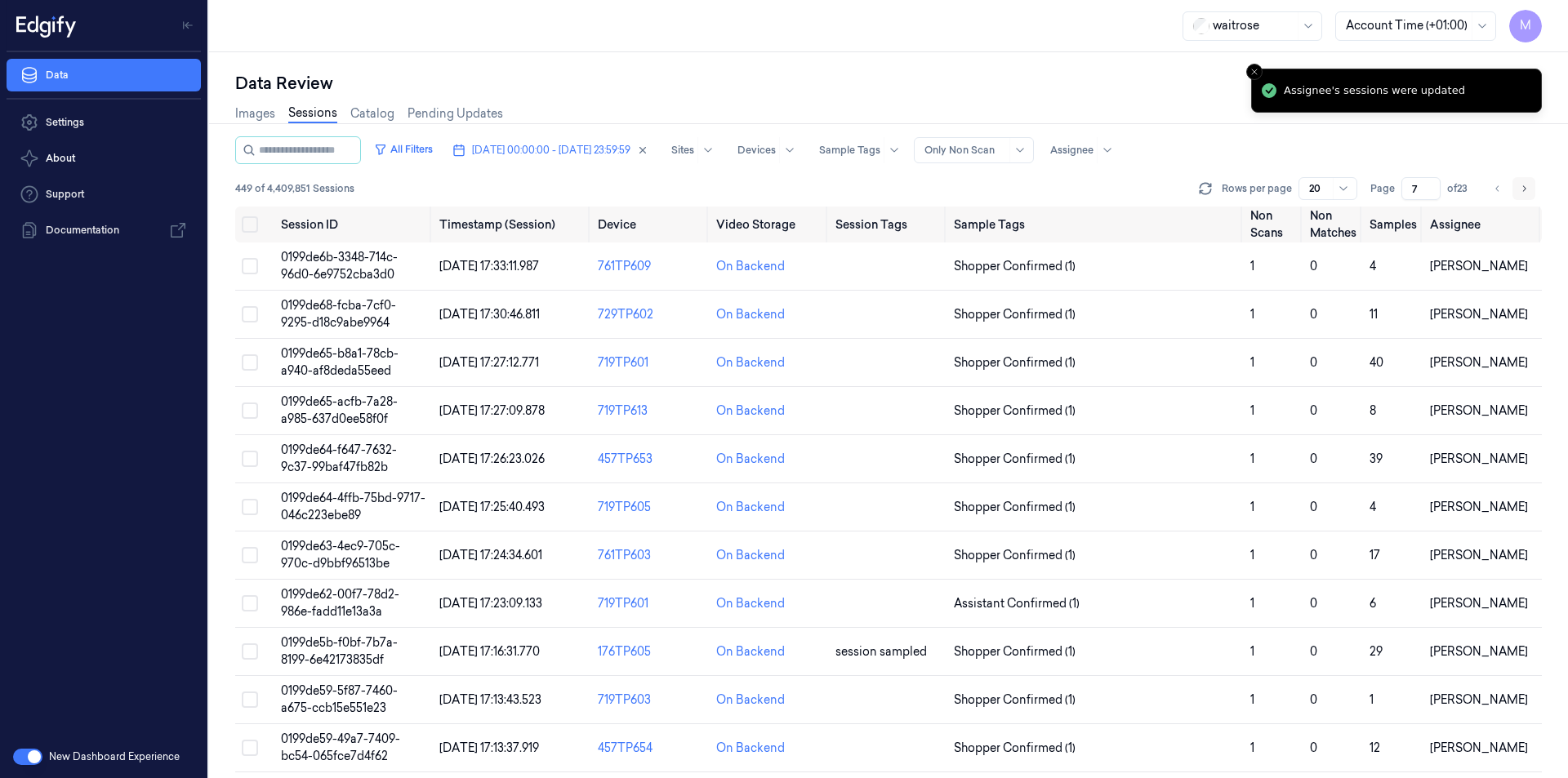
click at [1518, 188] on button "Go to next page" at bounding box center [1524, 189] width 23 height 23
type input "8"
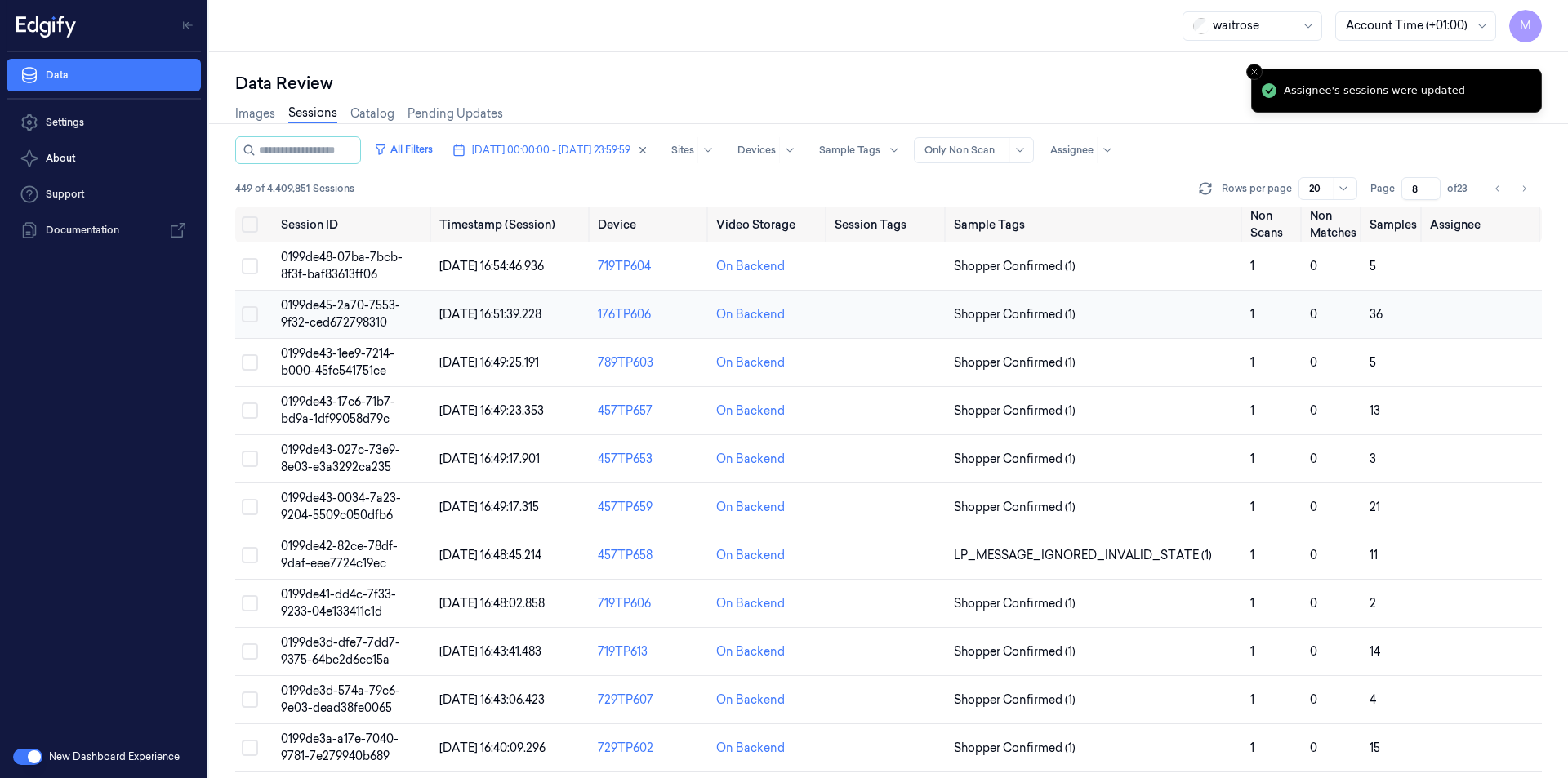
drag, startPoint x: 246, startPoint y: 228, endPoint x: 316, endPoint y: 331, distance: 124.5
click at [247, 227] on button "Select all" at bounding box center [249, 224] width 16 height 16
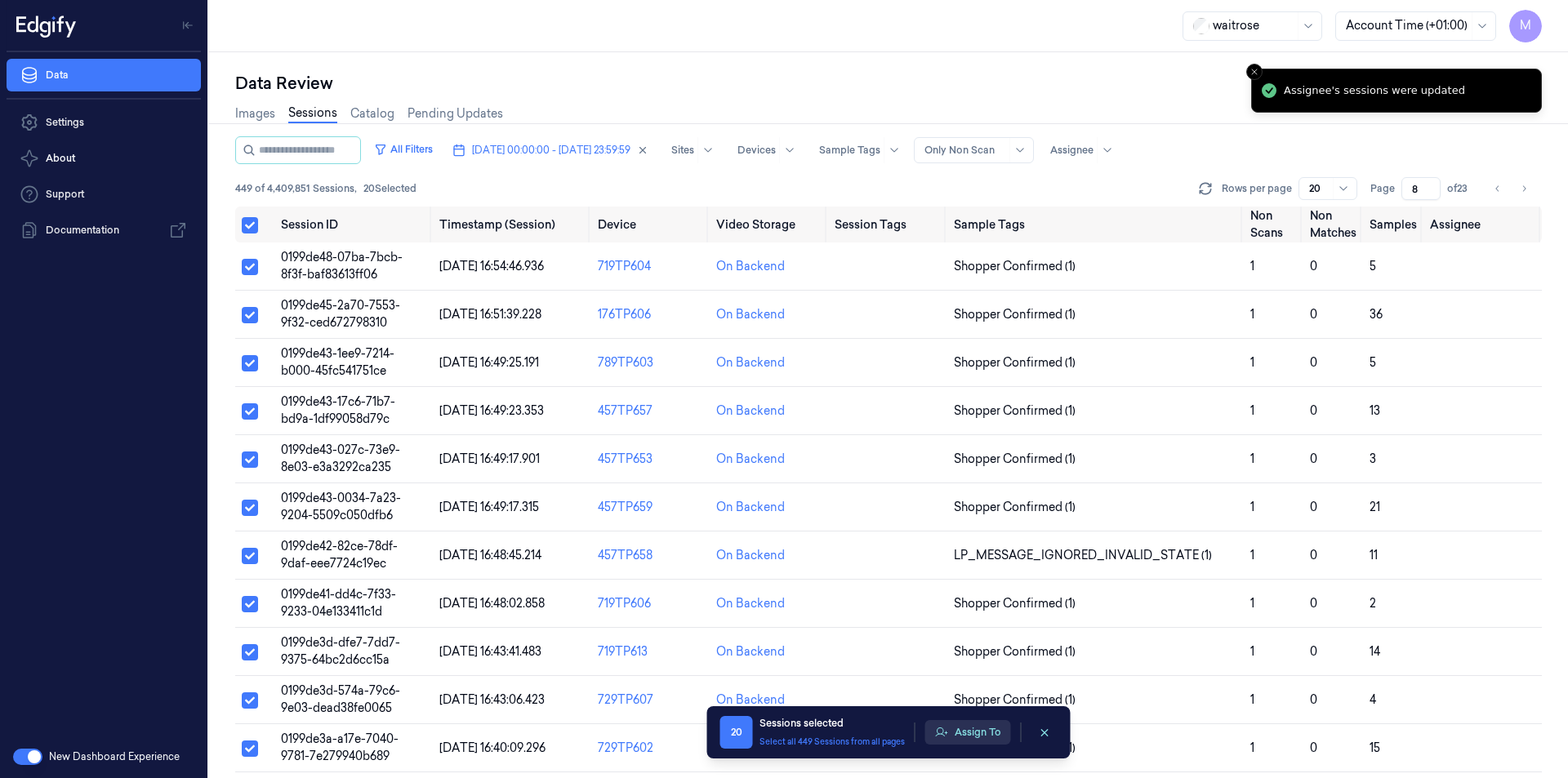
click at [971, 733] on button "Assign To" at bounding box center [968, 732] width 85 height 25
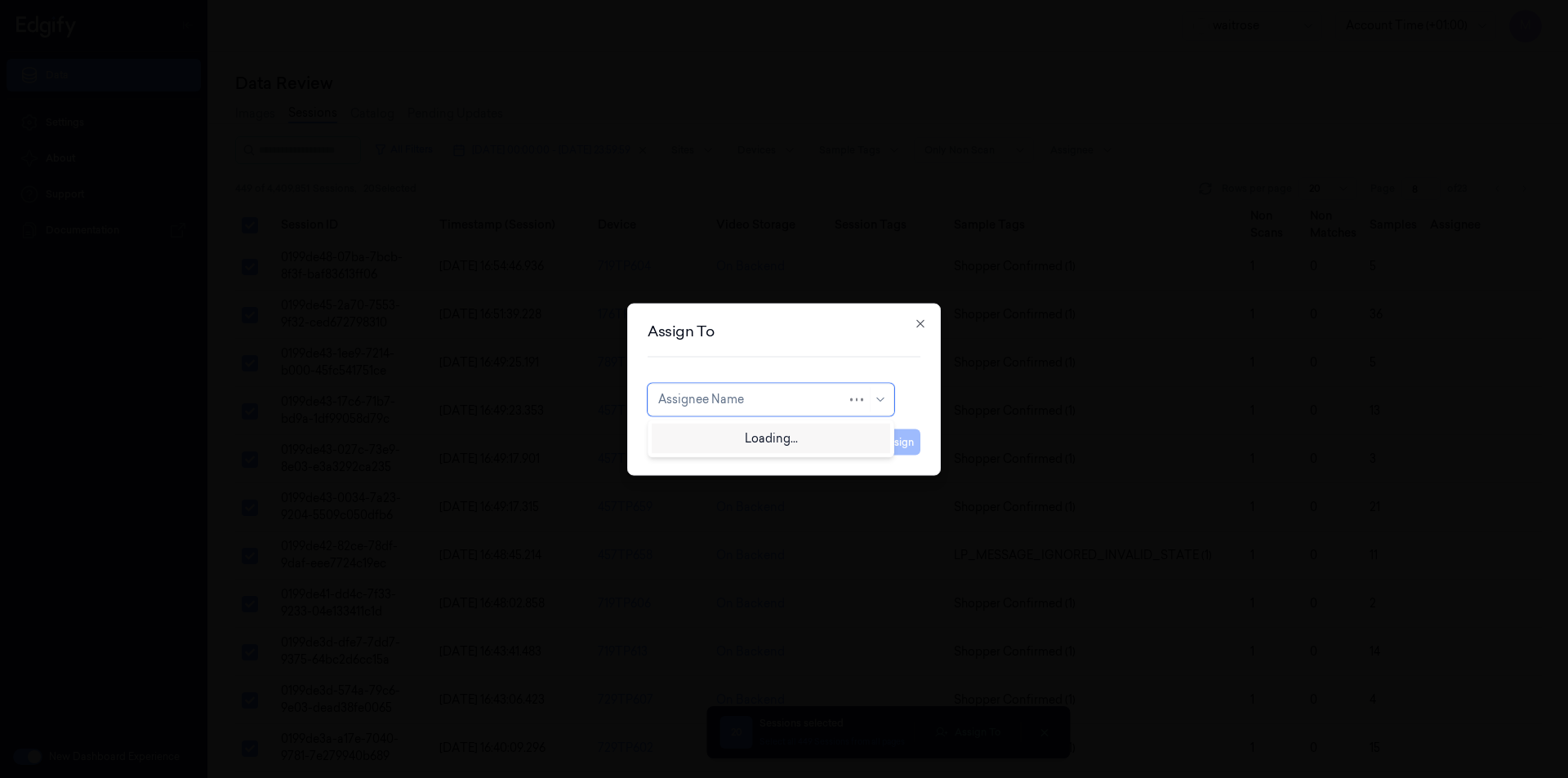
click at [825, 386] on div "Assignee Name" at bounding box center [771, 399] width 247 height 32
type input "var"
click at [708, 439] on div "[PERSON_NAME]" at bounding box center [707, 436] width 98 height 17
drag, startPoint x: 909, startPoint y: 443, endPoint x: 952, endPoint y: 435, distance: 43.7
click at [909, 443] on button "Assign" at bounding box center [898, 441] width 45 height 26
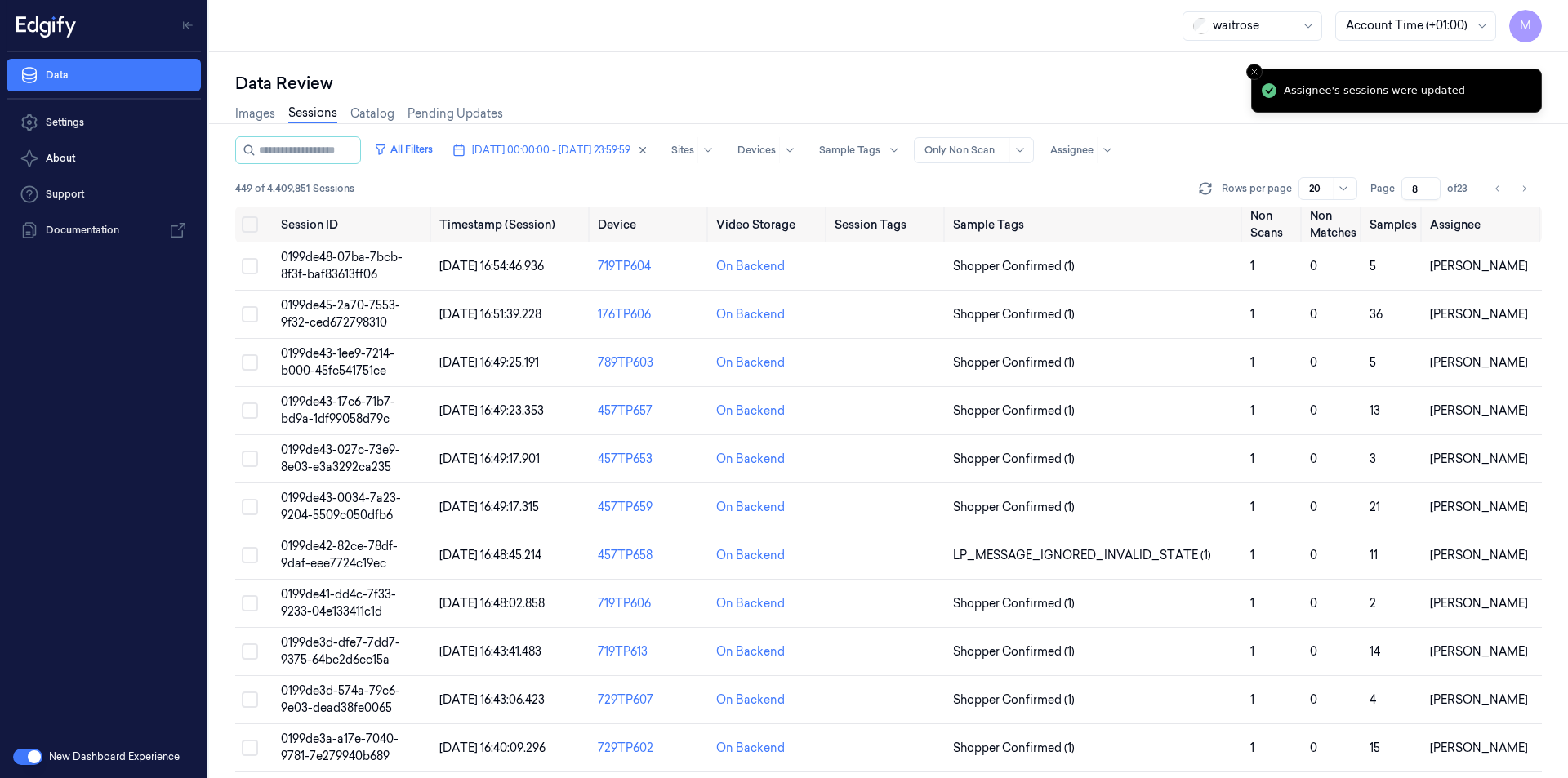
click at [1525, 193] on icon "Go to next page" at bounding box center [1524, 188] width 9 height 13
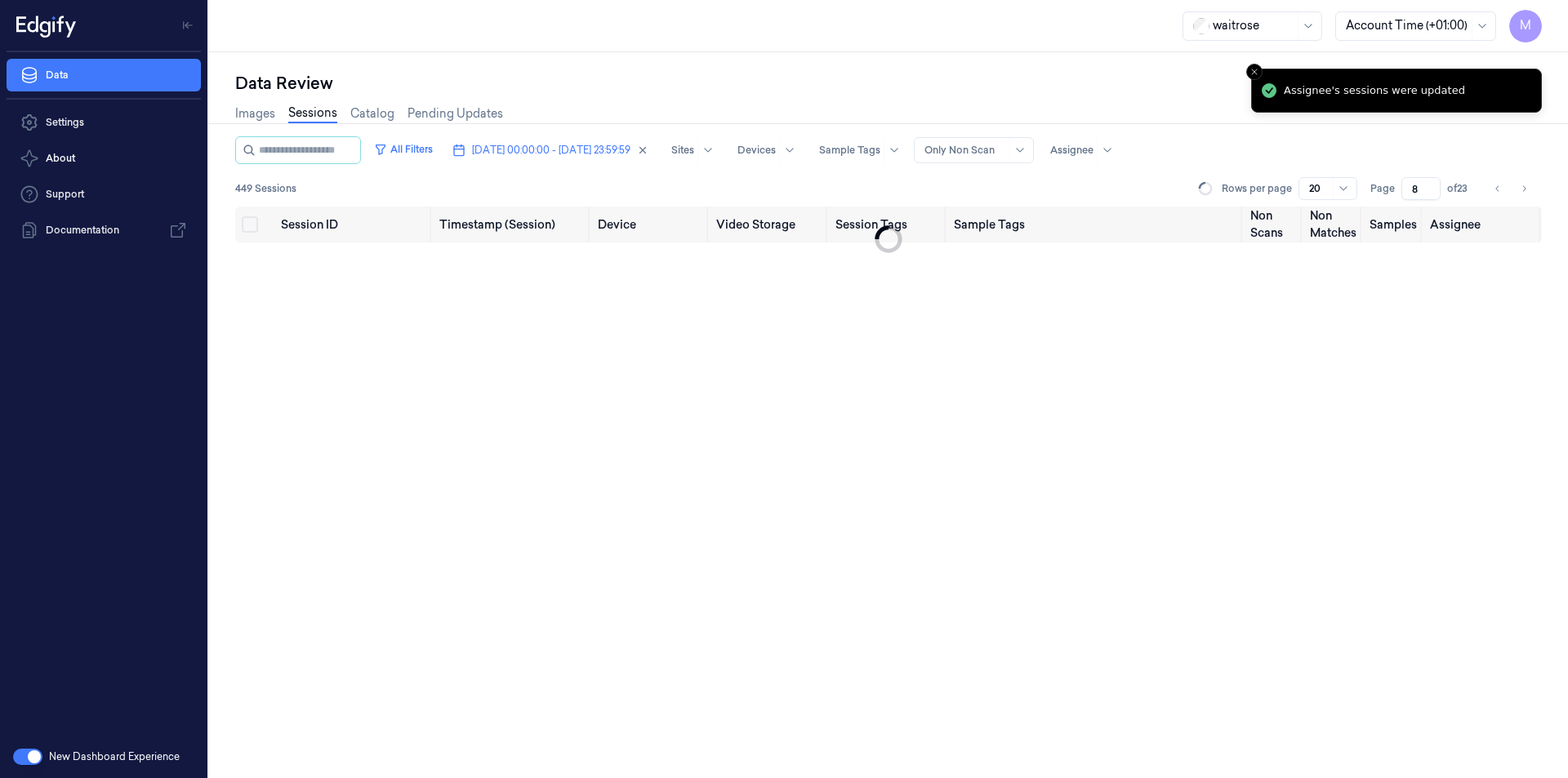
type input "9"
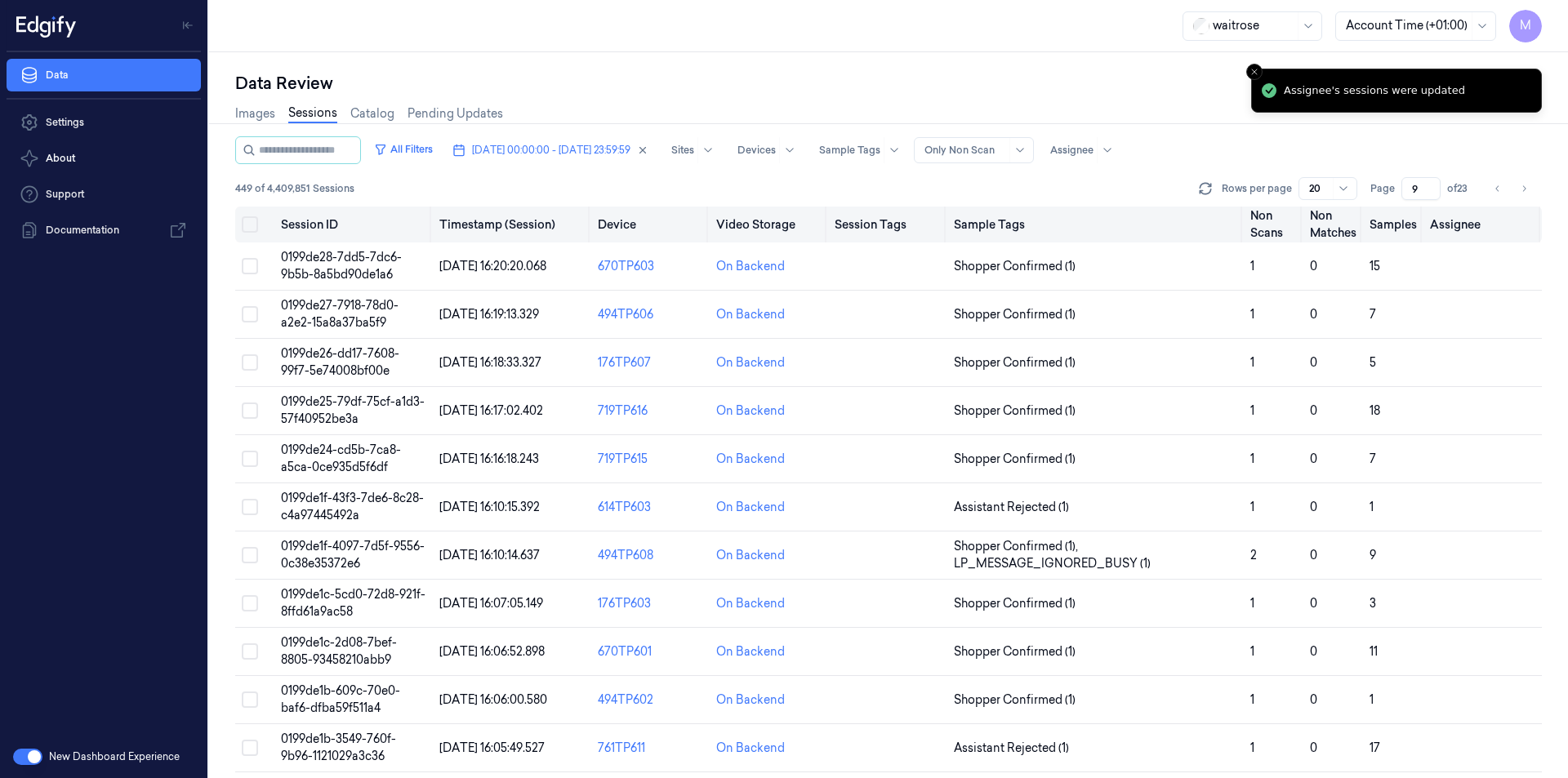
click at [255, 224] on button "Select all" at bounding box center [249, 224] width 16 height 16
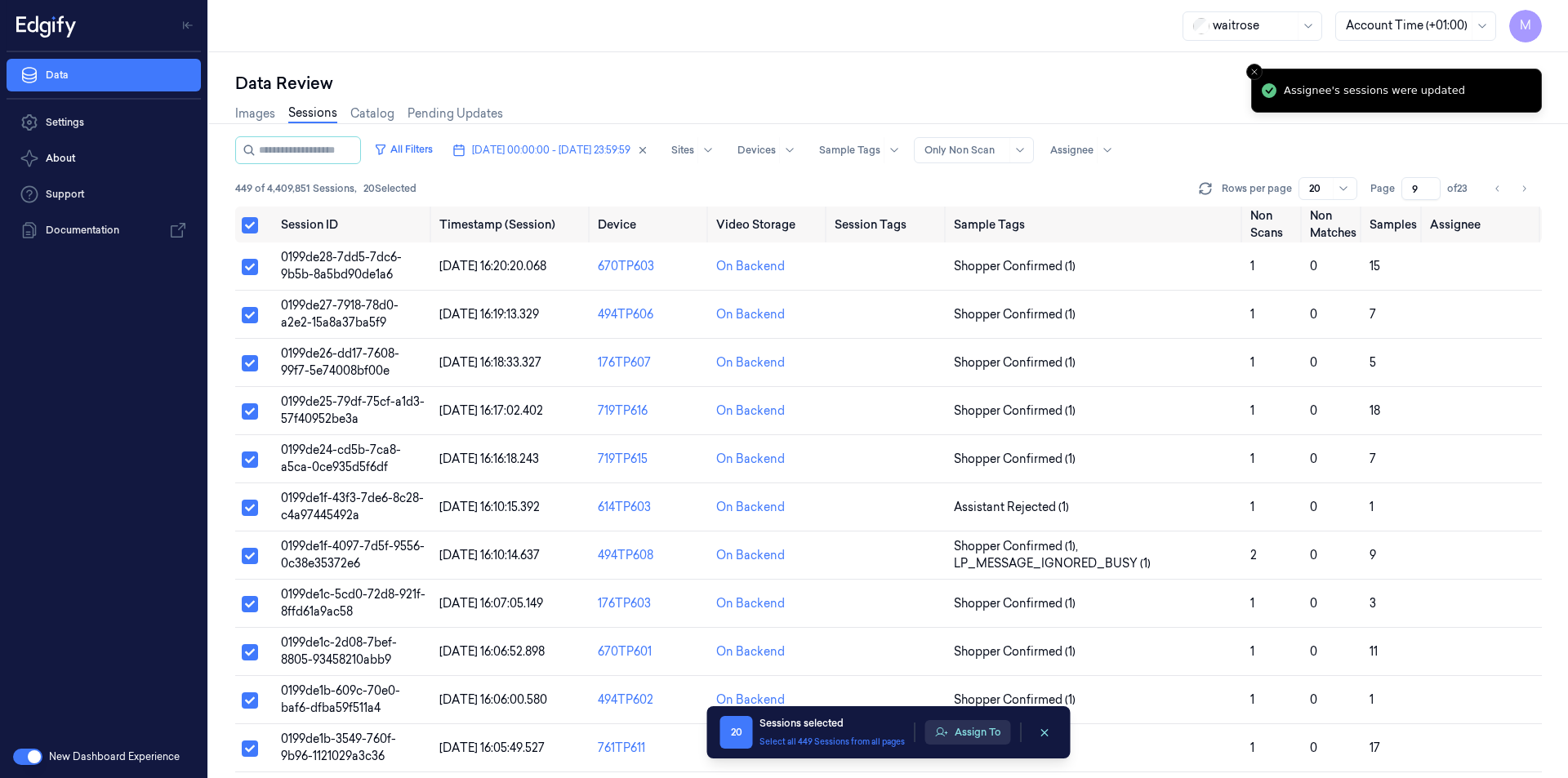
click at [997, 735] on button "Assign To" at bounding box center [968, 732] width 85 height 25
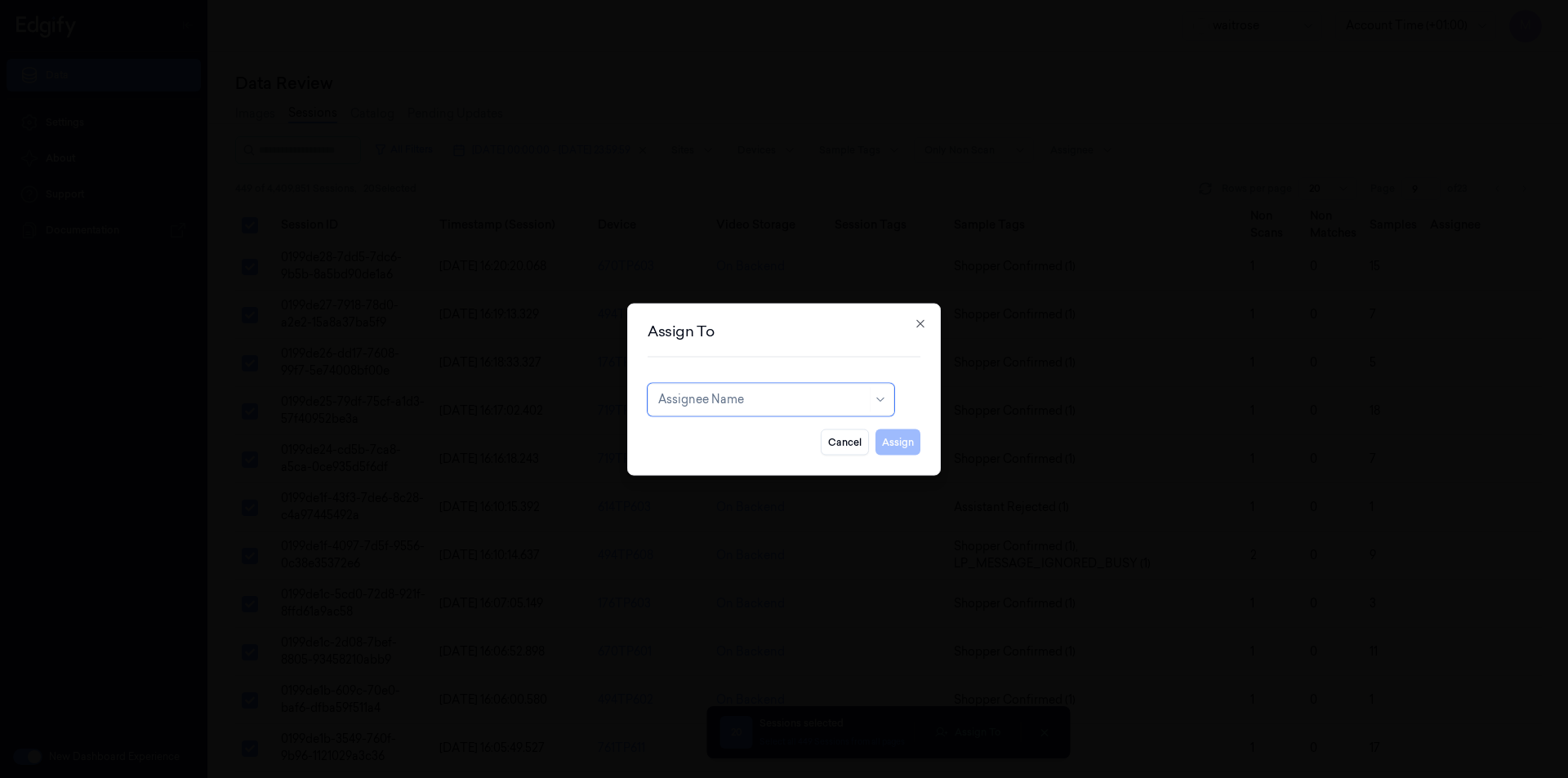
click at [737, 398] on div at bounding box center [762, 399] width 208 height 17
type input "ro"
click at [736, 441] on div "[PERSON_NAME]" at bounding box center [707, 436] width 98 height 17
click at [890, 443] on button "Assign" at bounding box center [898, 441] width 45 height 26
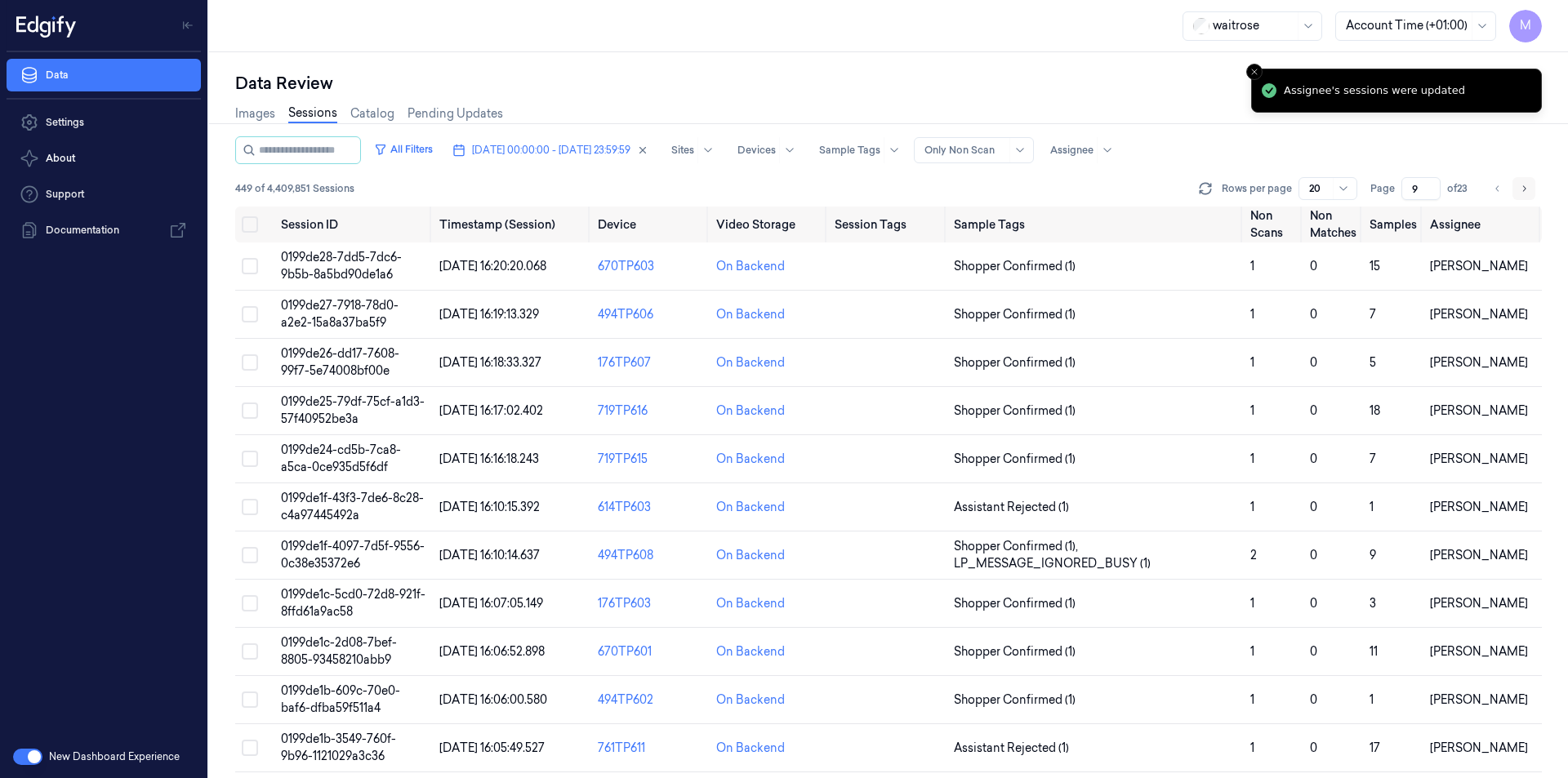
click at [1528, 192] on icon "Go to next page" at bounding box center [1524, 188] width 9 height 13
type input "10"
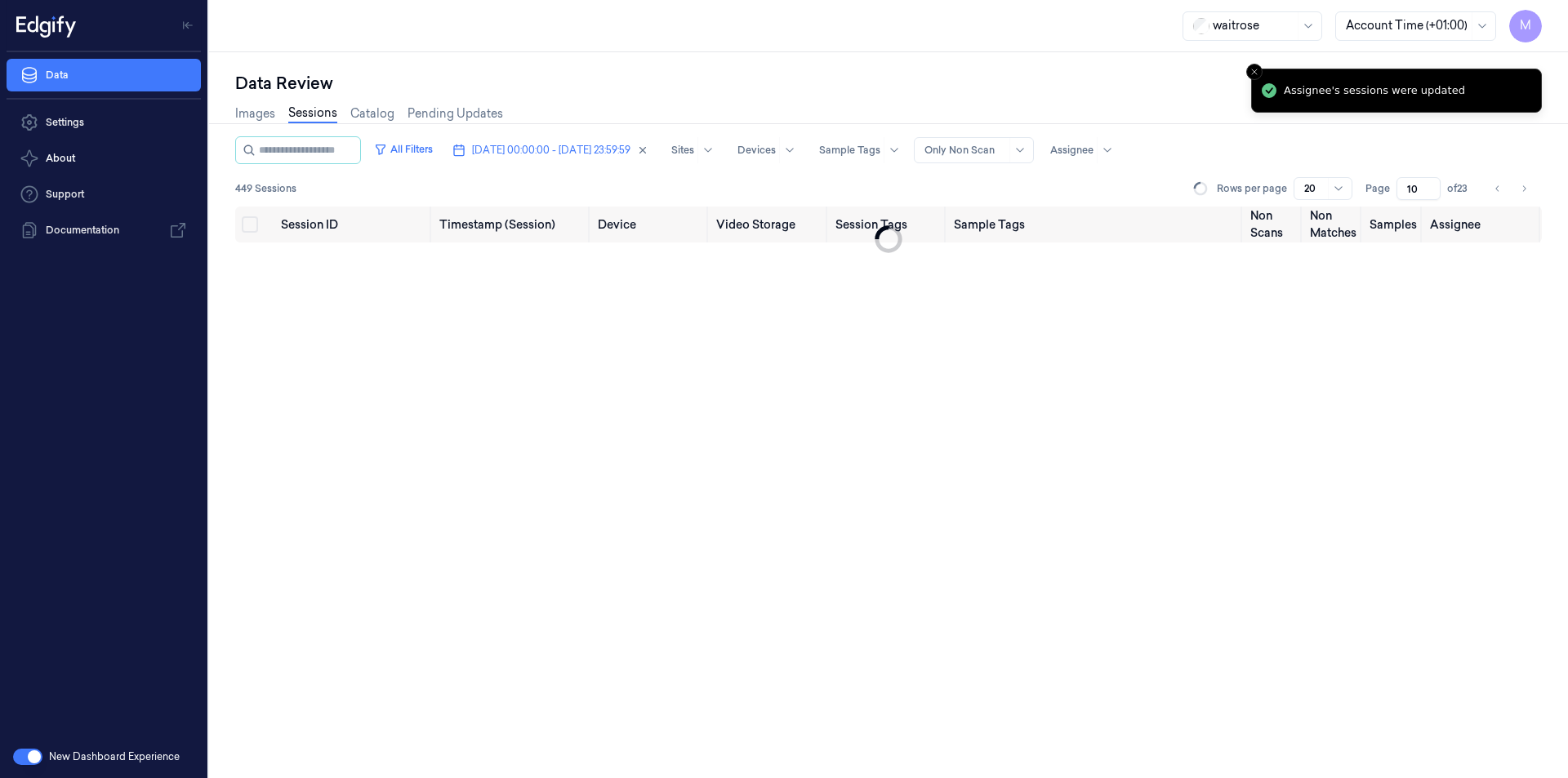
click at [1030, 92] on div "Data Review" at bounding box center [889, 83] width 1307 height 23
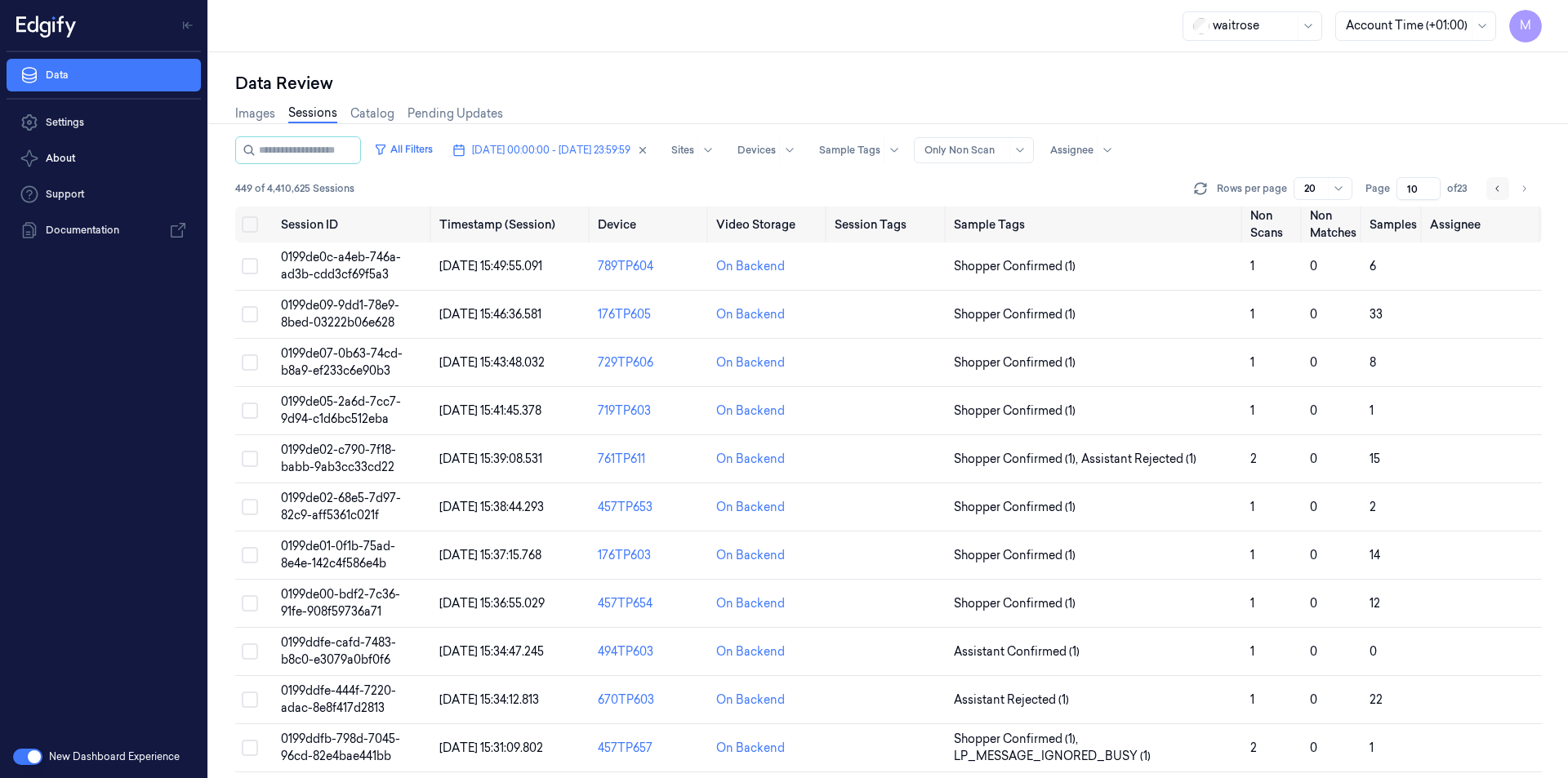
click at [1494, 189] on icon "Go to previous page" at bounding box center [1497, 188] width 9 height 13
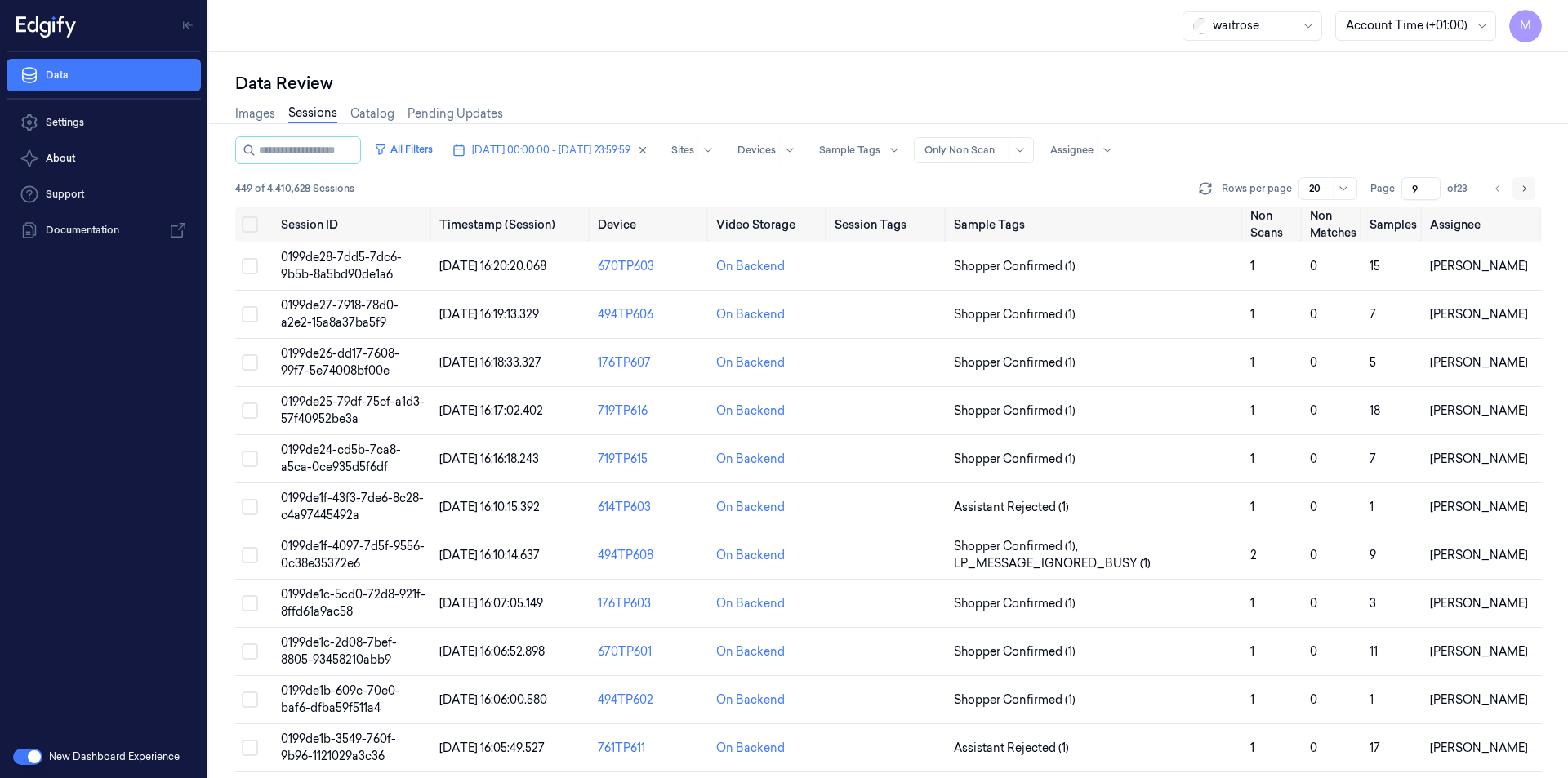
click at [1524, 193] on icon "Go to next page" at bounding box center [1524, 188] width 9 height 13
type input "10"
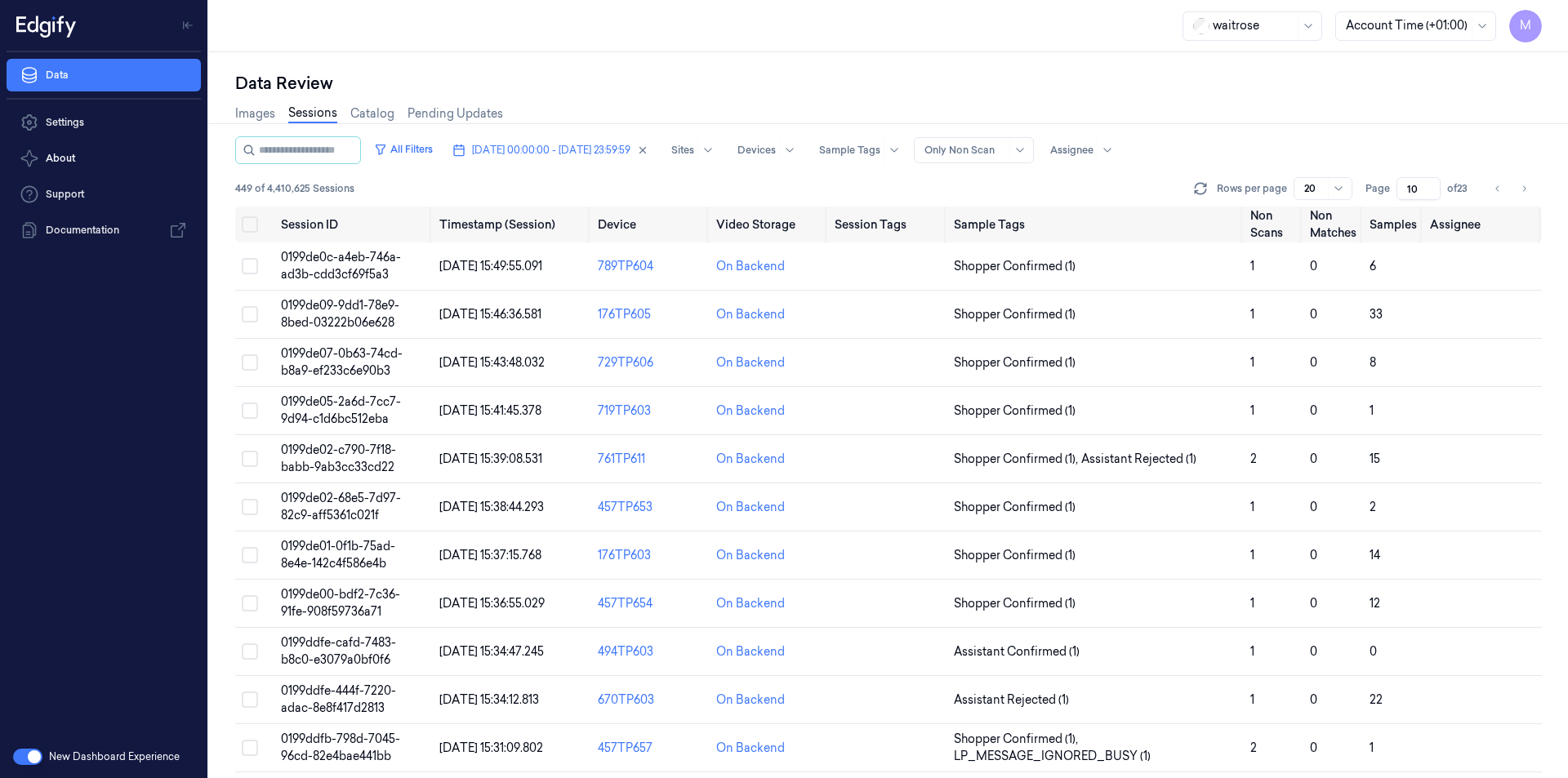
click at [1280, 108] on div "Images Sessions Catalog Pending Updates" at bounding box center [889, 115] width 1307 height 42
click at [247, 229] on button "Select all" at bounding box center [249, 224] width 16 height 16
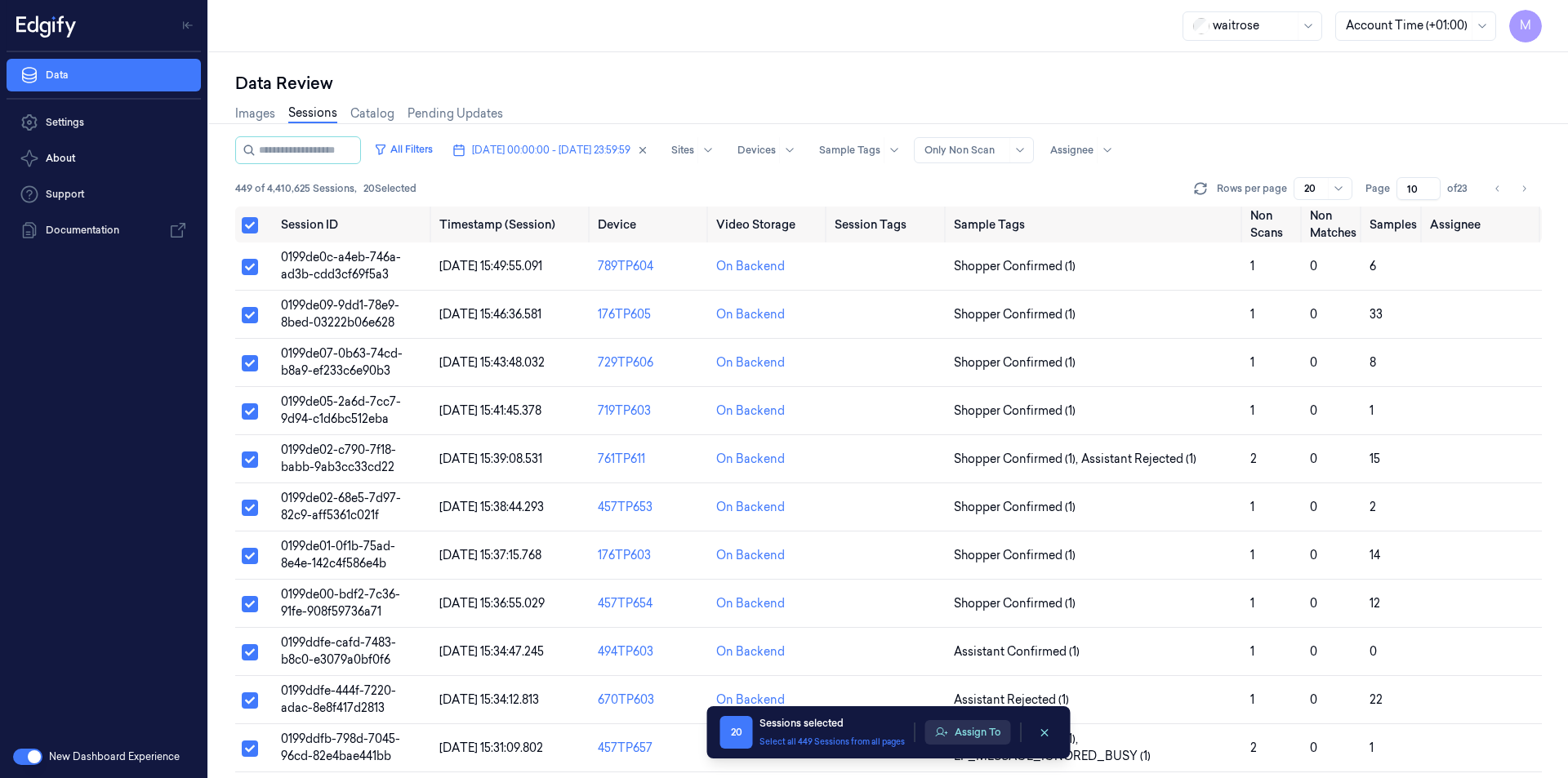
click at [994, 732] on button "Assign To" at bounding box center [968, 732] width 85 height 25
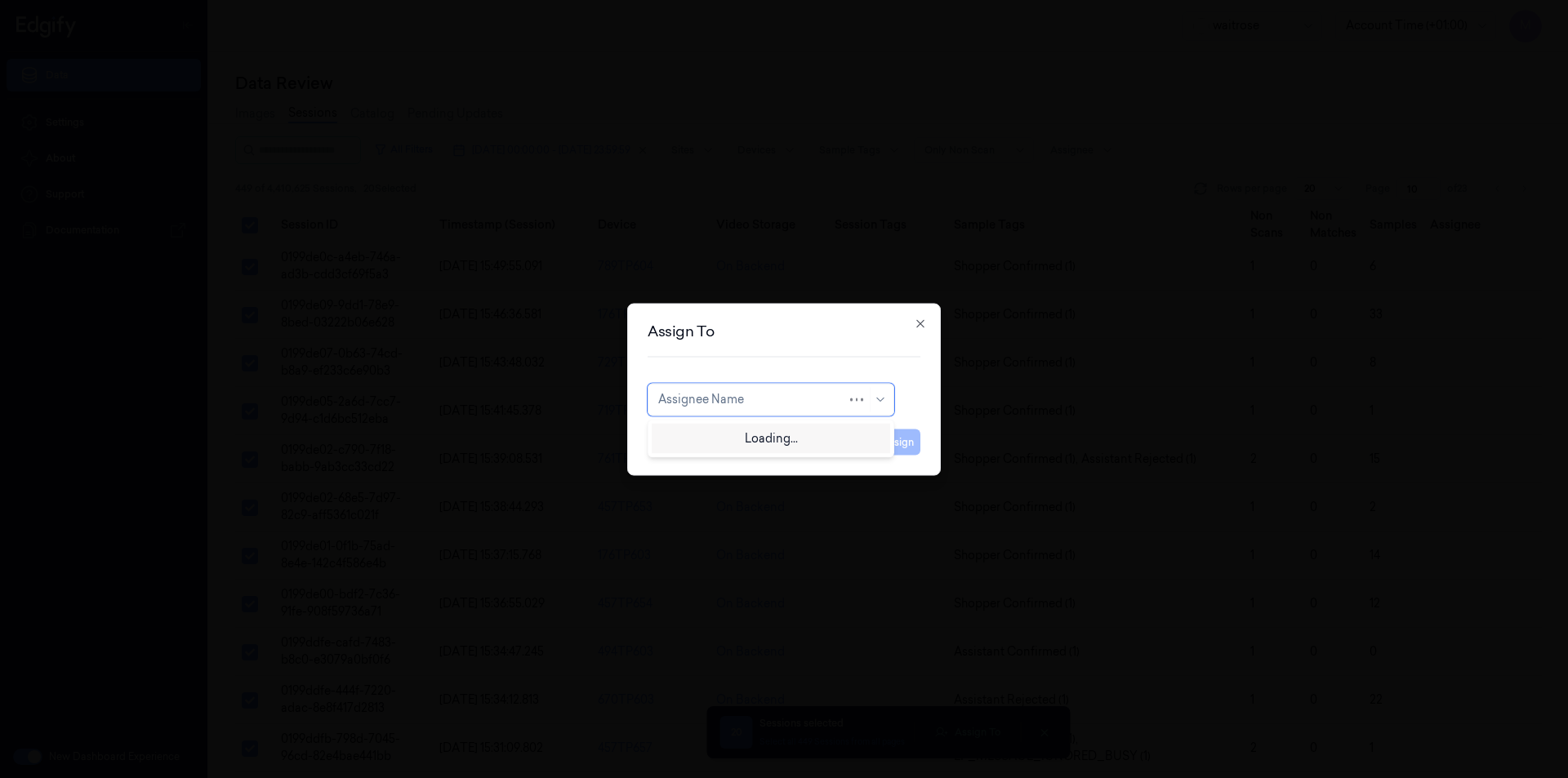
click at [817, 404] on div at bounding box center [752, 399] width 189 height 17
type input "ank"
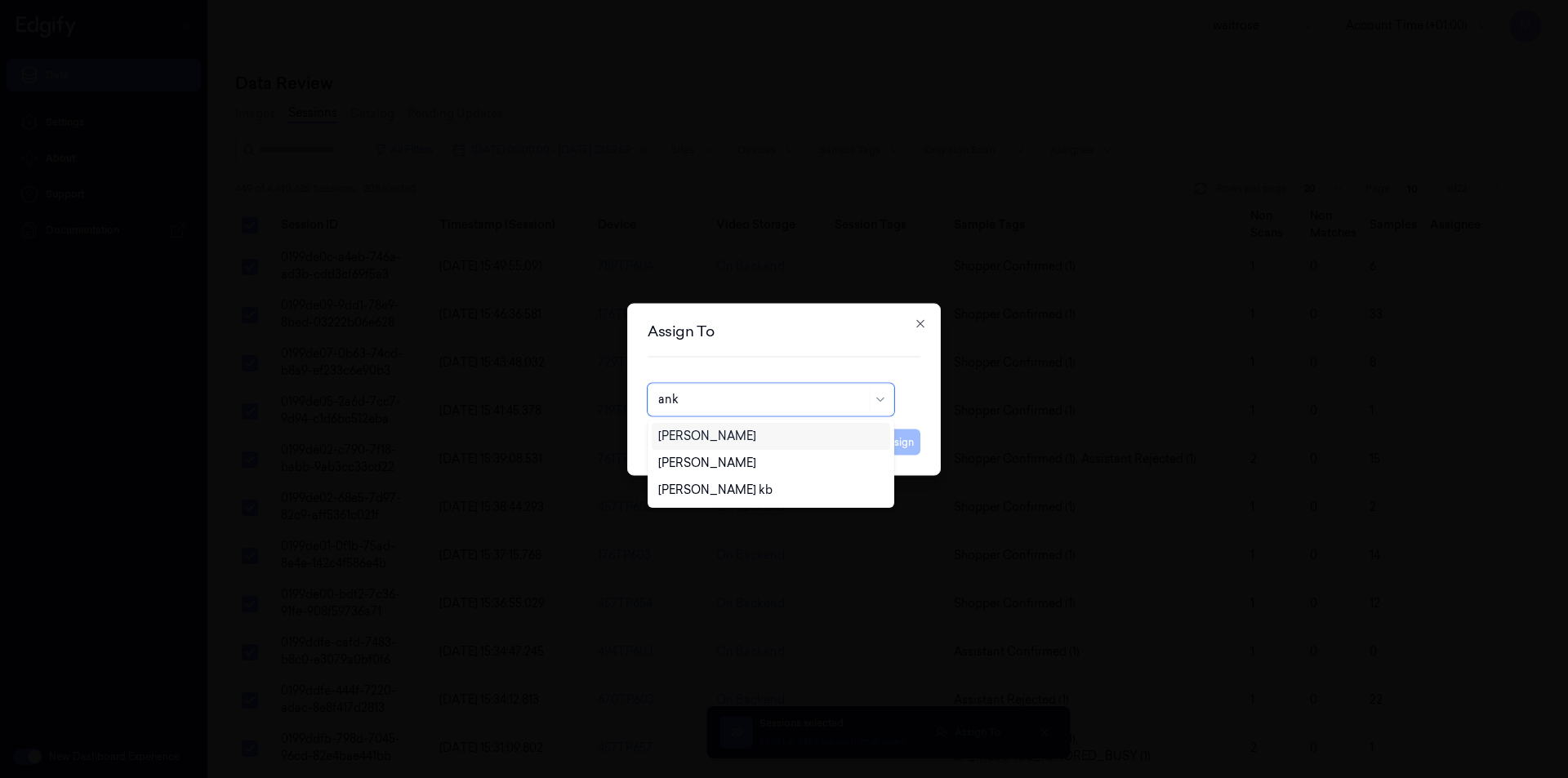
click at [710, 437] on div "[PERSON_NAME]" at bounding box center [707, 436] width 98 height 17
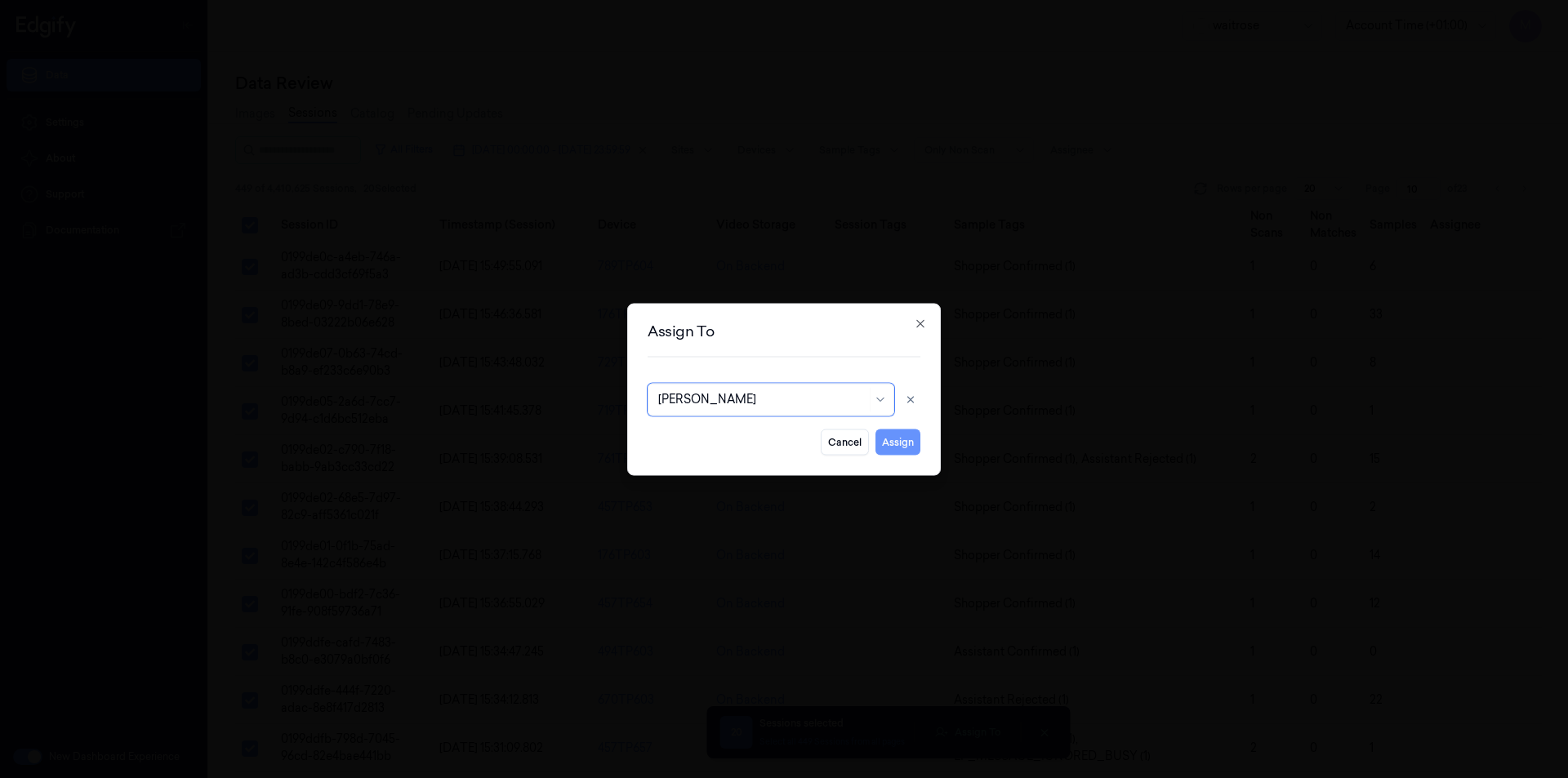
click at [902, 443] on button "Assign" at bounding box center [898, 441] width 45 height 26
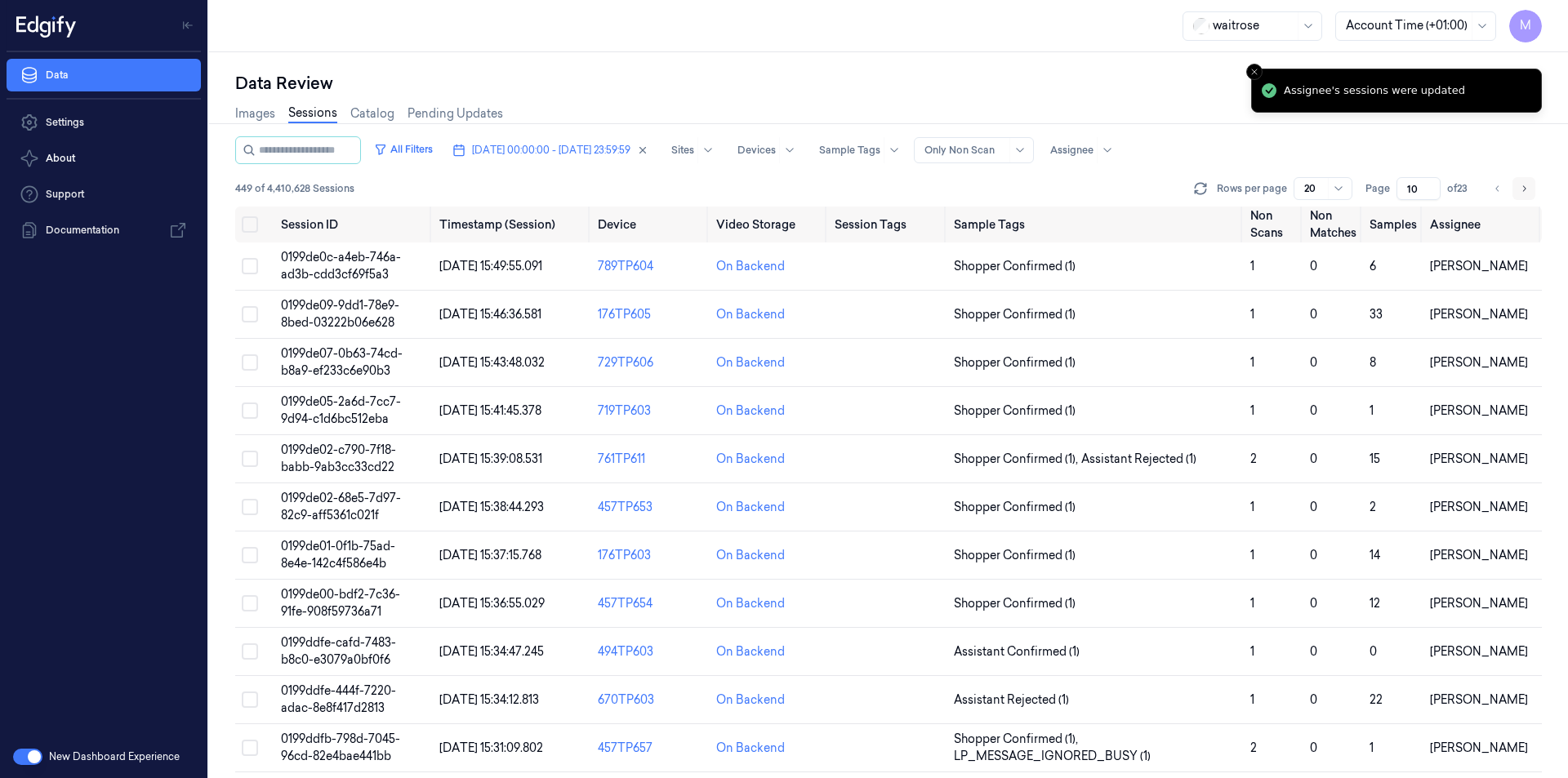
click at [1524, 189] on icon "Go to next page" at bounding box center [1524, 188] width 9 height 13
type input "11"
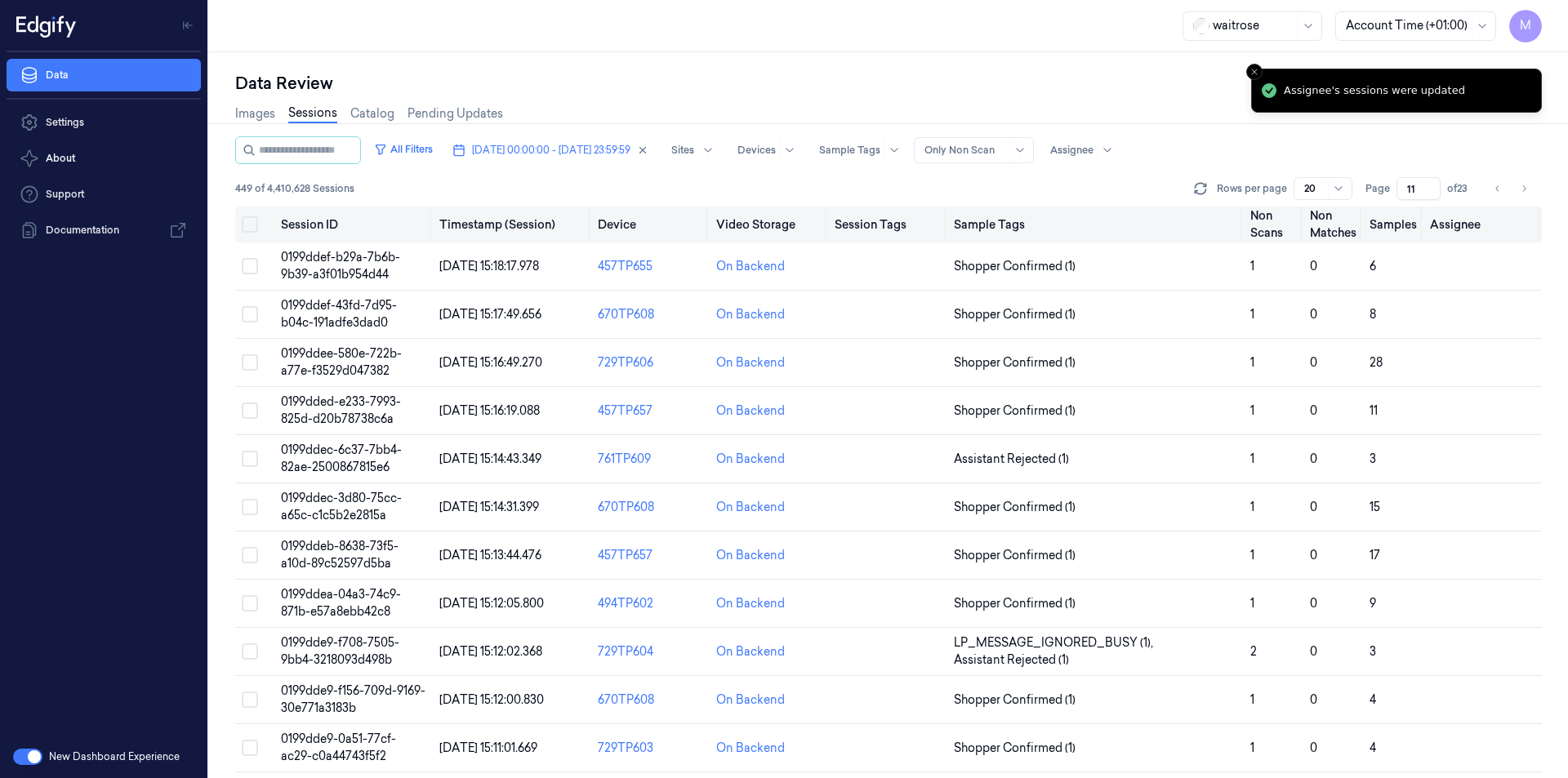
click at [252, 229] on button "Select all" at bounding box center [249, 224] width 16 height 16
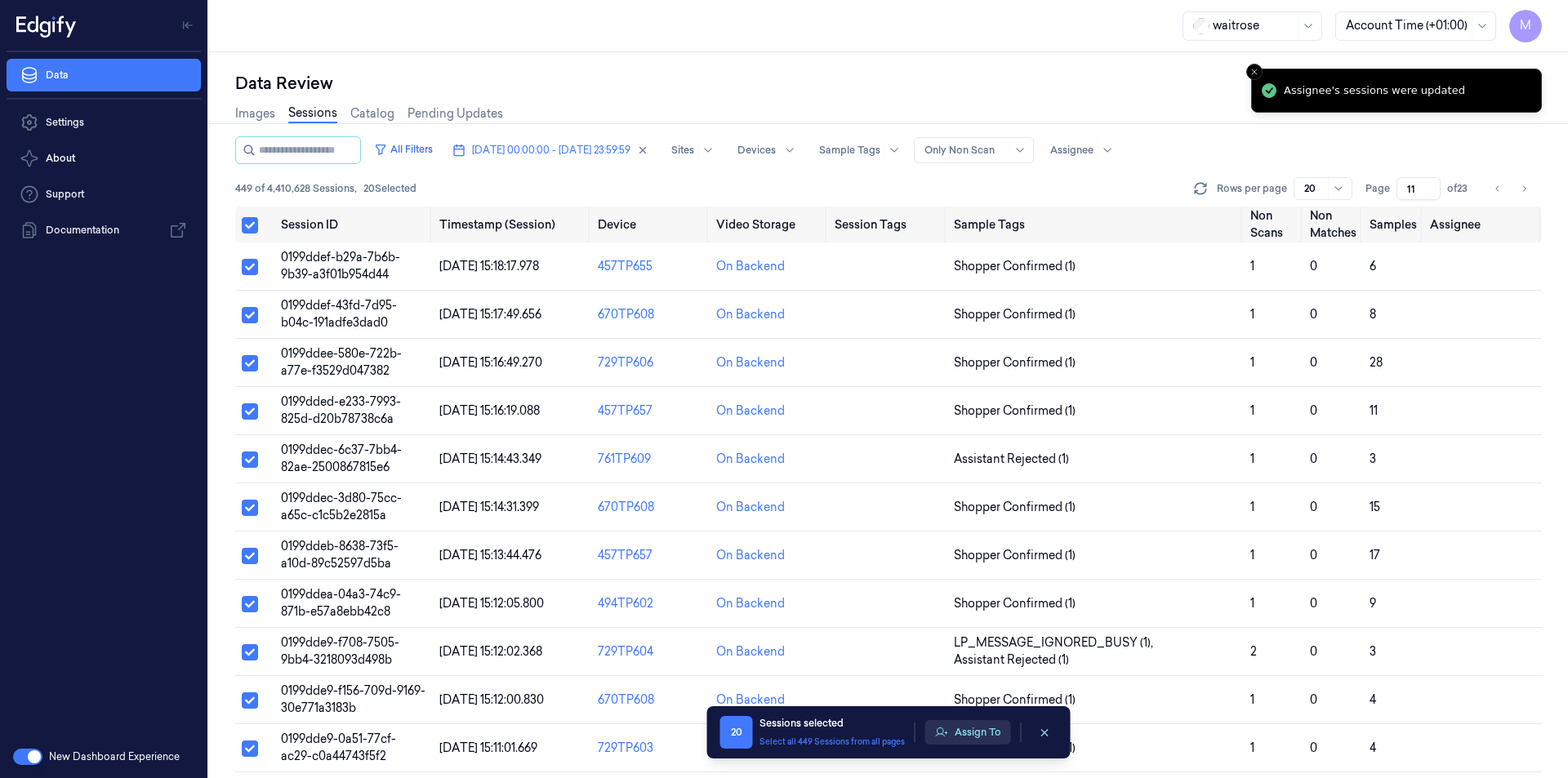
click at [965, 729] on button "Assign To" at bounding box center [968, 732] width 85 height 25
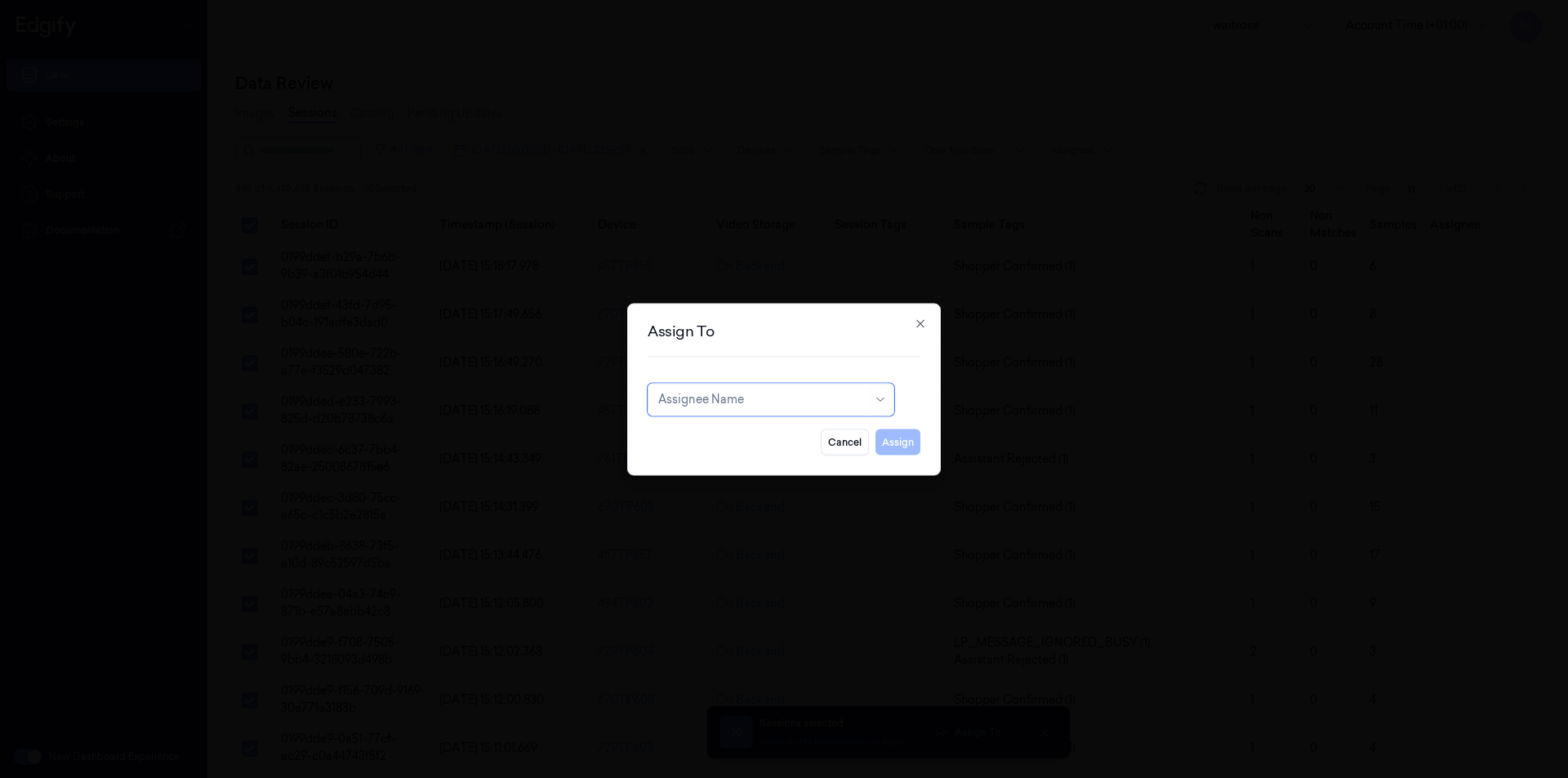
click at [815, 400] on div at bounding box center [762, 399] width 208 height 17
type input "var"
click at [725, 436] on div "[PERSON_NAME]" at bounding box center [707, 436] width 98 height 17
click at [912, 444] on button "Assign" at bounding box center [898, 441] width 45 height 26
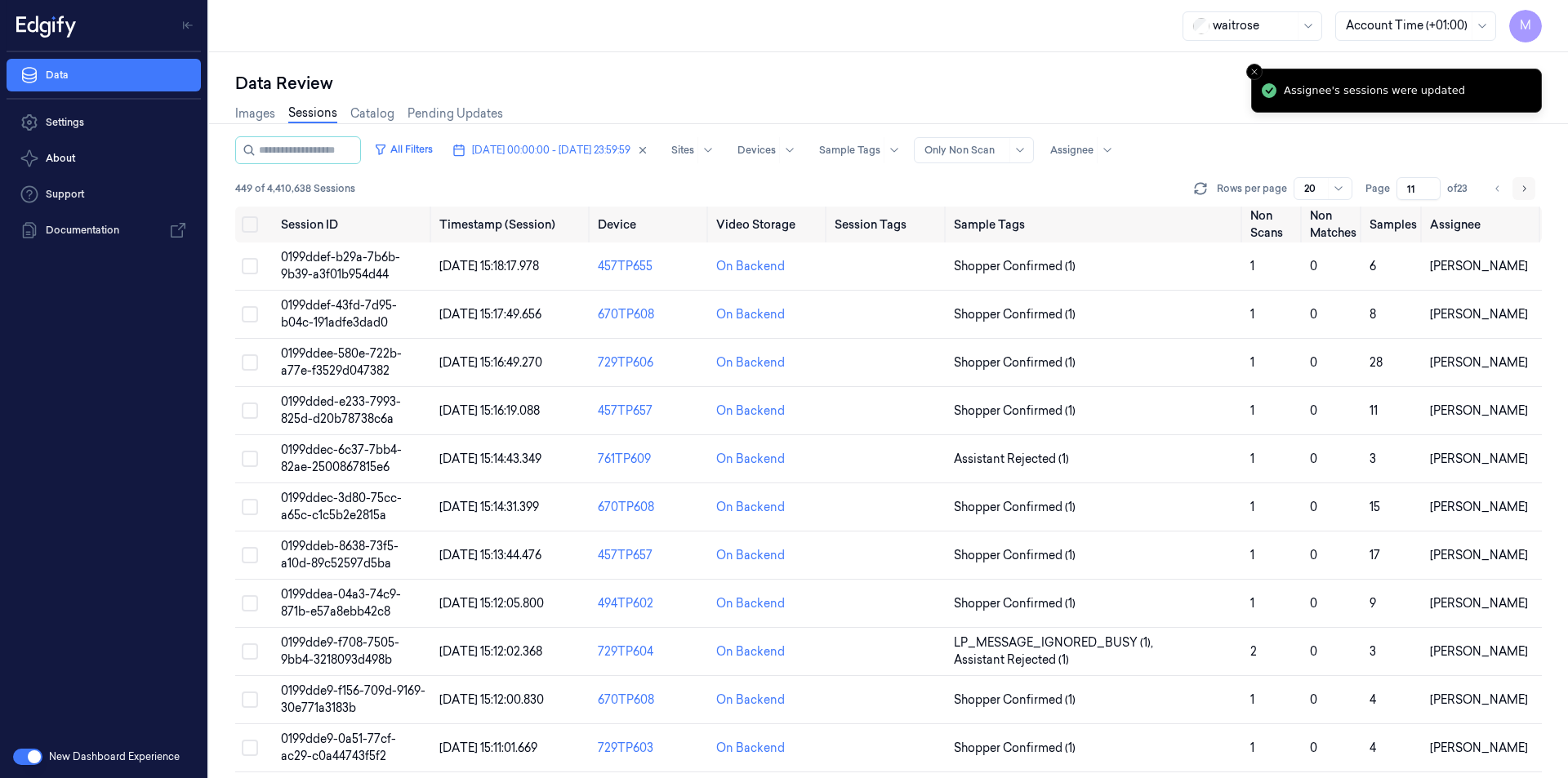
click at [1524, 191] on icon "Go to next page" at bounding box center [1525, 188] width 3 height 6
type input "12"
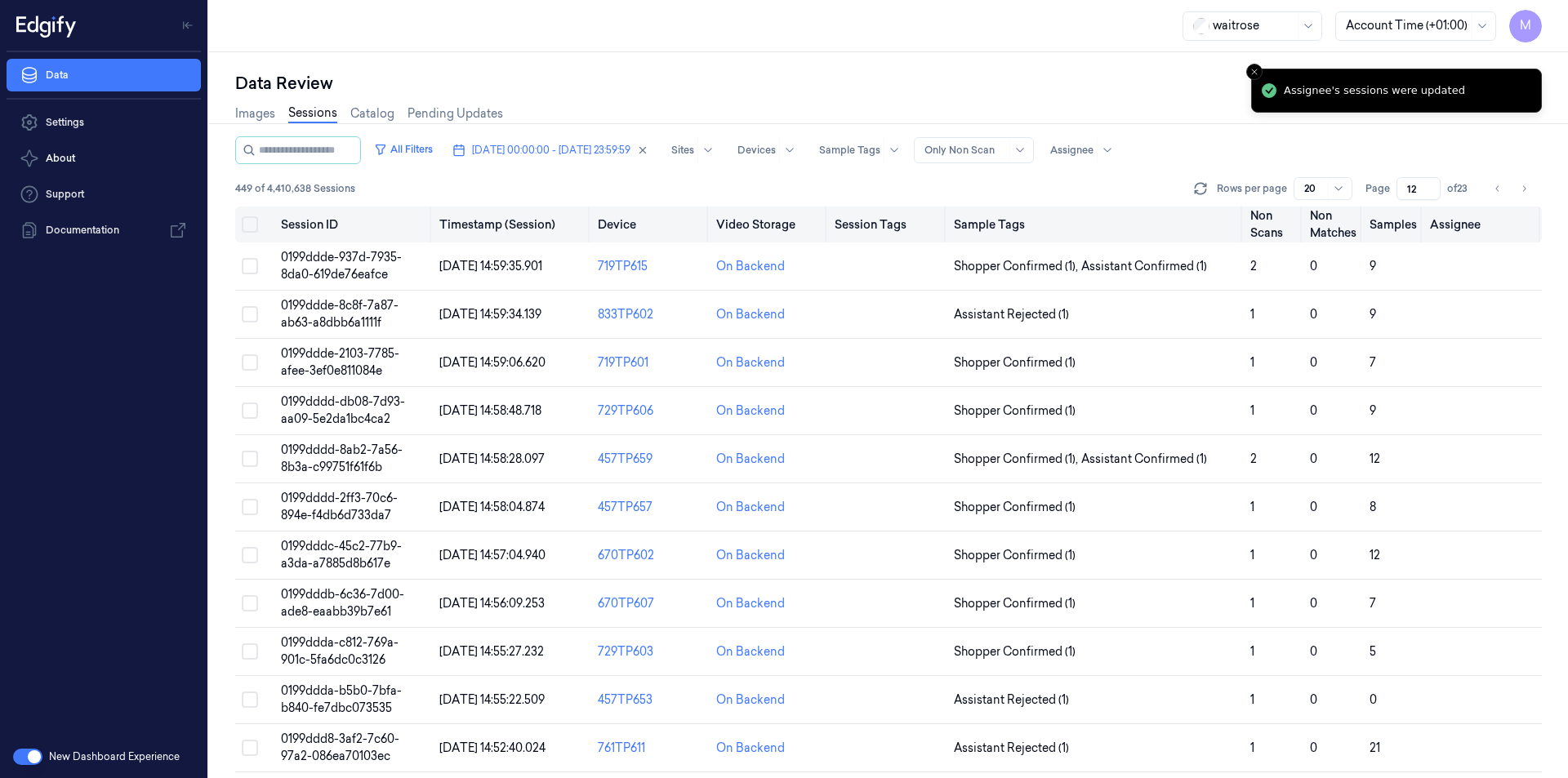
click at [252, 225] on button "Select all" at bounding box center [249, 224] width 16 height 16
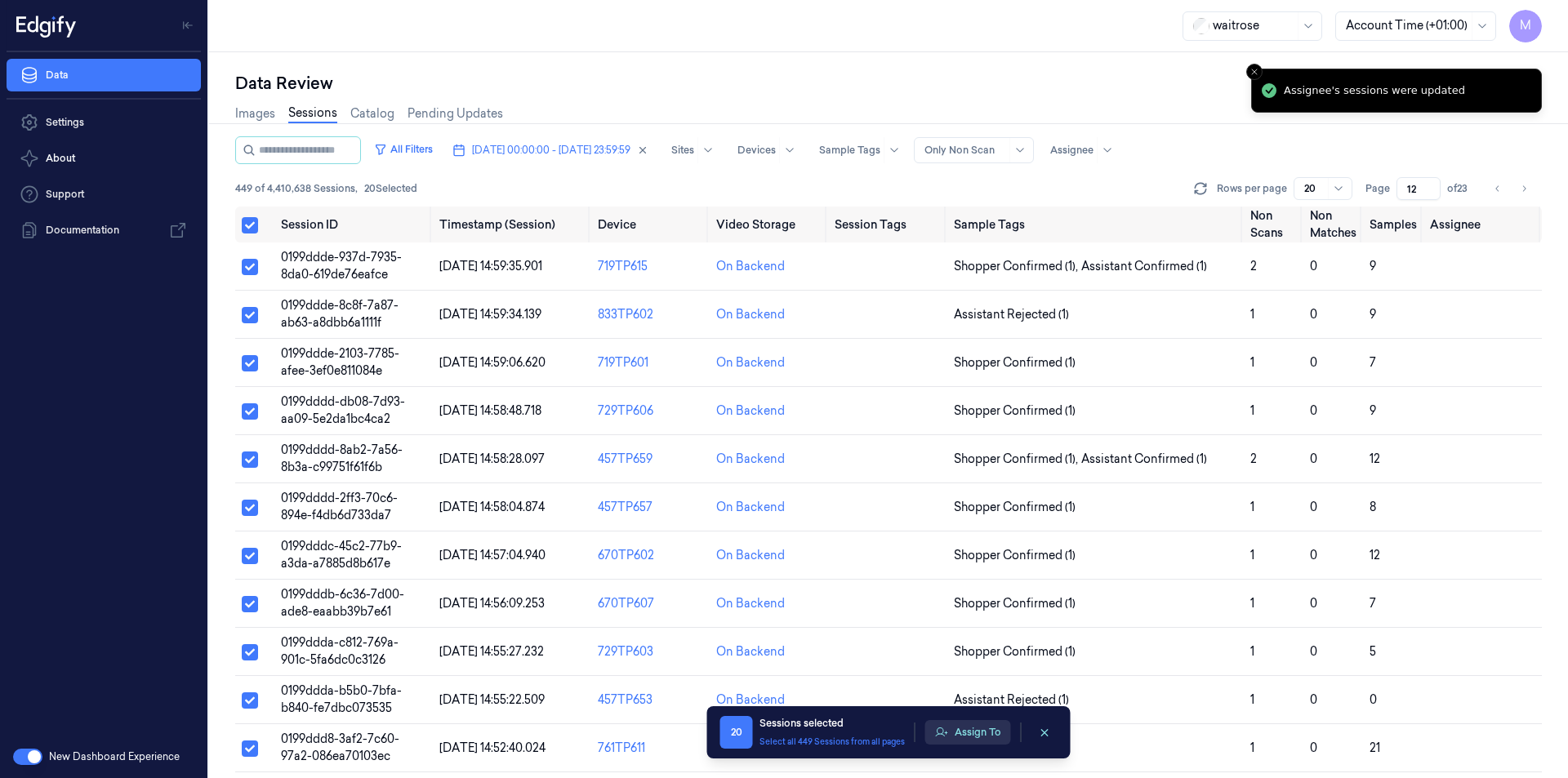
click at [973, 739] on button "Assign To" at bounding box center [968, 732] width 85 height 25
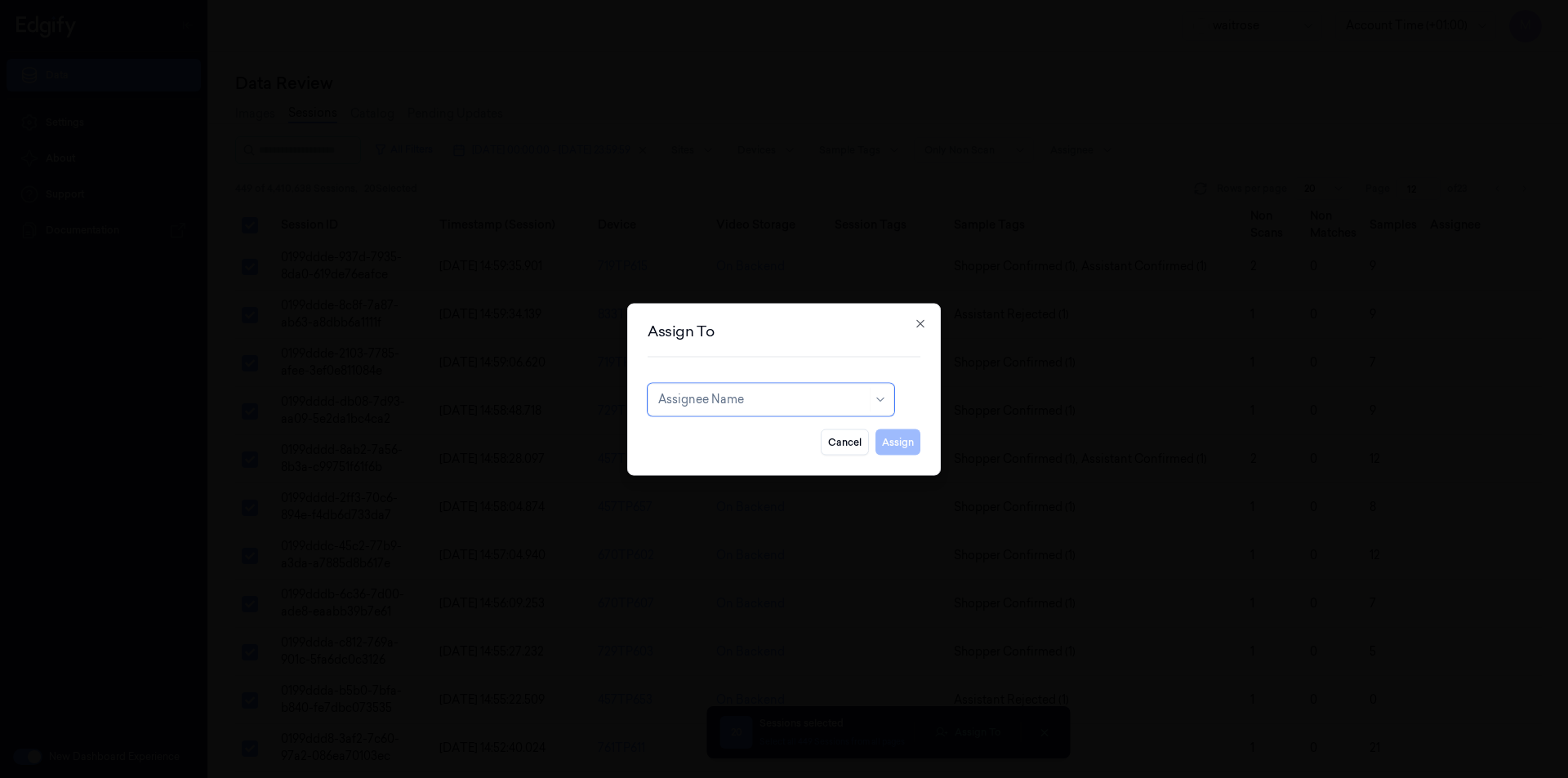
click at [778, 398] on div at bounding box center [762, 399] width 208 height 17
type input "ro"
click at [754, 443] on div "[PERSON_NAME]" at bounding box center [771, 436] width 225 height 17
click at [898, 456] on div "Assign To option [PERSON_NAME], selected. [PERSON_NAME] Cancel Assign Close" at bounding box center [784, 389] width 313 height 172
click at [902, 444] on button "Assign" at bounding box center [898, 441] width 45 height 26
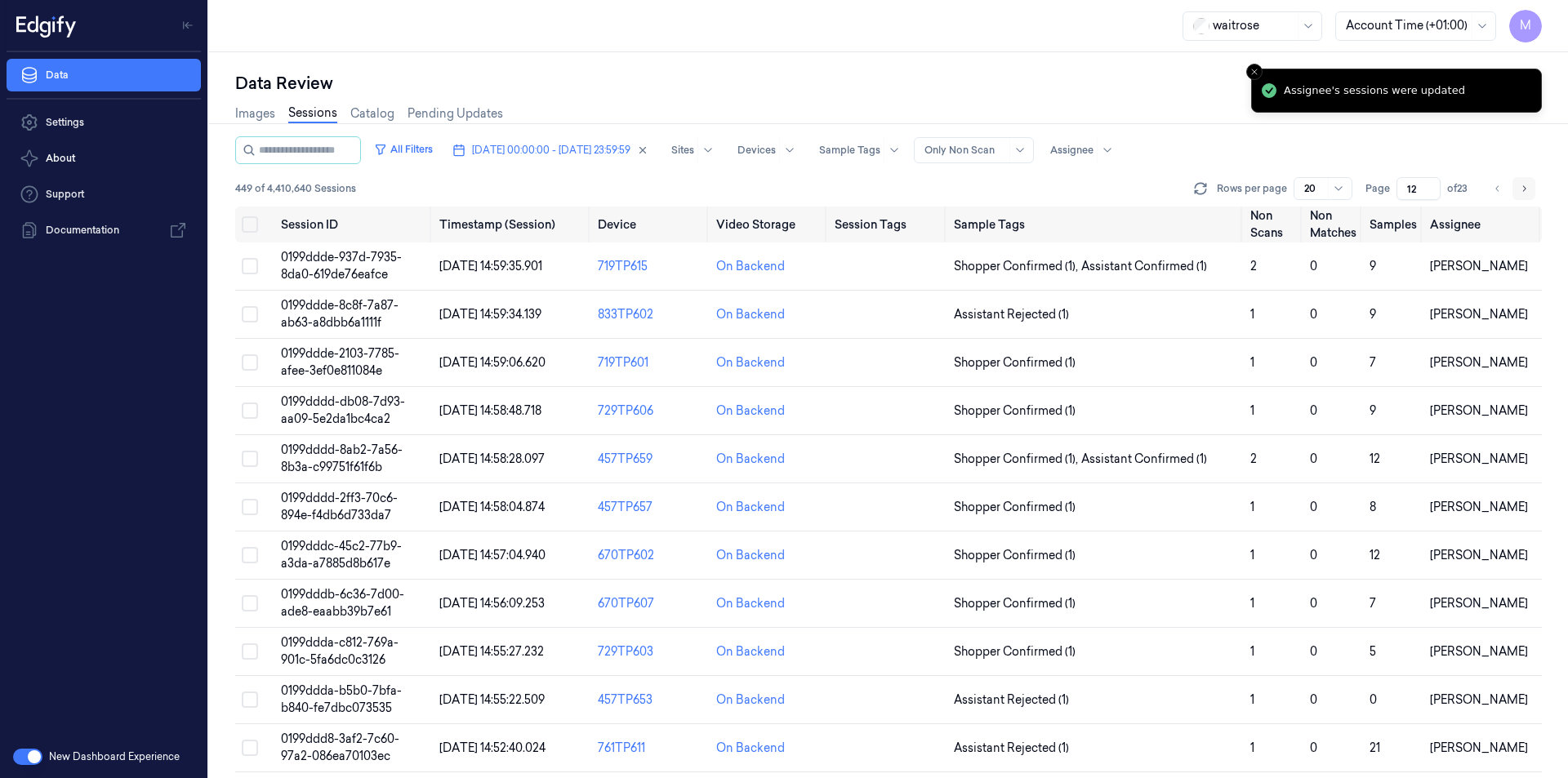
click at [1524, 186] on icon "Go to next page" at bounding box center [1525, 188] width 3 height 6
type input "13"
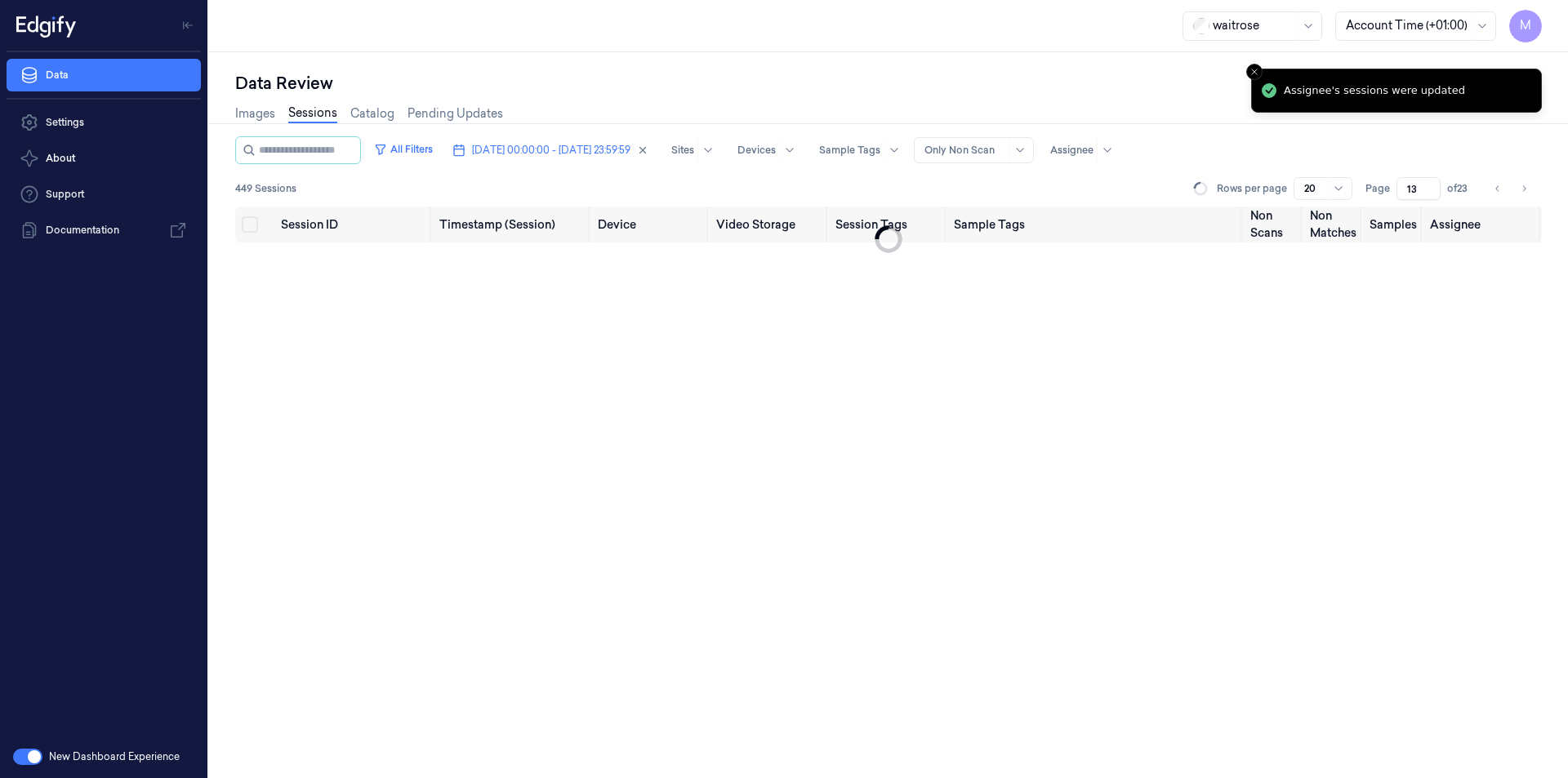
click at [1016, 104] on div "Images Sessions Catalog Pending Updates" at bounding box center [889, 115] width 1307 height 42
